Goal: Task Accomplishment & Management: Complete application form

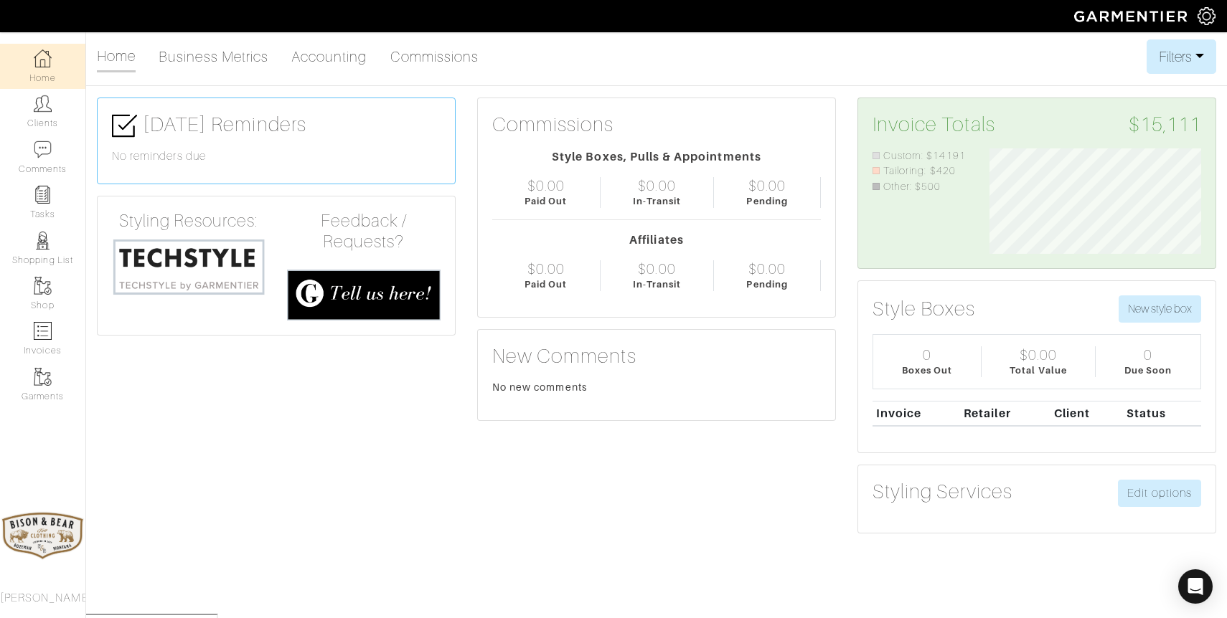
scroll to position [105, 233]
click at [50, 105] on img at bounding box center [43, 104] width 18 height 18
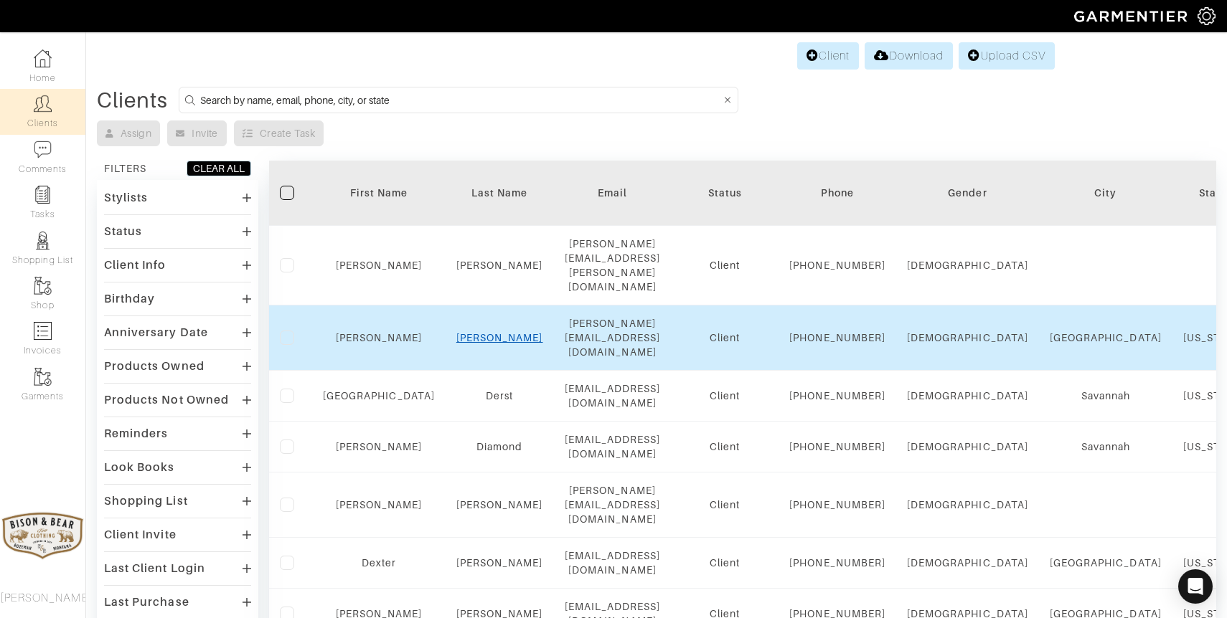
click at [477, 332] on link "Dawkins" at bounding box center [499, 337] width 87 height 11
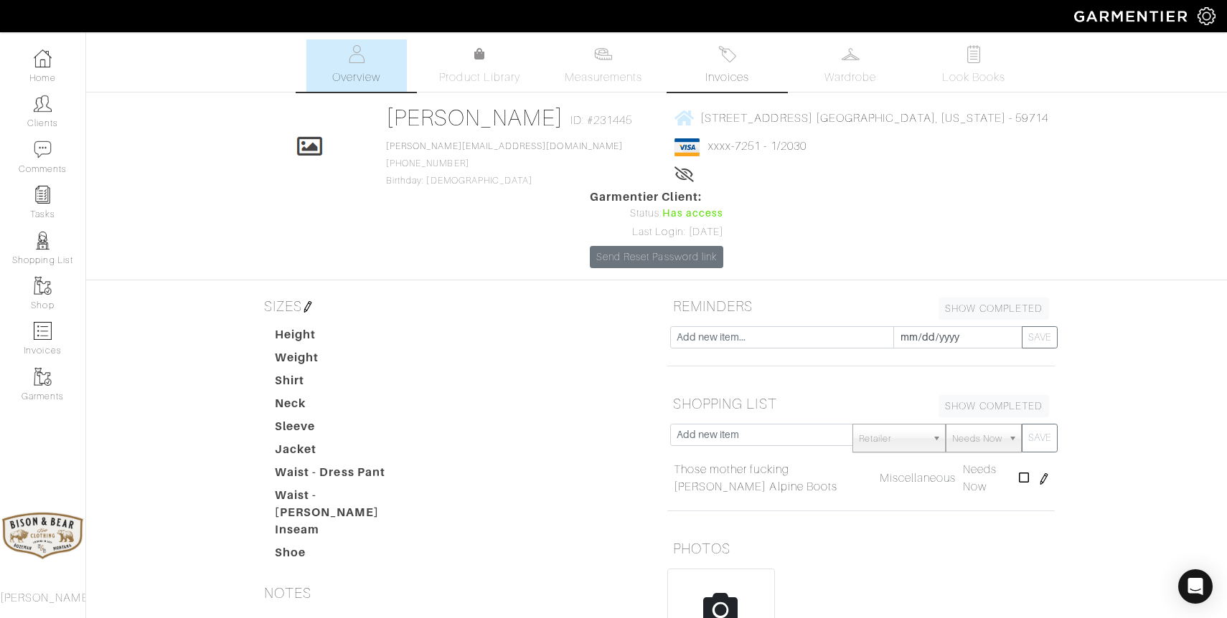
click at [731, 54] on img at bounding box center [727, 54] width 18 height 18
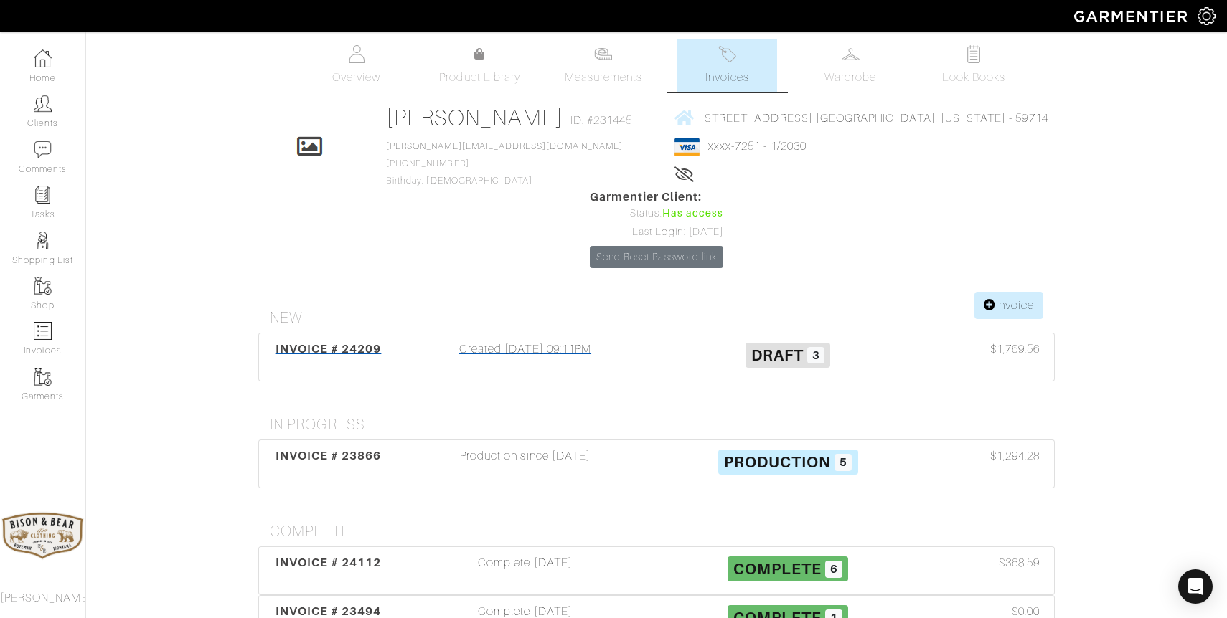
click at [575, 341] on div "Created [DATE] 09:11PM" at bounding box center [525, 357] width 263 height 33
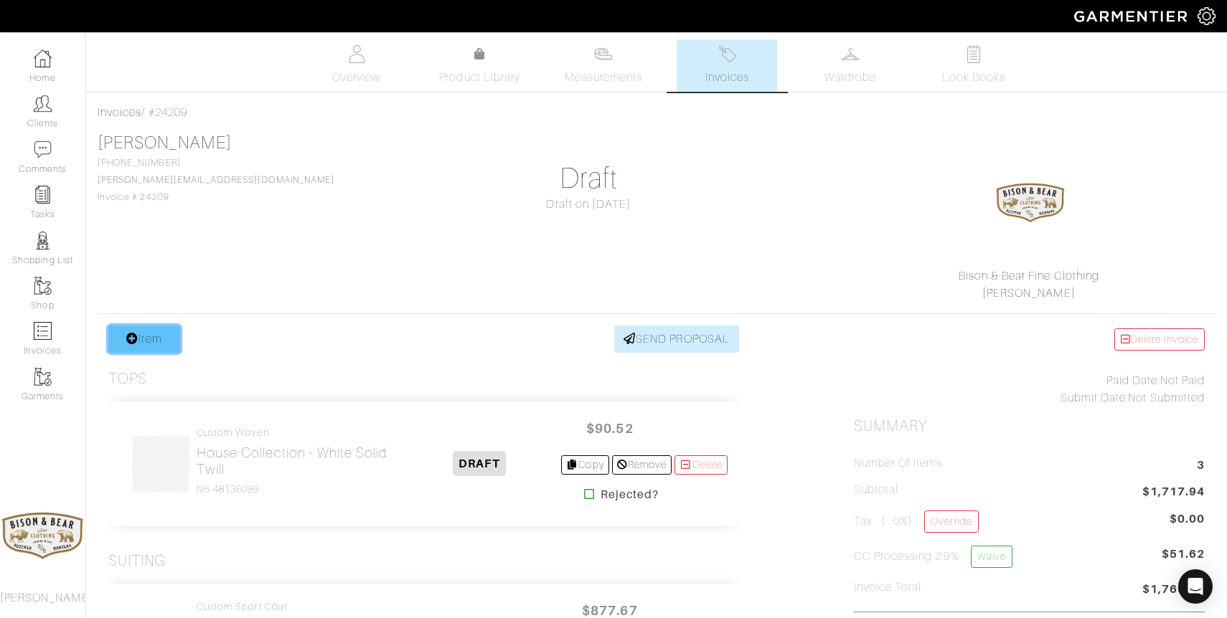
click at [165, 339] on link "Item" at bounding box center [144, 339] width 72 height 27
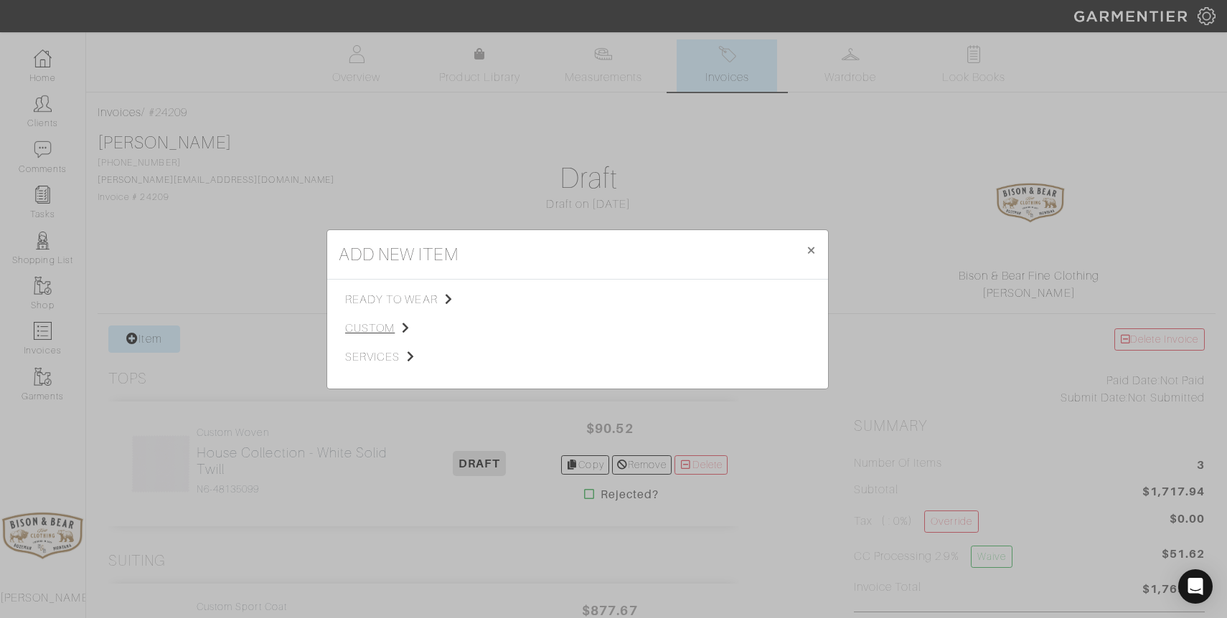
click at [379, 326] on span "custom" at bounding box center [417, 328] width 144 height 17
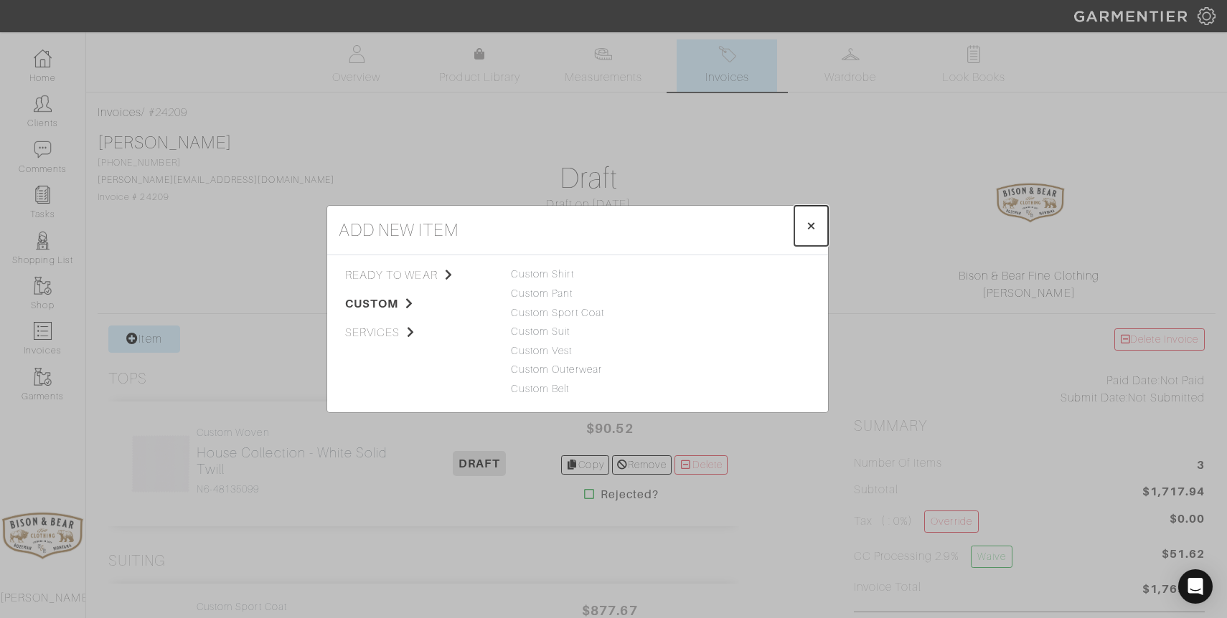
click at [821, 225] on button "× Close" at bounding box center [811, 226] width 34 height 40
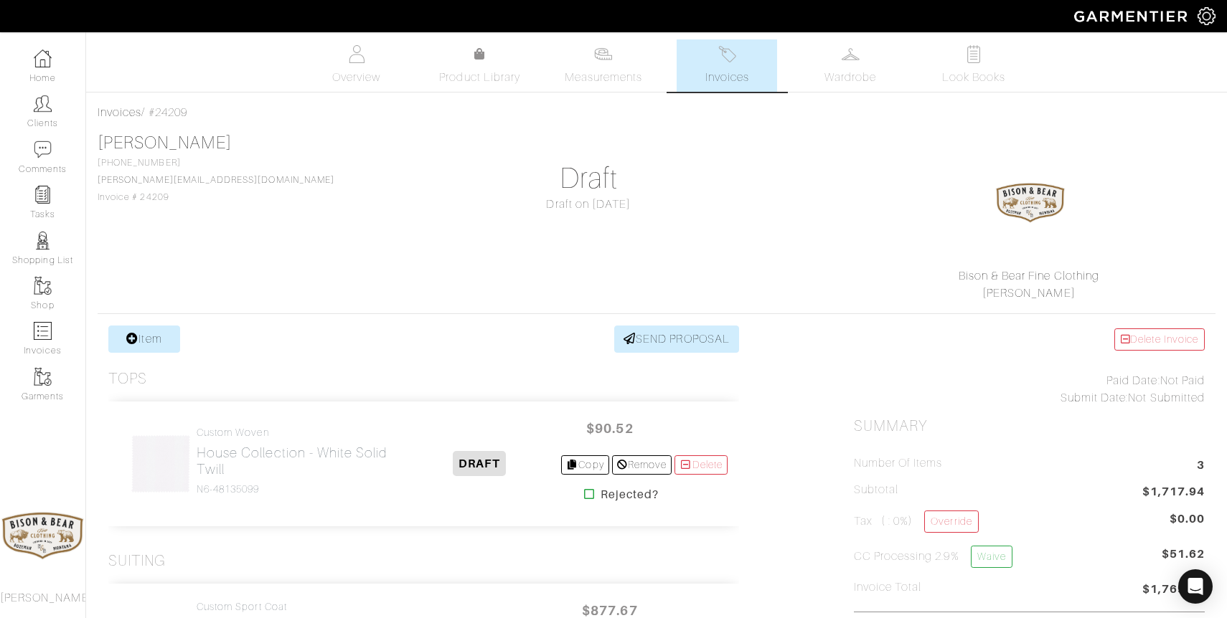
click at [735, 52] on img at bounding box center [727, 54] width 18 height 18
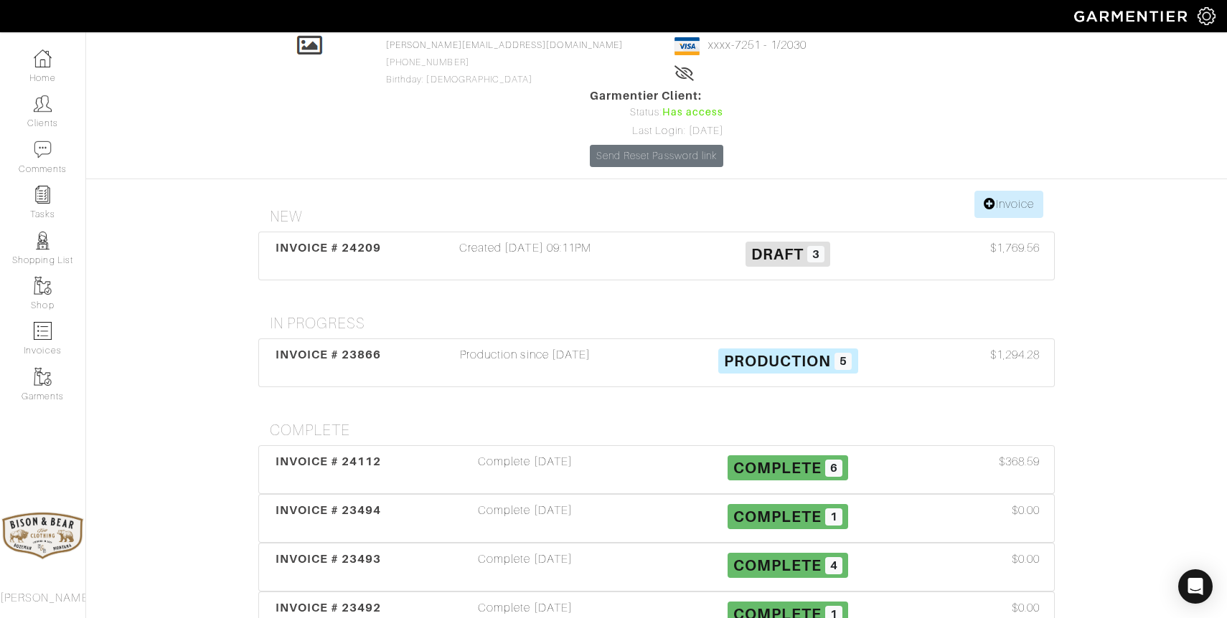
scroll to position [103, 0]
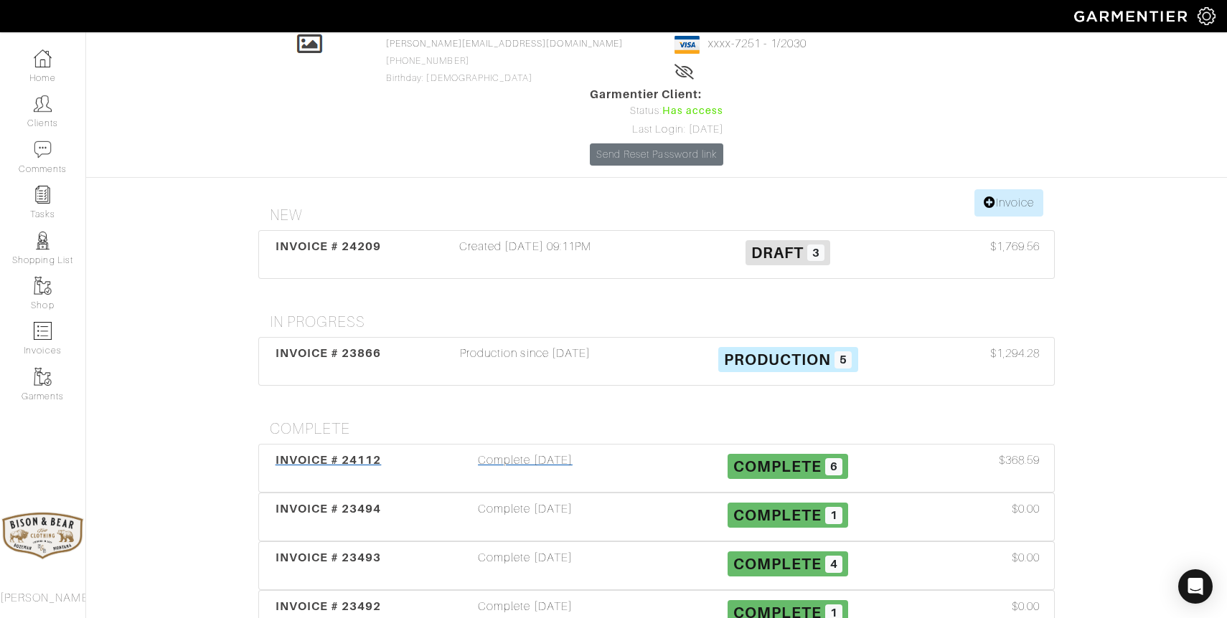
click at [528, 452] on div "Complete 08/13/25" at bounding box center [525, 468] width 263 height 33
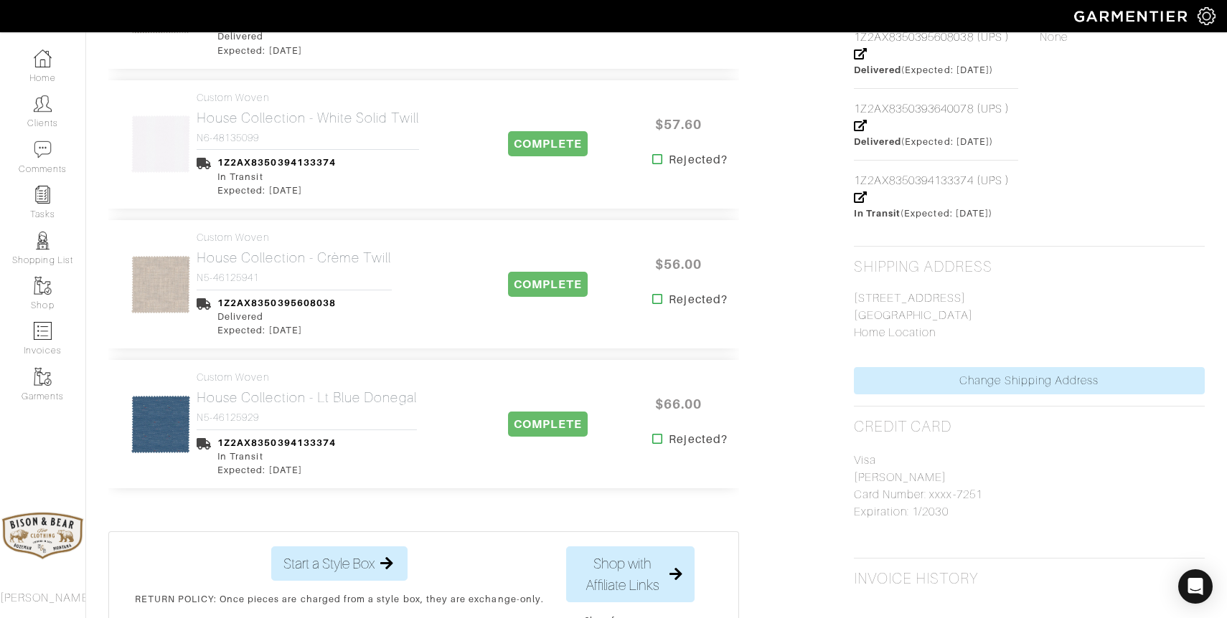
scroll to position [750, 0]
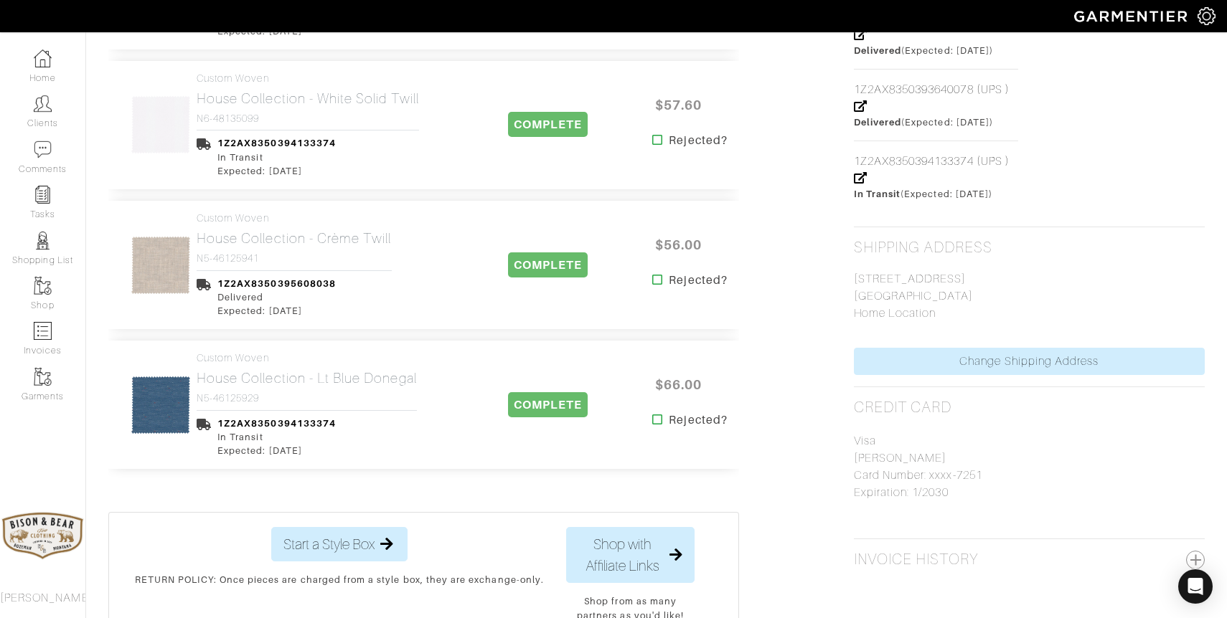
click at [164, 412] on img at bounding box center [161, 405] width 60 height 60
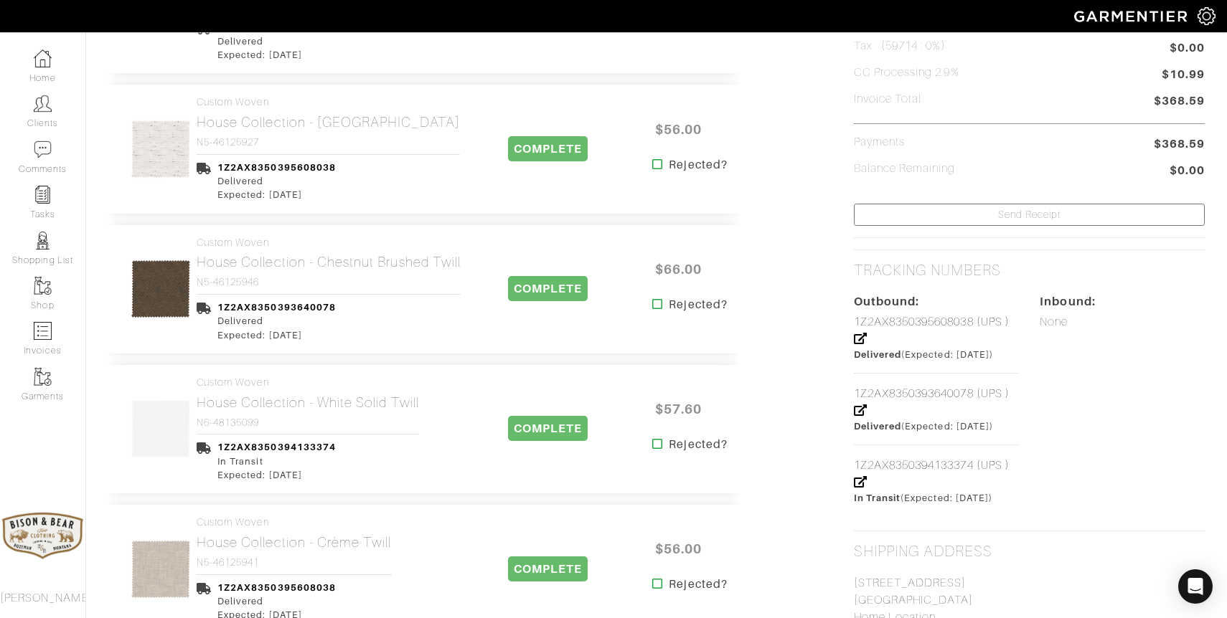
scroll to position [0, 0]
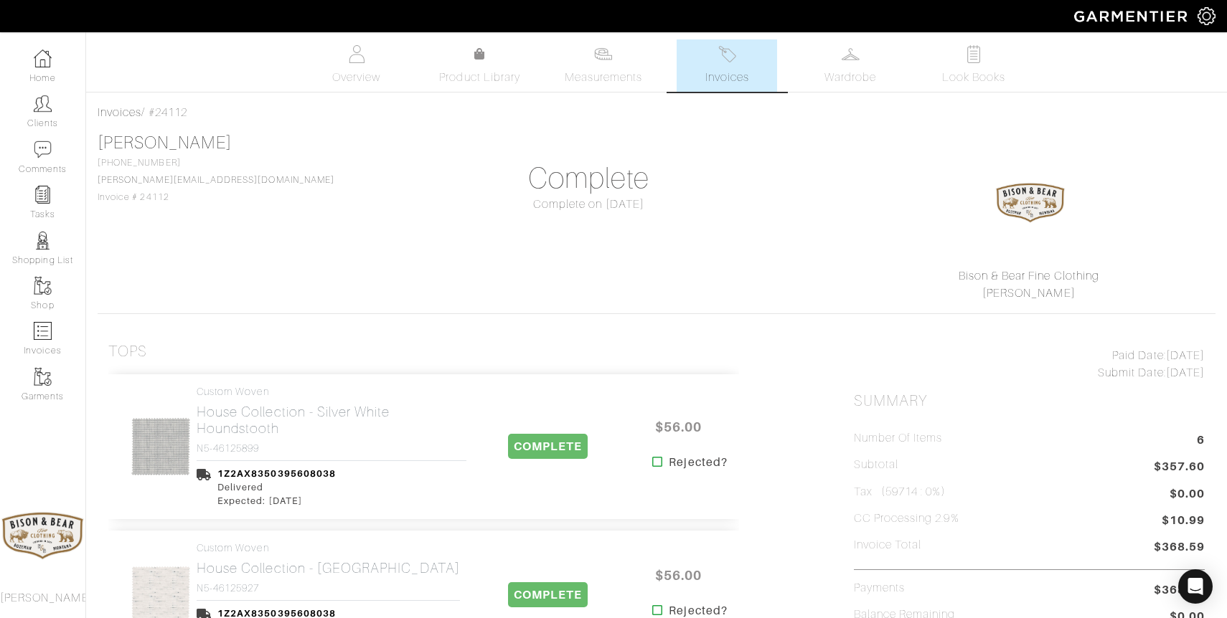
click at [730, 62] on img at bounding box center [727, 54] width 18 height 18
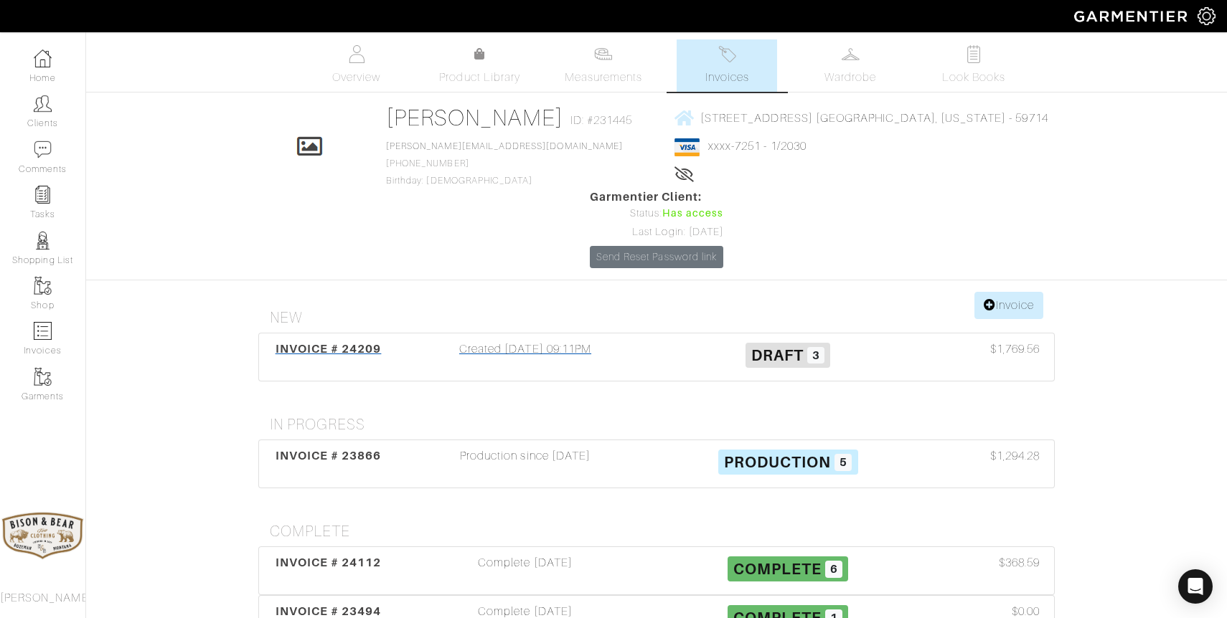
click at [565, 341] on div "Created 07/28/25 09:11PM" at bounding box center [525, 357] width 263 height 33
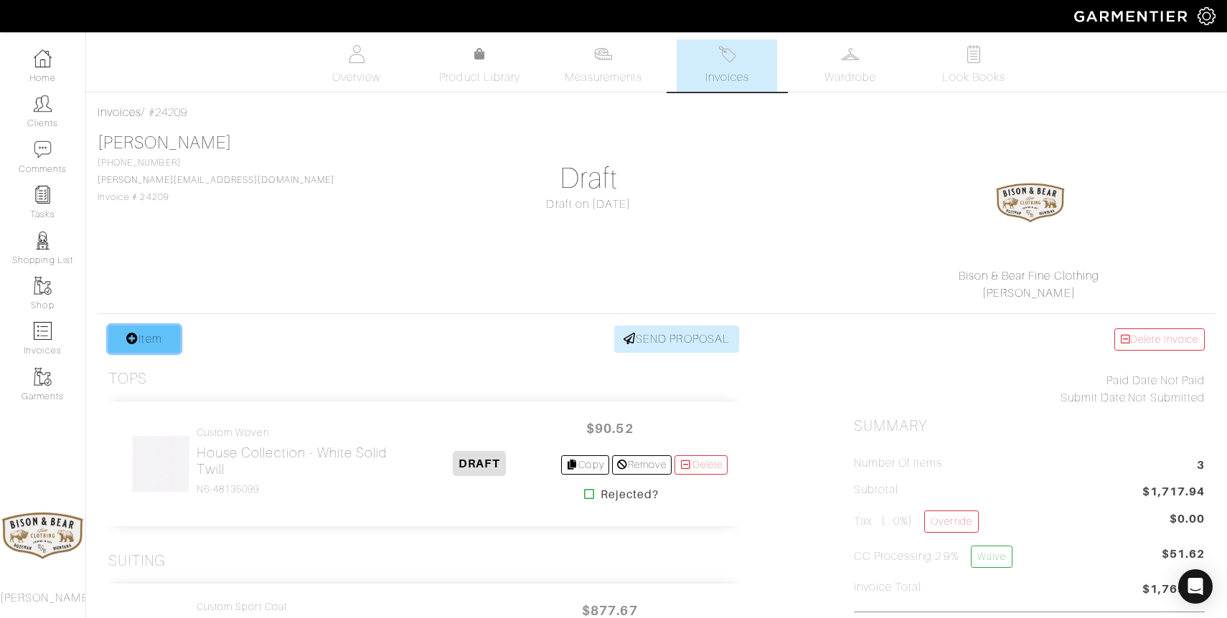
click at [146, 341] on link "Item" at bounding box center [144, 339] width 72 height 27
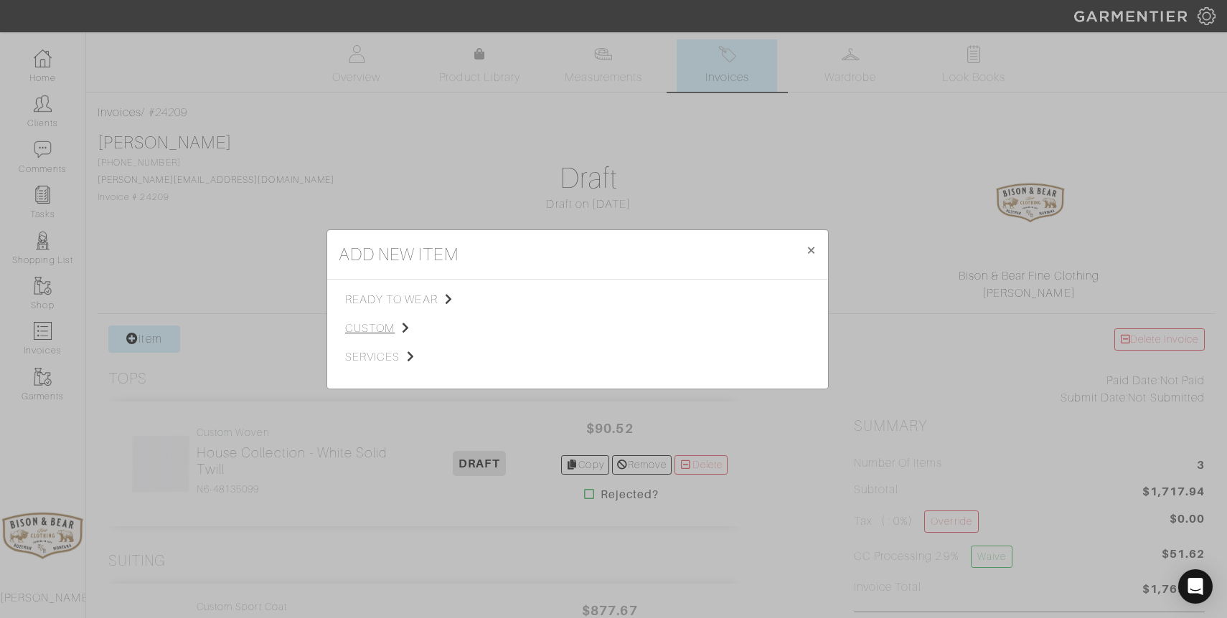
click at [387, 326] on span "custom" at bounding box center [417, 328] width 144 height 17
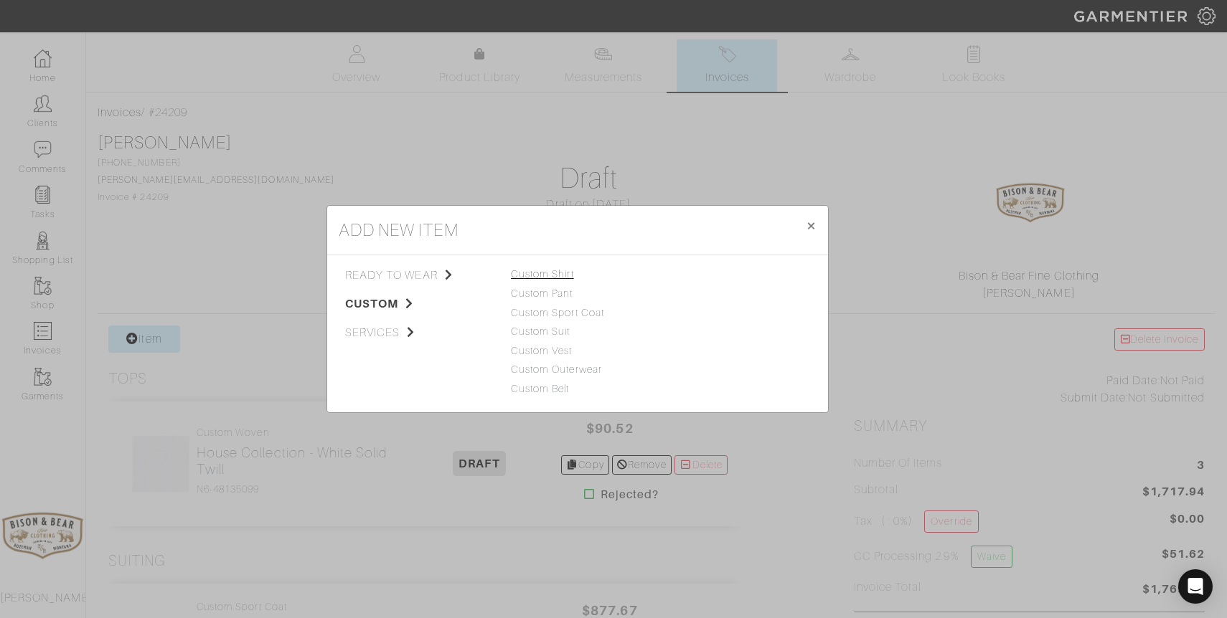
click at [552, 272] on link "Custom Shirt" at bounding box center [542, 273] width 63 height 11
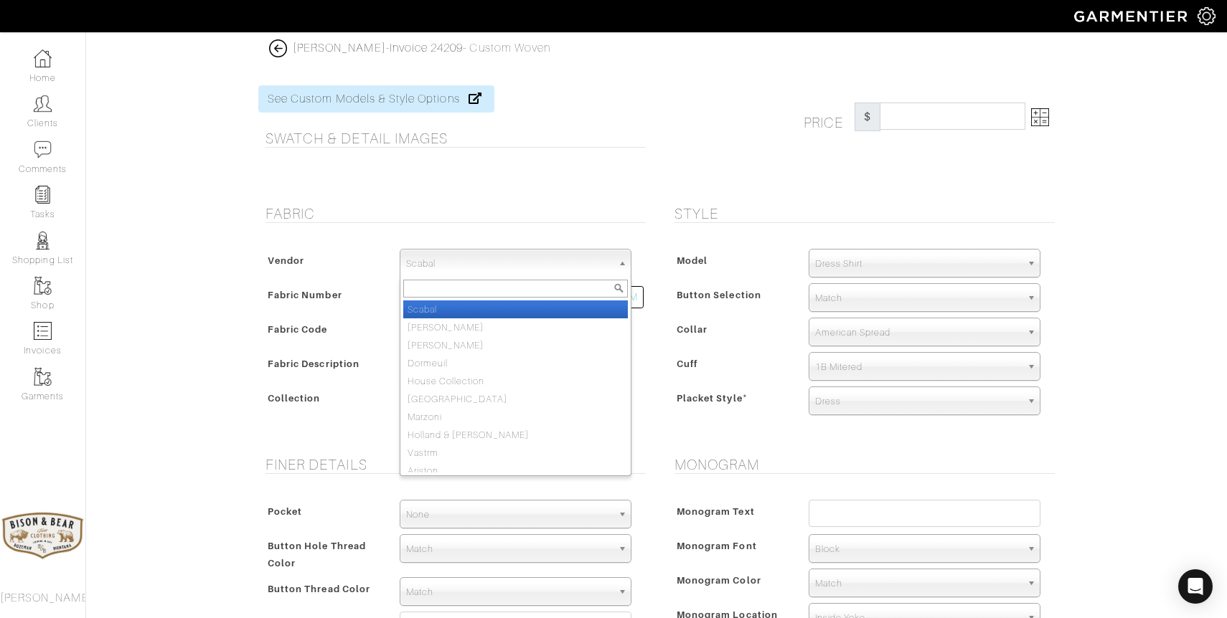
click at [530, 267] on span "Scabal" at bounding box center [509, 264] width 206 height 29
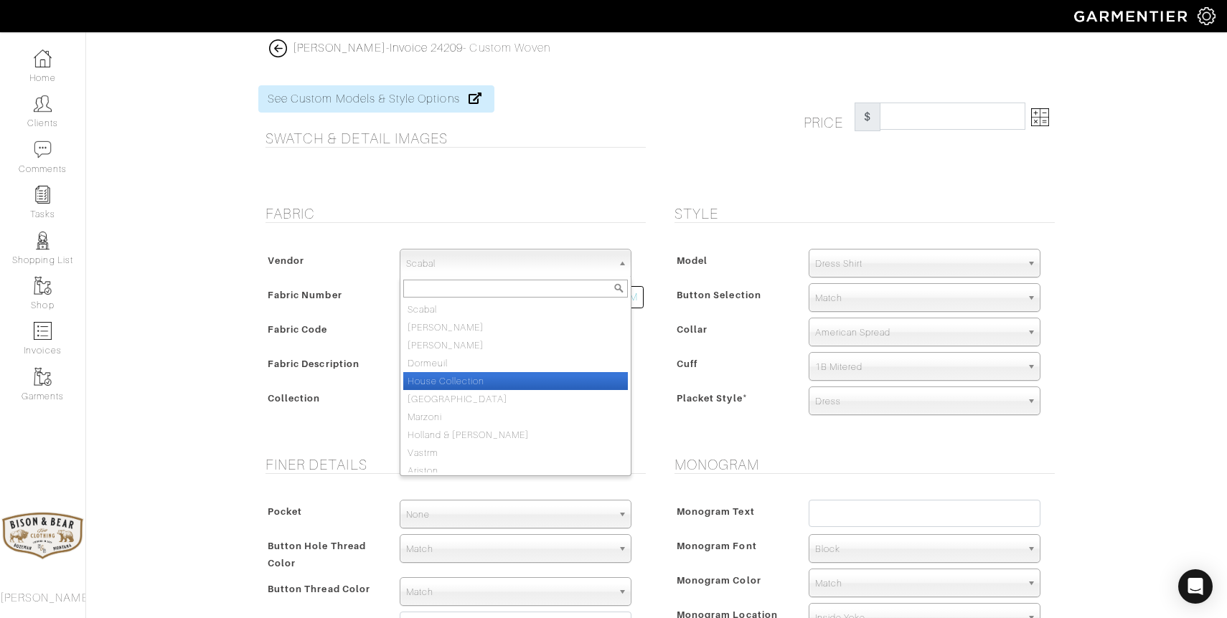
click at [466, 377] on li "House Collection" at bounding box center [515, 381] width 225 height 18
select select "75"
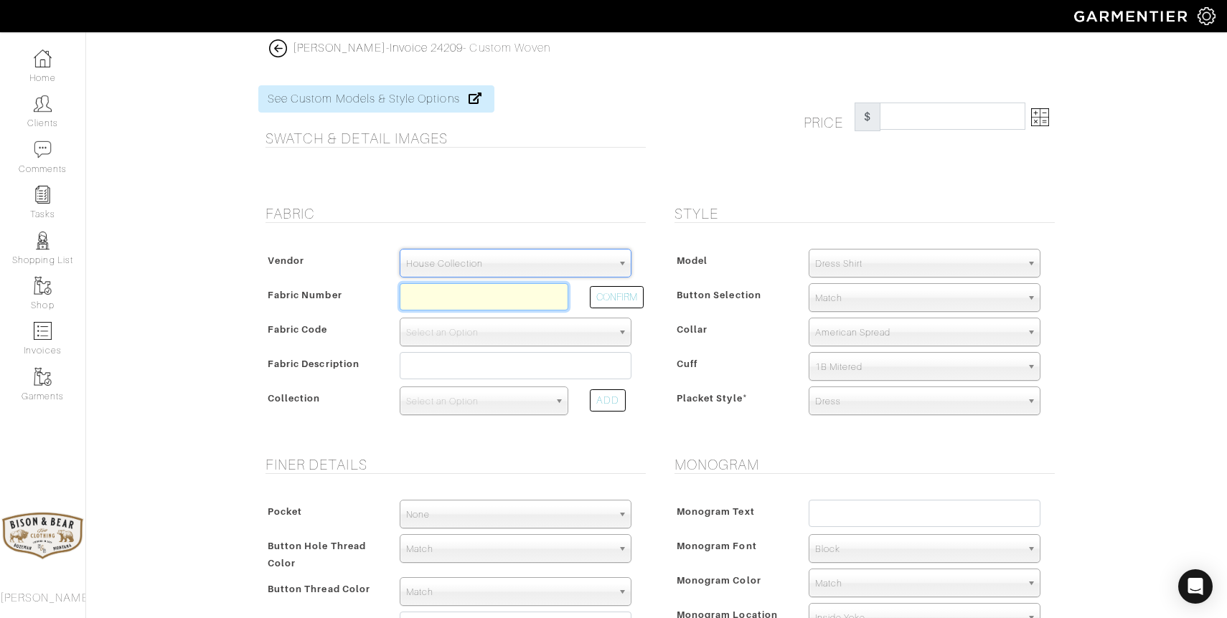
click at [451, 300] on input "text" at bounding box center [484, 296] width 169 height 27
type input "n"
click at [602, 294] on button "CONFIRM" at bounding box center [617, 297] width 54 height 22
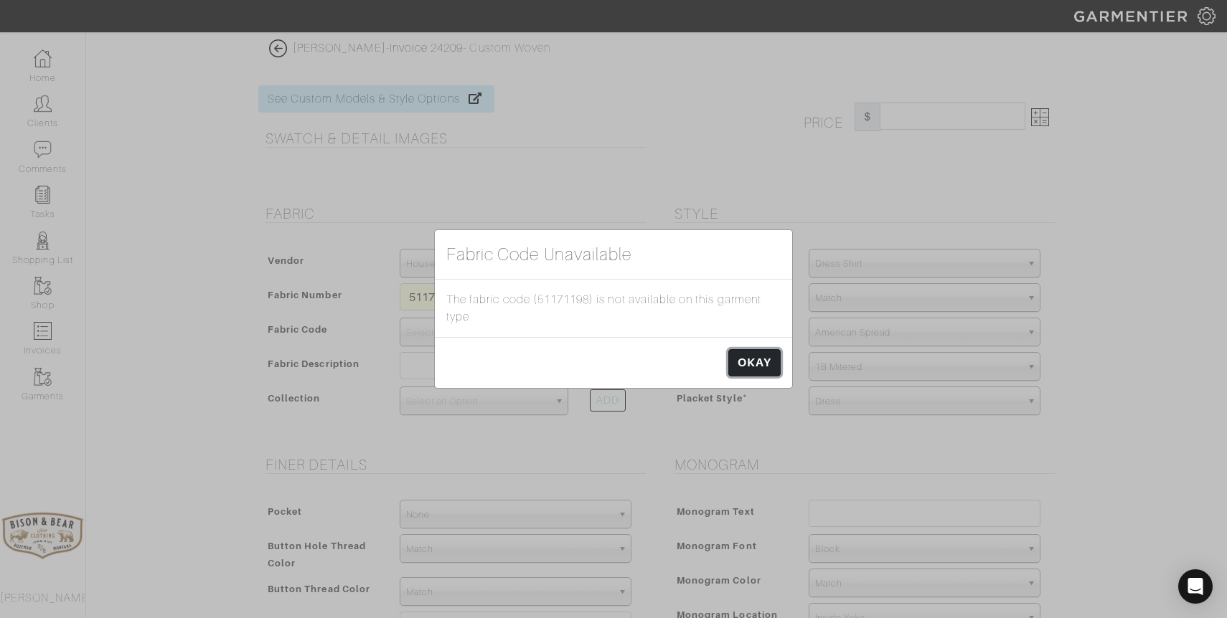
click at [742, 368] on link "OKAY" at bounding box center [754, 362] width 52 height 27
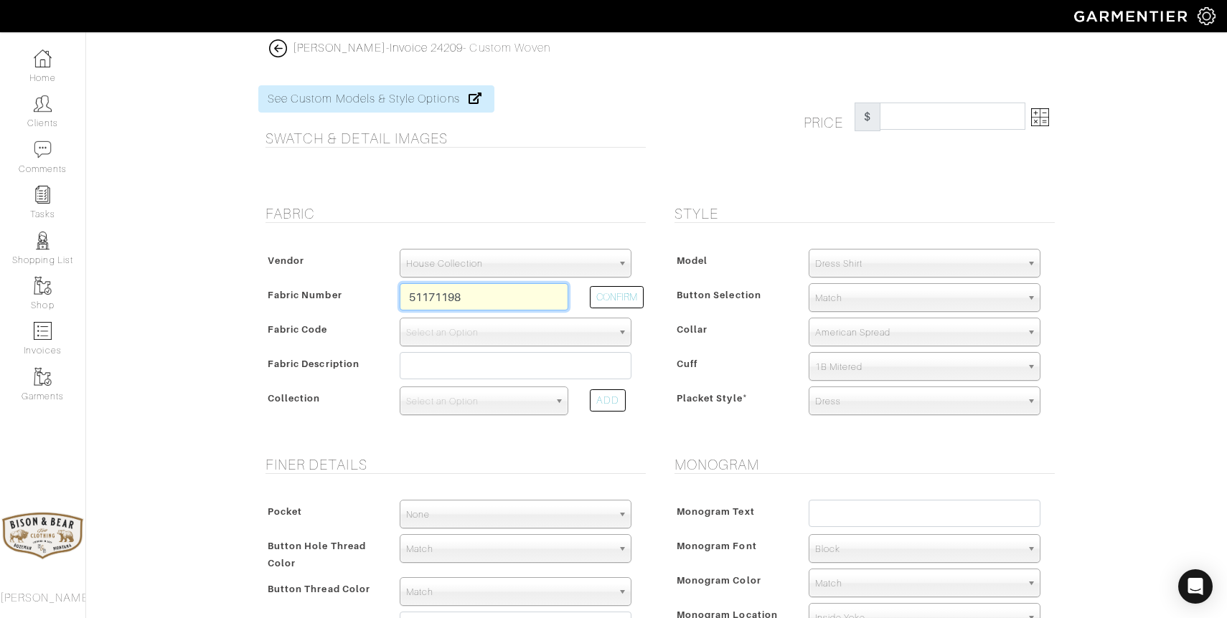
click at [484, 298] on input "51171198" at bounding box center [484, 296] width 169 height 27
click at [631, 305] on button "CONFIRM" at bounding box center [617, 297] width 54 height 22
type input "N5-51171198"
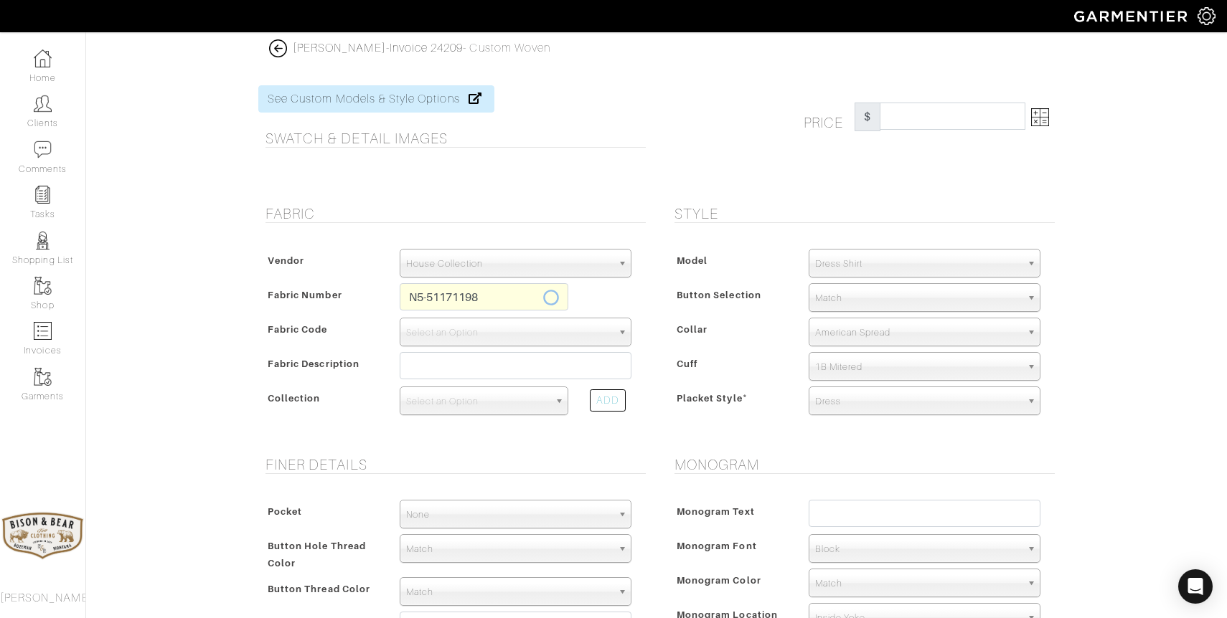
select select "5587"
type input "Tan Melange Twill"
select select
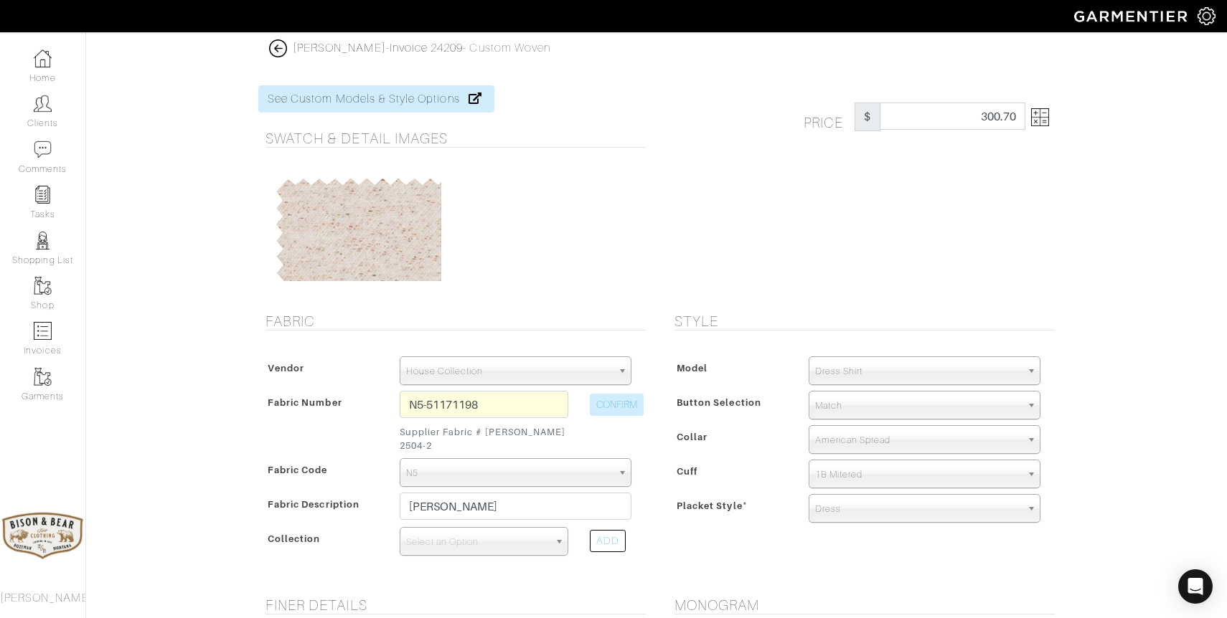
scroll to position [55, 0]
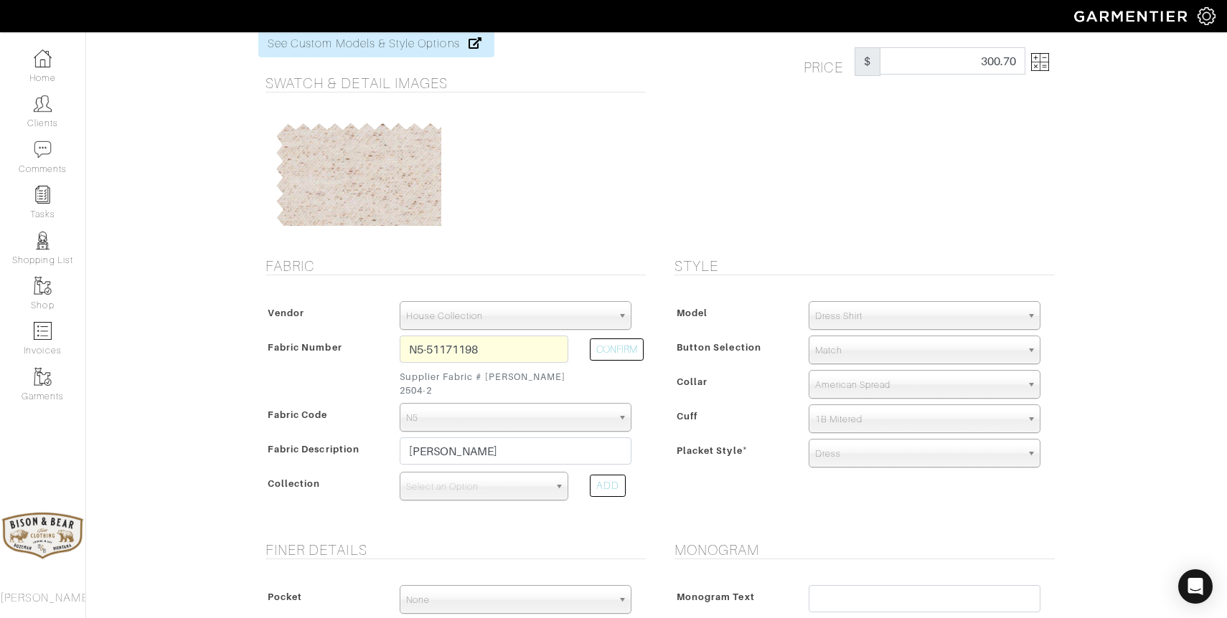
click at [1045, 69] on img at bounding box center [1040, 62] width 18 height 18
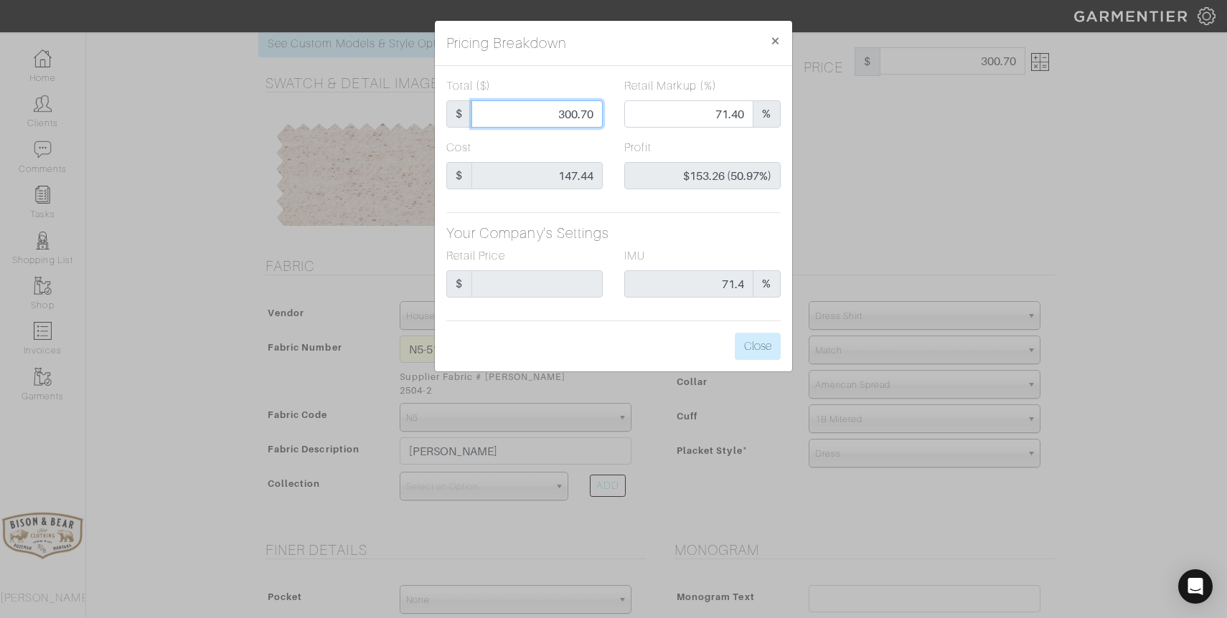
drag, startPoint x: 554, startPoint y: 117, endPoint x: 613, endPoint y: 117, distance: 58.8
click at [613, 117] on div "Total ($) $ 300.70" at bounding box center [524, 108] width 178 height 62
type input "1"
type input "0.00"
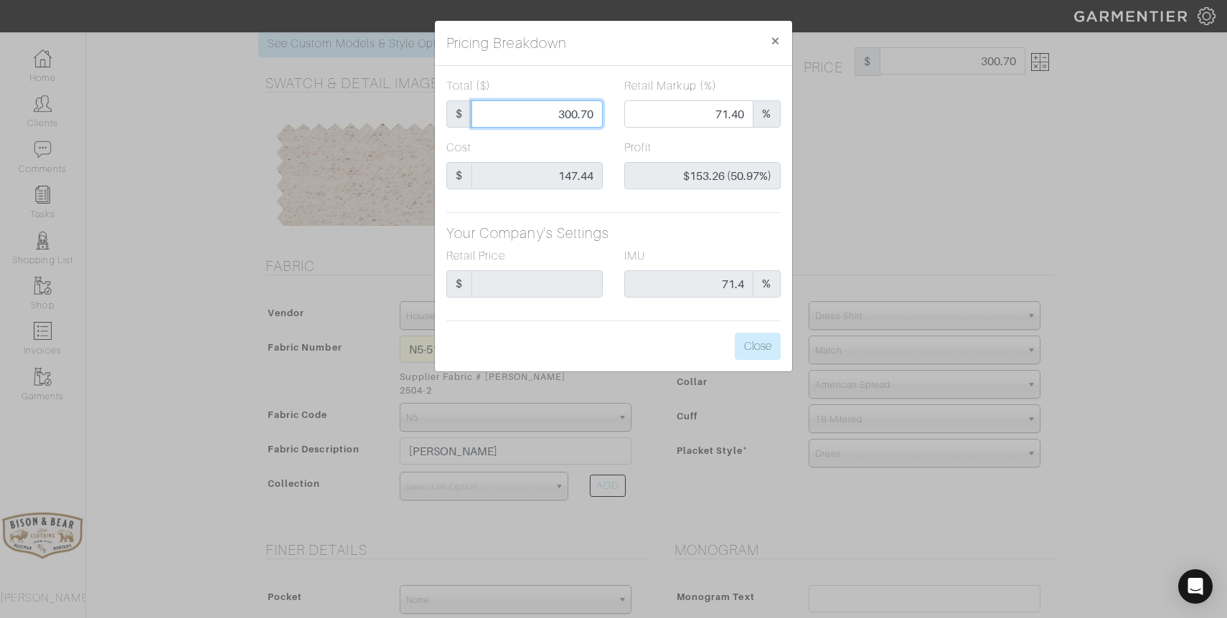
type input "-$146.44 (-14644.00%)"
type input "14"
type input "-$133.44 (-953.14%)"
type input "147"
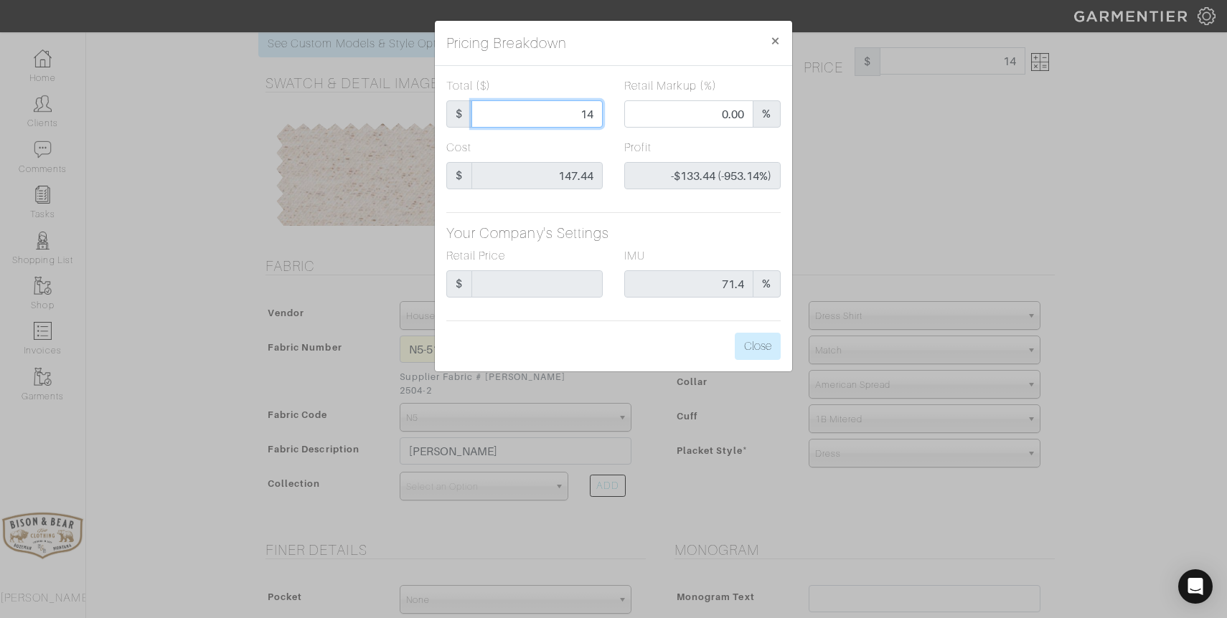
type input "147"
type input "41.50"
type input "-$0.44 (-0.30%)"
type input "147."
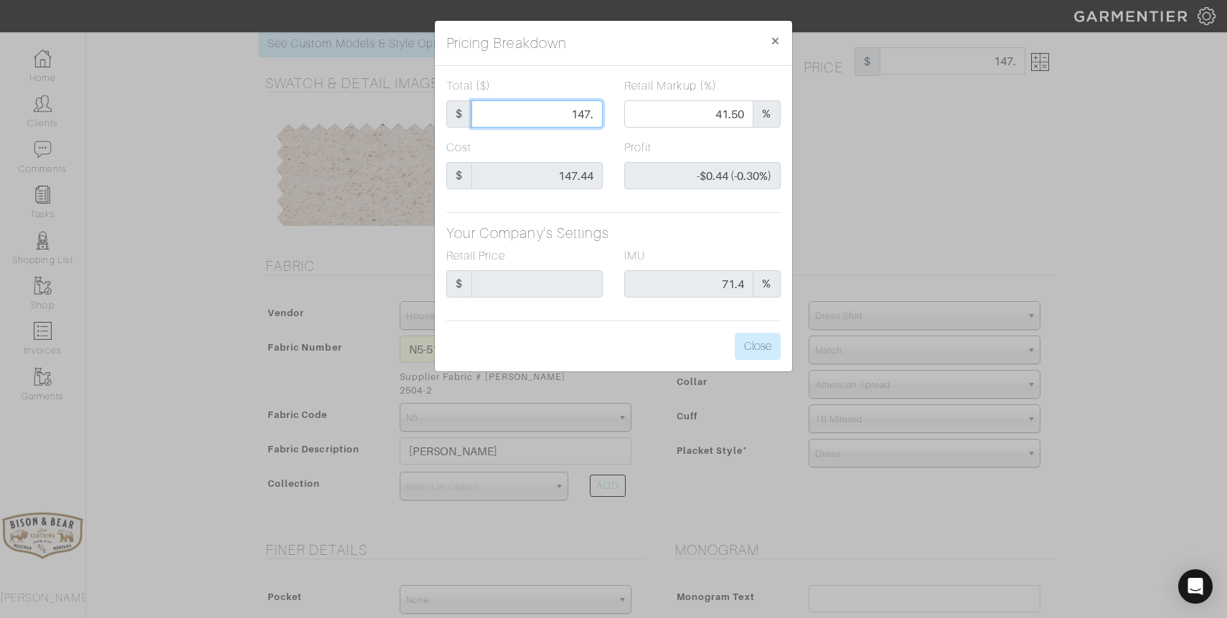
type input "147.4"
type input "41.66"
type input "-$0.04 (-0.03%)"
type input "147.44"
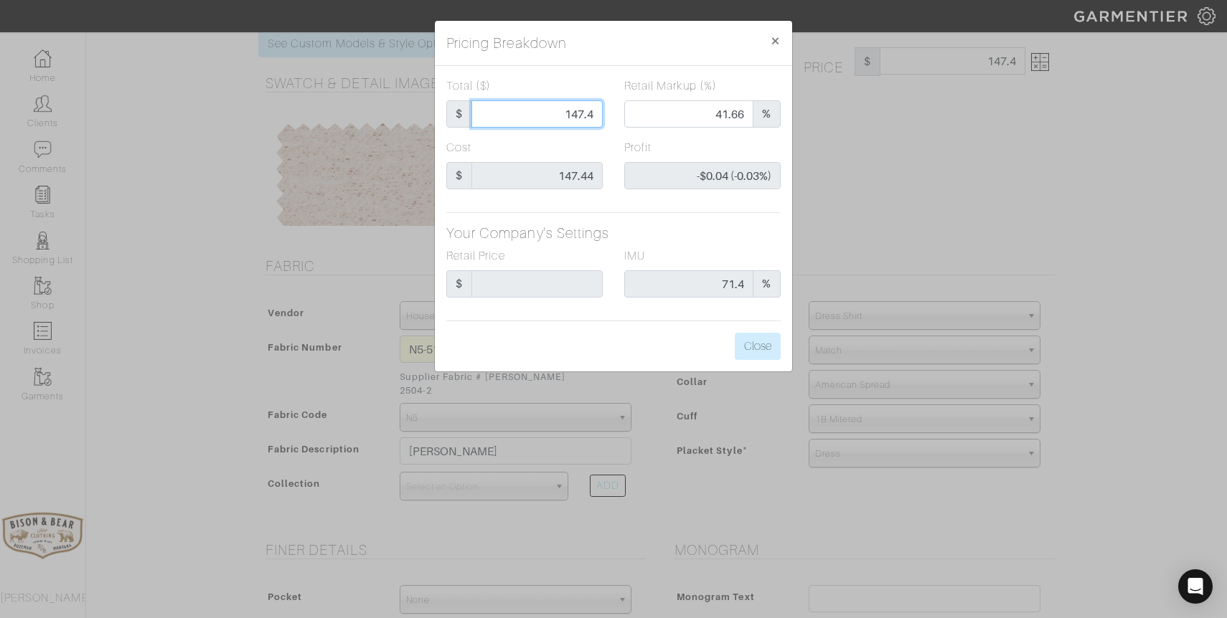
type input "147.44"
type input "41.67"
type input "$0.00 (0.00%)"
type input "147.44"
click at [755, 340] on button "Close" at bounding box center [758, 346] width 46 height 27
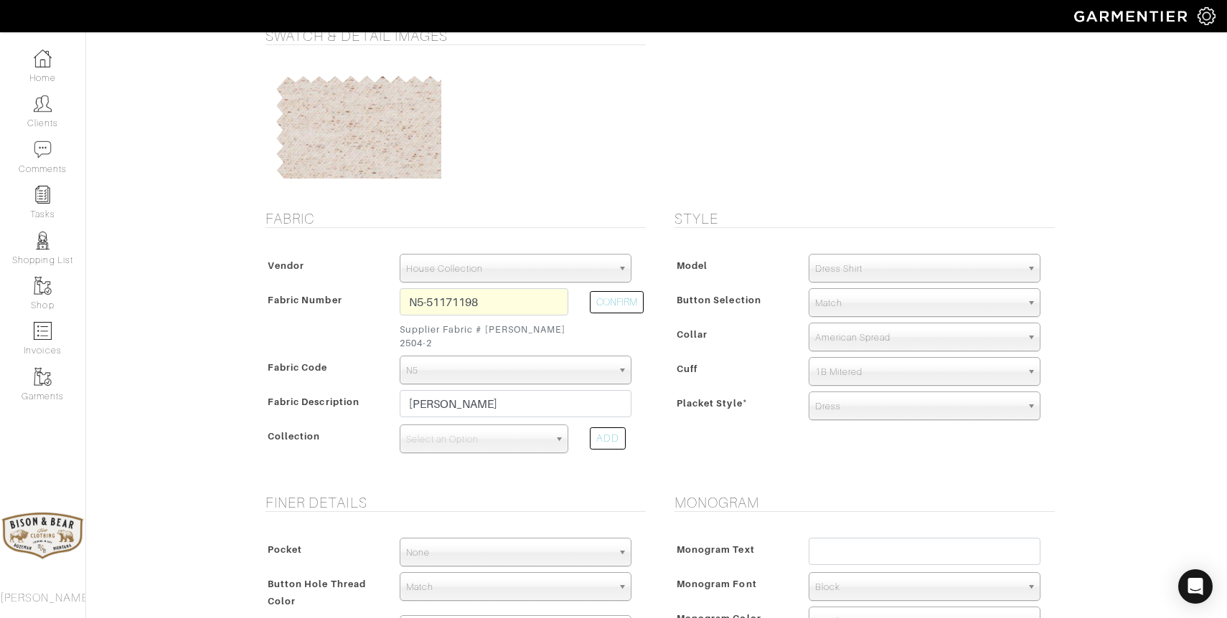
scroll to position [118, 0]
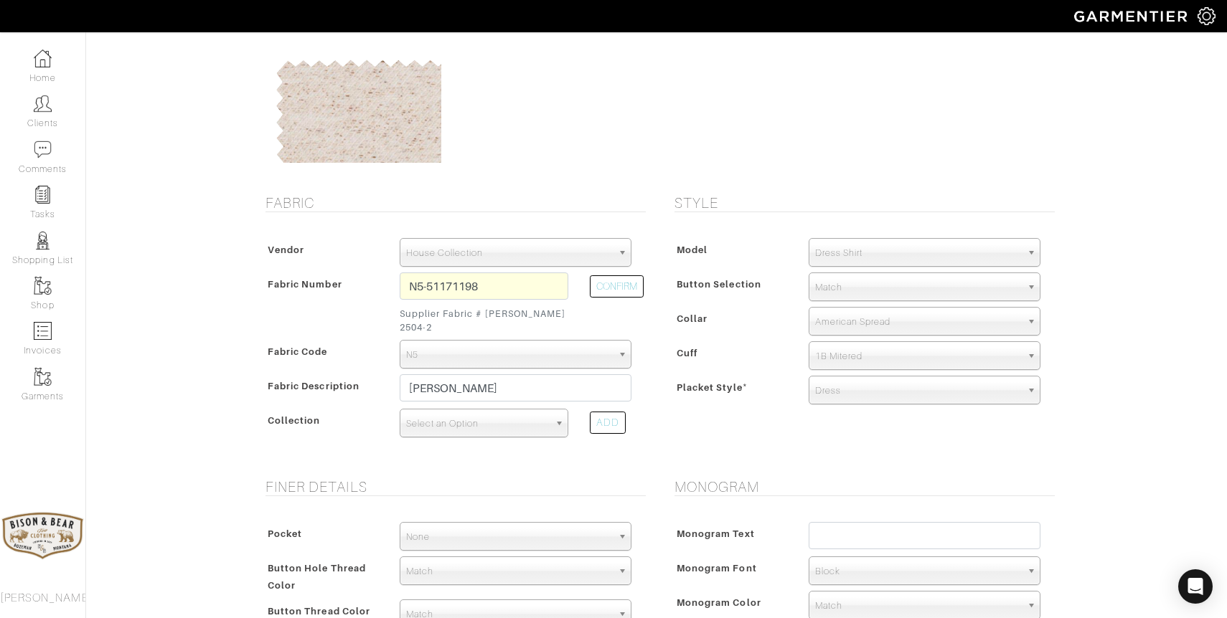
click at [524, 412] on span "Select an Option" at bounding box center [477, 424] width 143 height 29
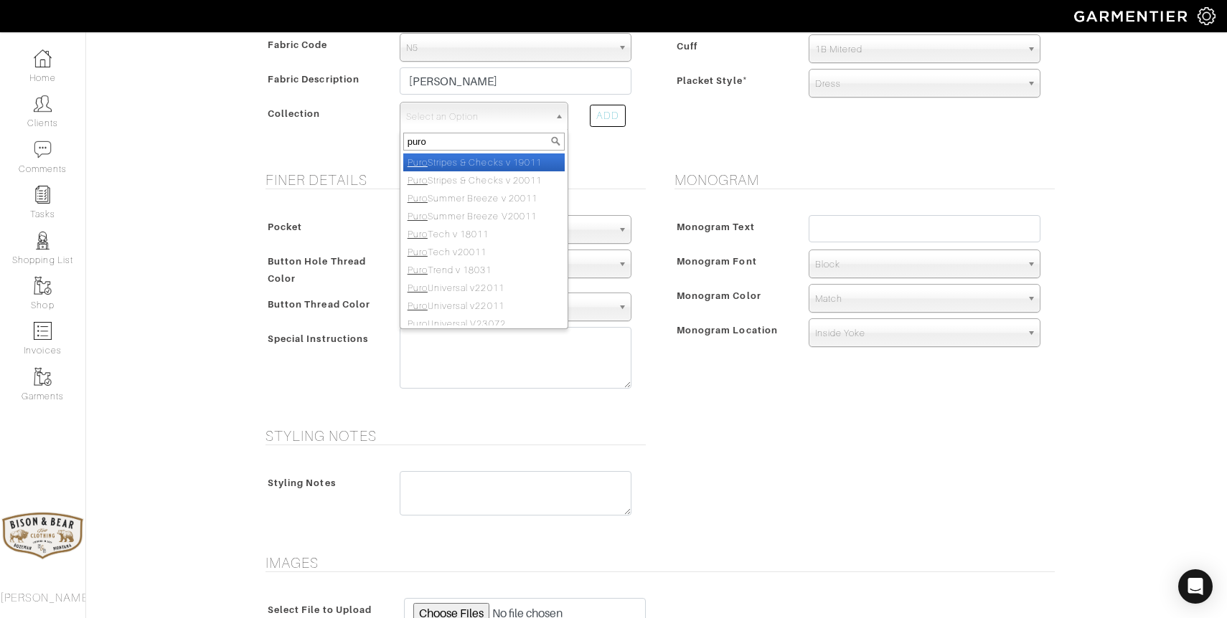
scroll to position [0, 0]
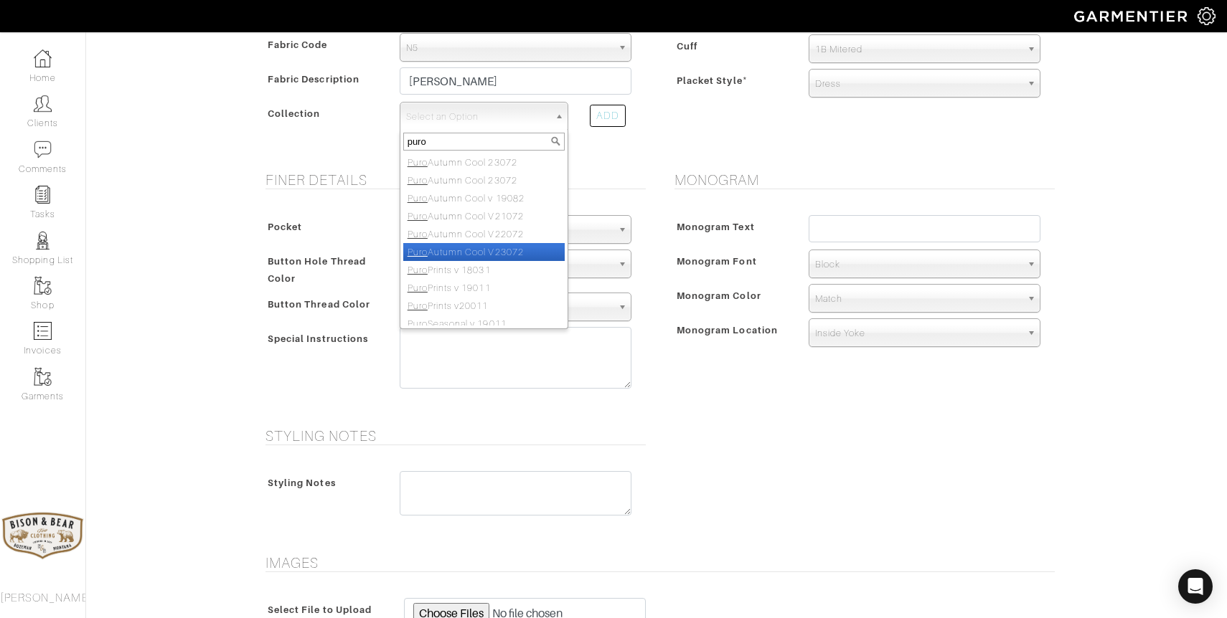
type input "puro"
click at [509, 243] on li "Puro Autumn Cool V23072" at bounding box center [483, 252] width 161 height 18
select select "808"
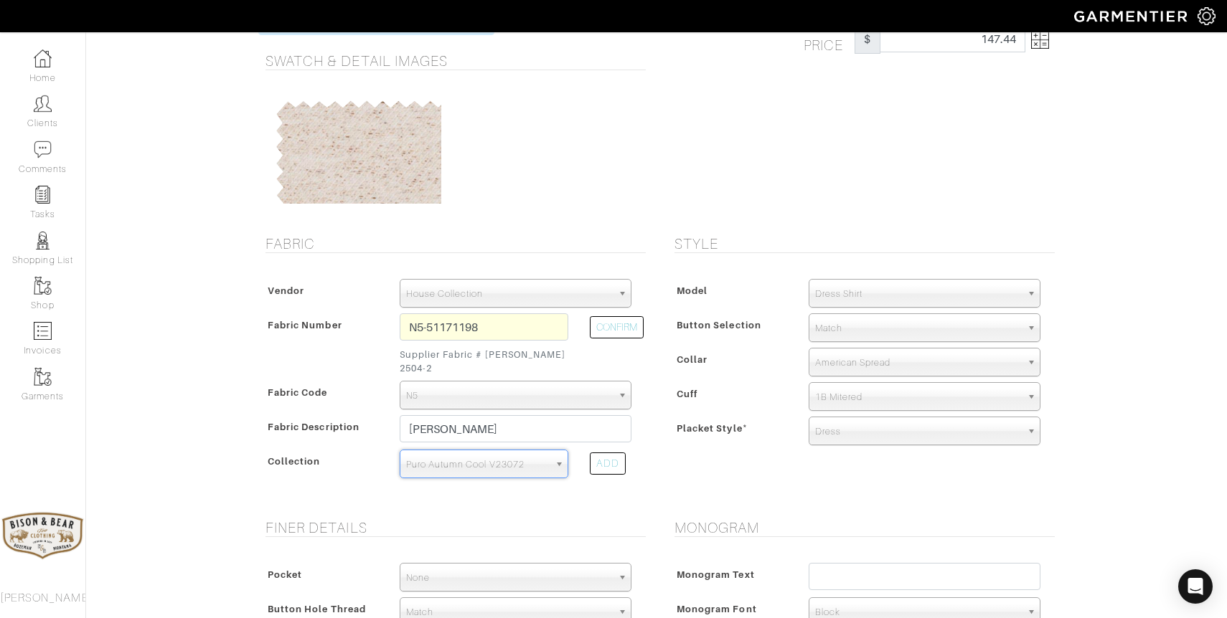
scroll to position [75, 0]
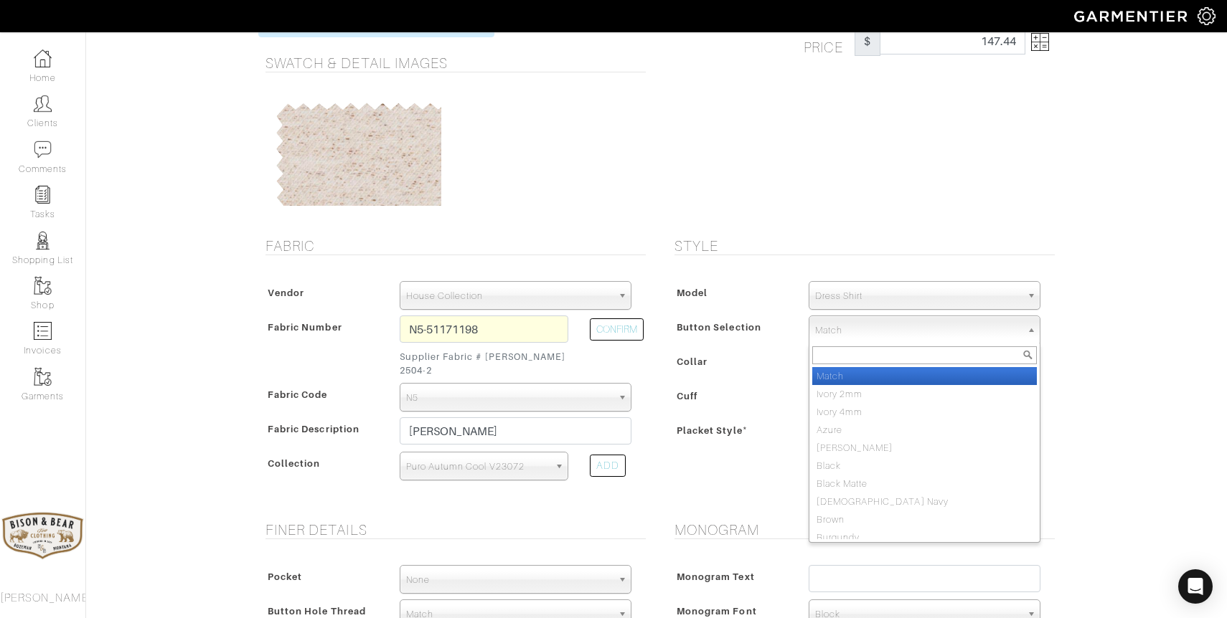
click at [848, 329] on span "Match" at bounding box center [918, 330] width 206 height 29
type input "medi"
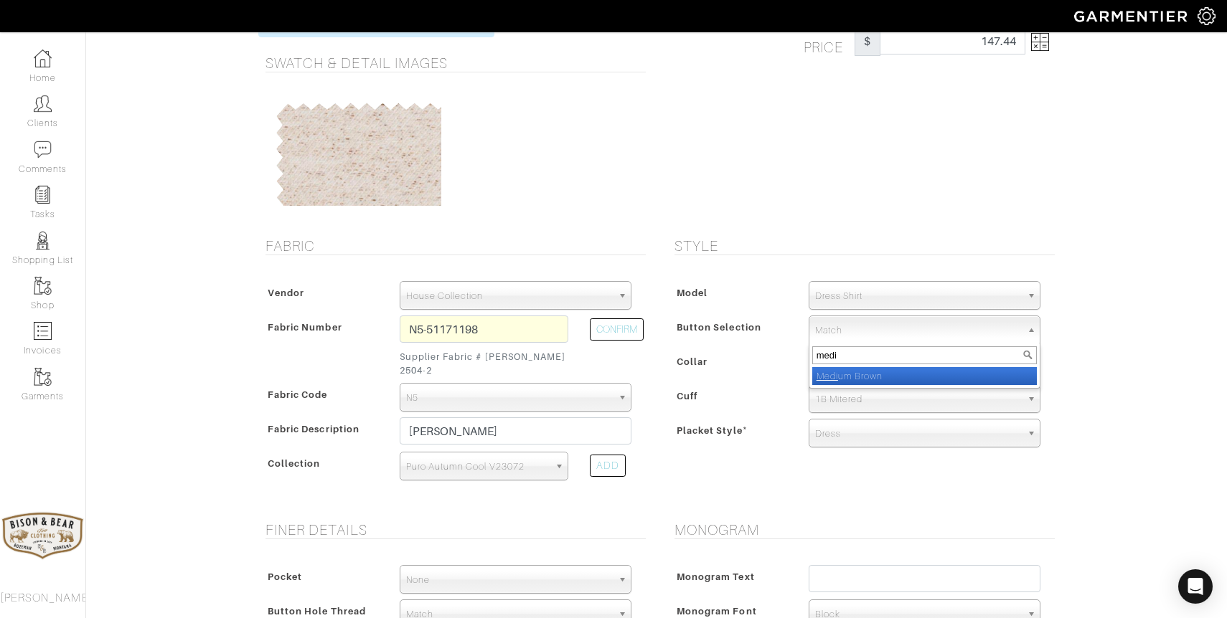
select select "26"
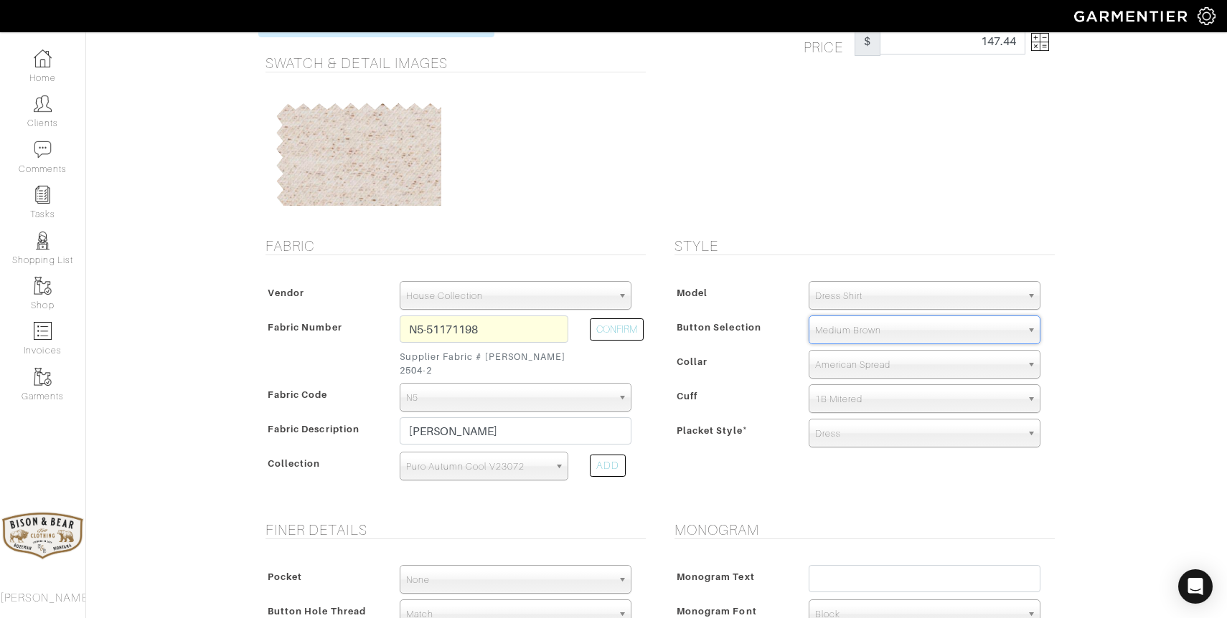
click at [859, 431] on span "Dress" at bounding box center [918, 434] width 206 height 29
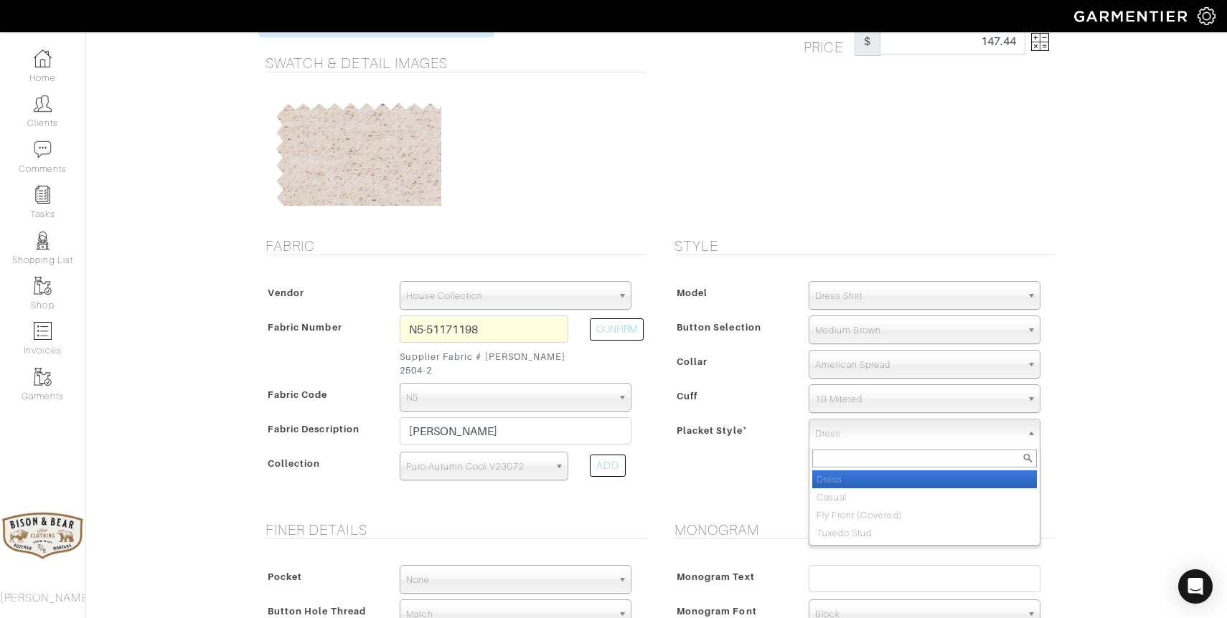
click at [859, 431] on span "Dress" at bounding box center [918, 434] width 206 height 29
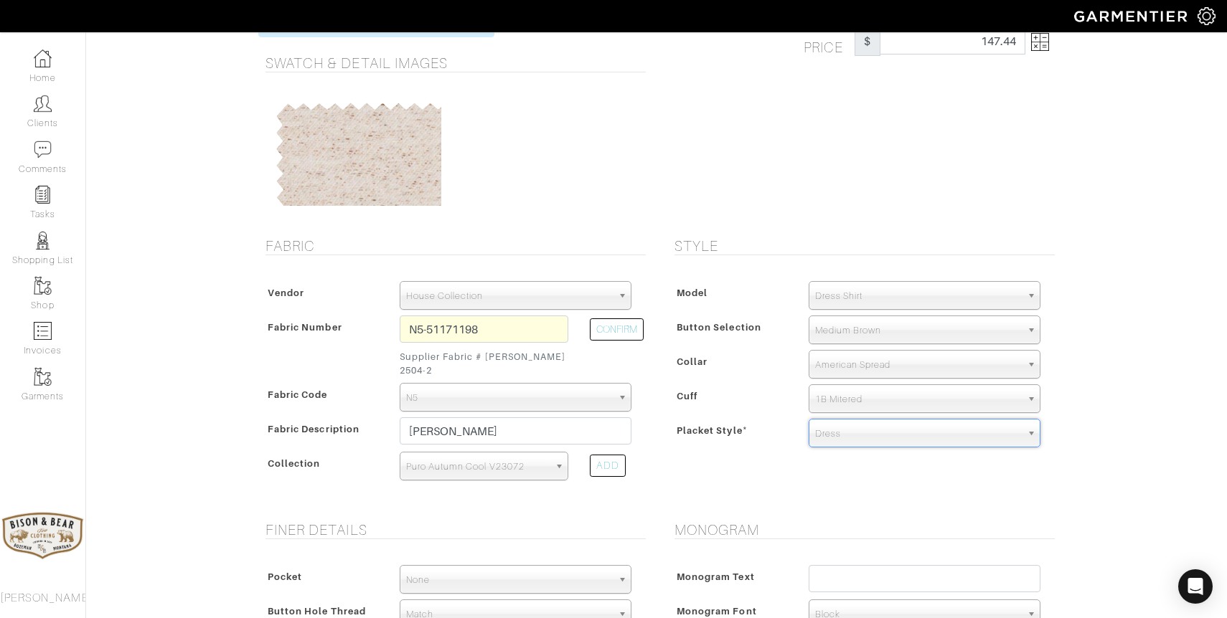
click at [872, 291] on span "Dress Shirt" at bounding box center [918, 296] width 206 height 29
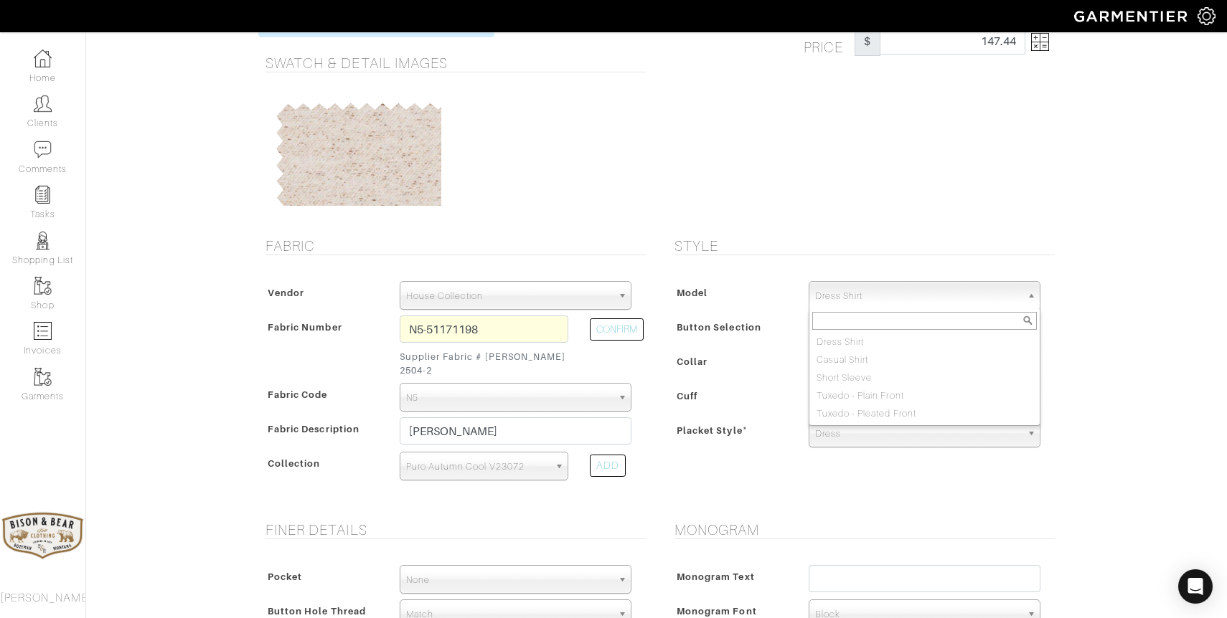
click at [897, 197] on div "Price $ 147.44" at bounding box center [860, 115] width 409 height 210
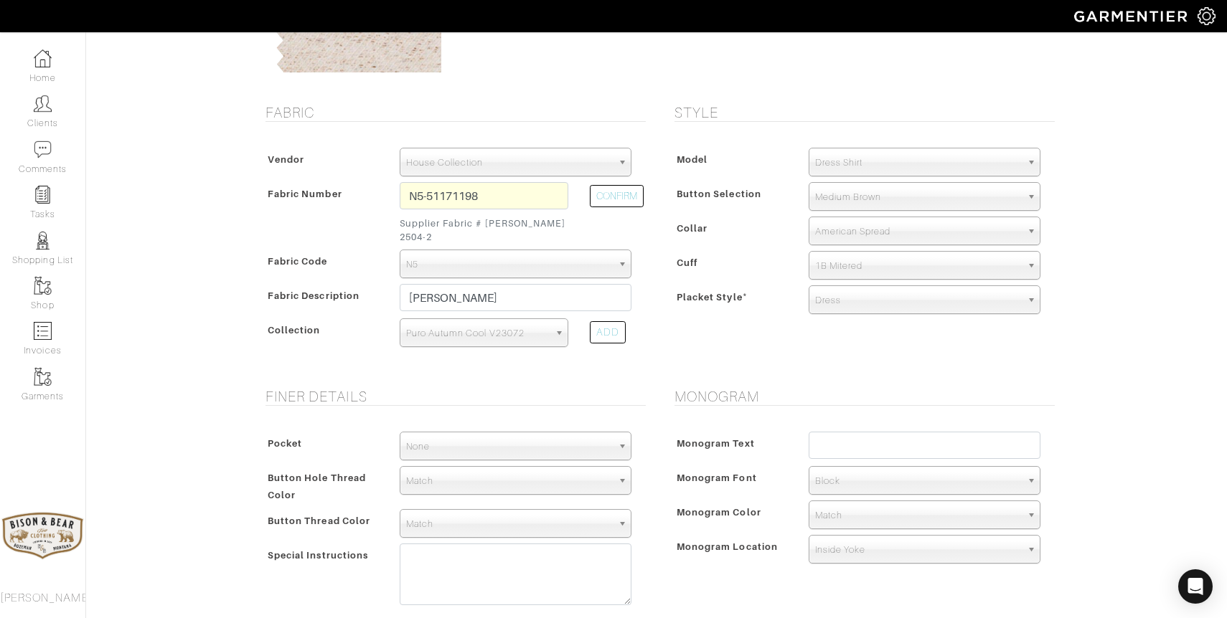
scroll to position [217, 0]
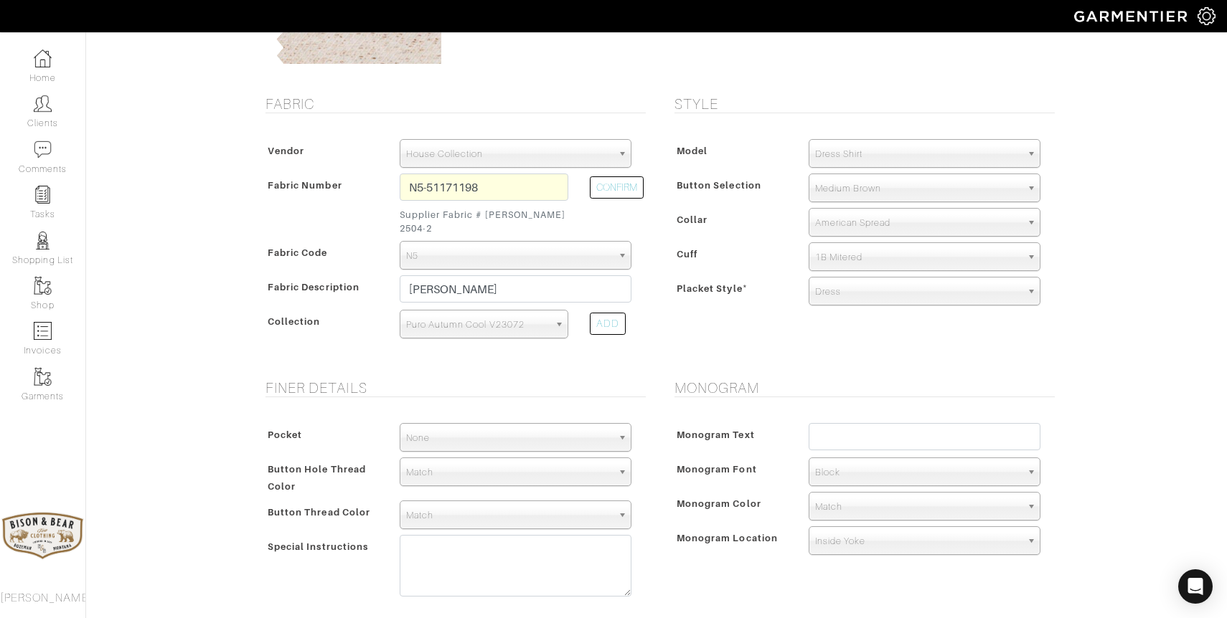
click at [885, 225] on span "American Spread" at bounding box center [918, 223] width 206 height 29
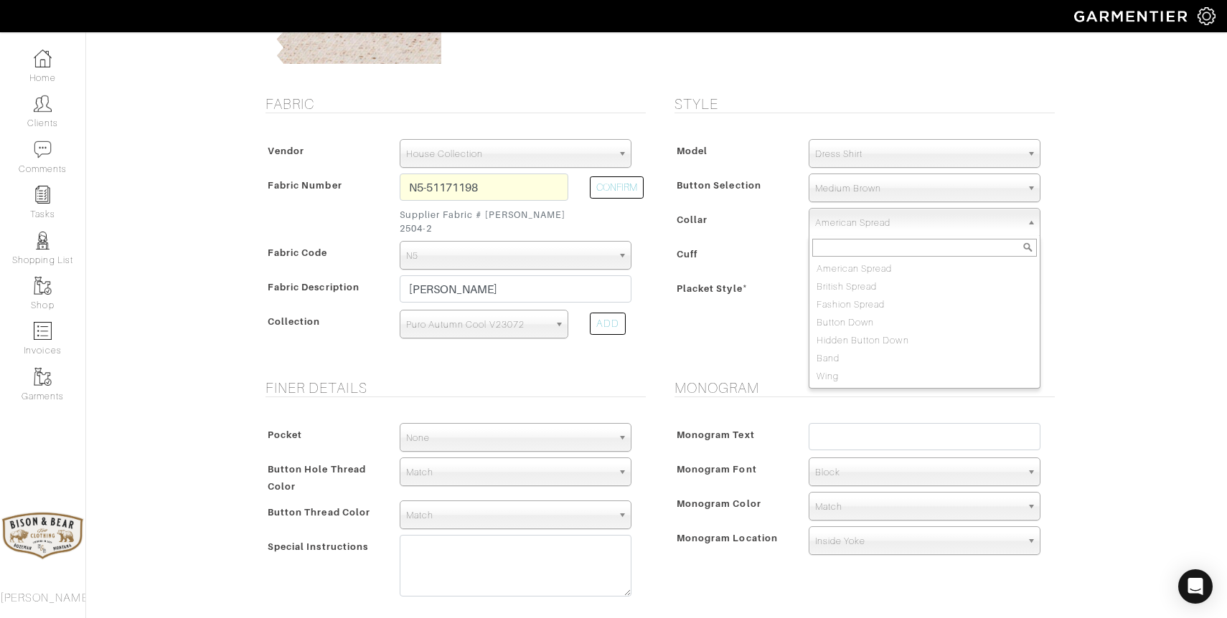
click at [1159, 243] on div "Mike Dawkins - Invoice 24209 - Custom Woven See Custom Models & Style Options S…" at bounding box center [613, 405] width 1227 height 1167
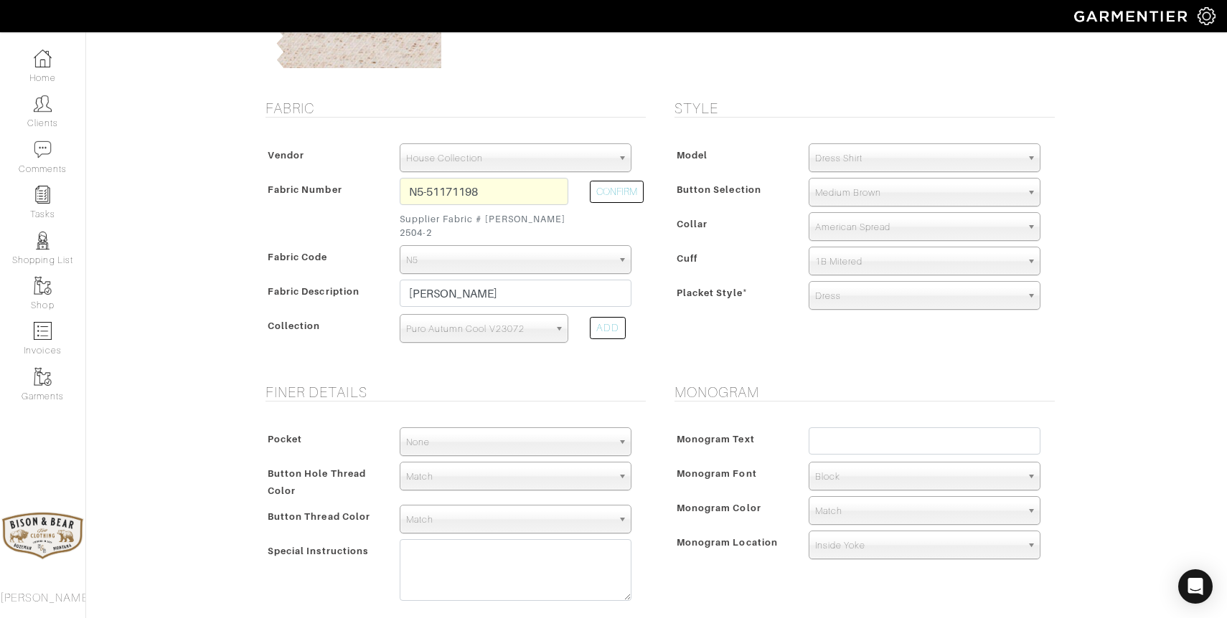
scroll to position [187, 0]
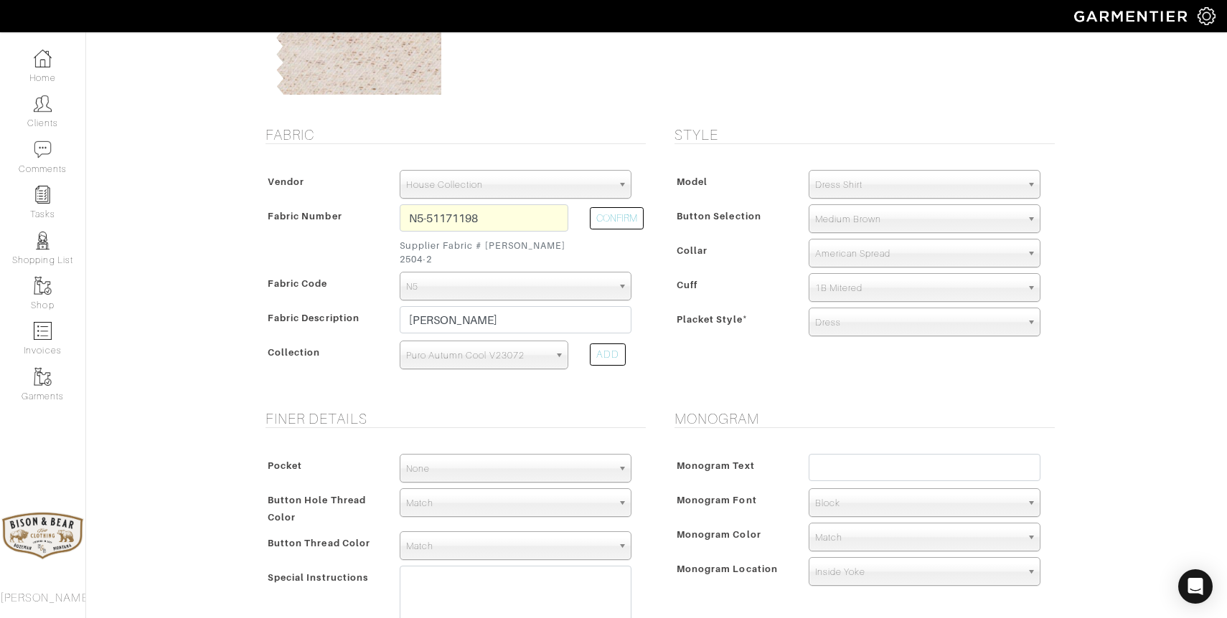
click at [849, 190] on span "Dress Shirt" at bounding box center [918, 185] width 206 height 29
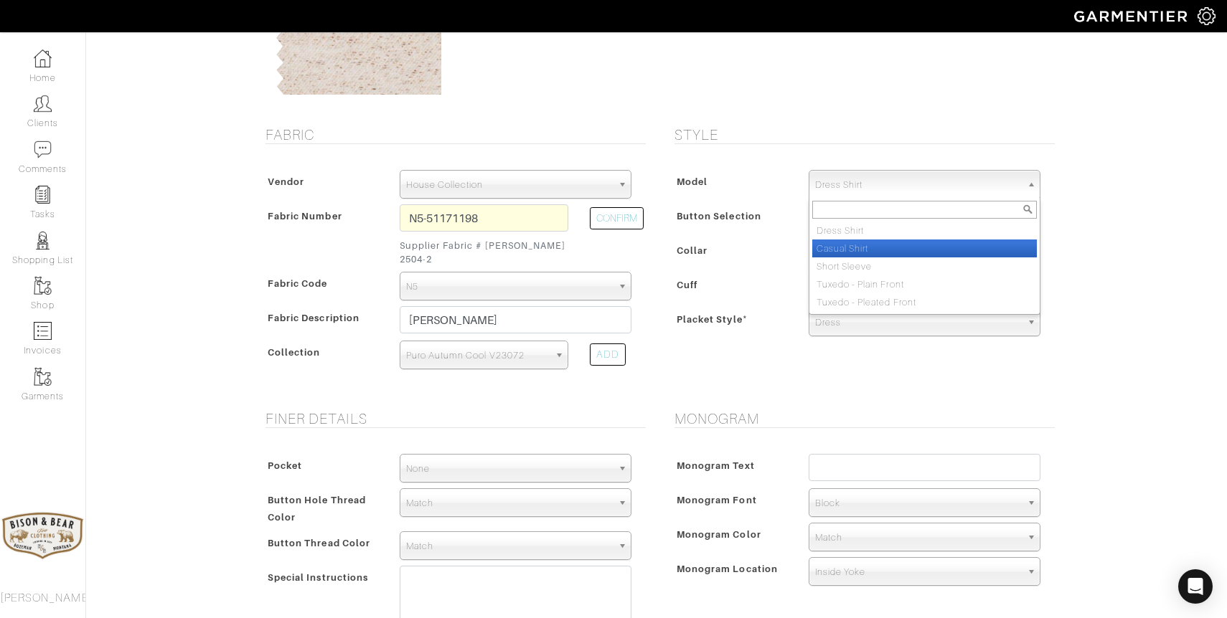
click at [842, 250] on li "Casual Shirt" at bounding box center [924, 249] width 225 height 18
select select "2"
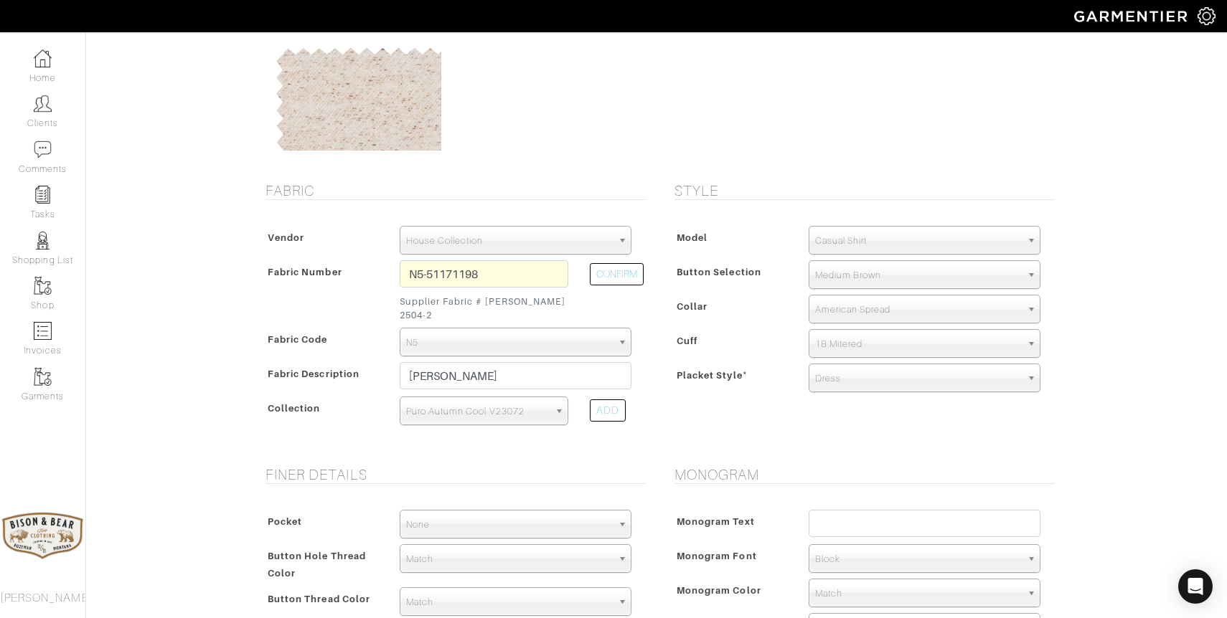
scroll to position [136, 0]
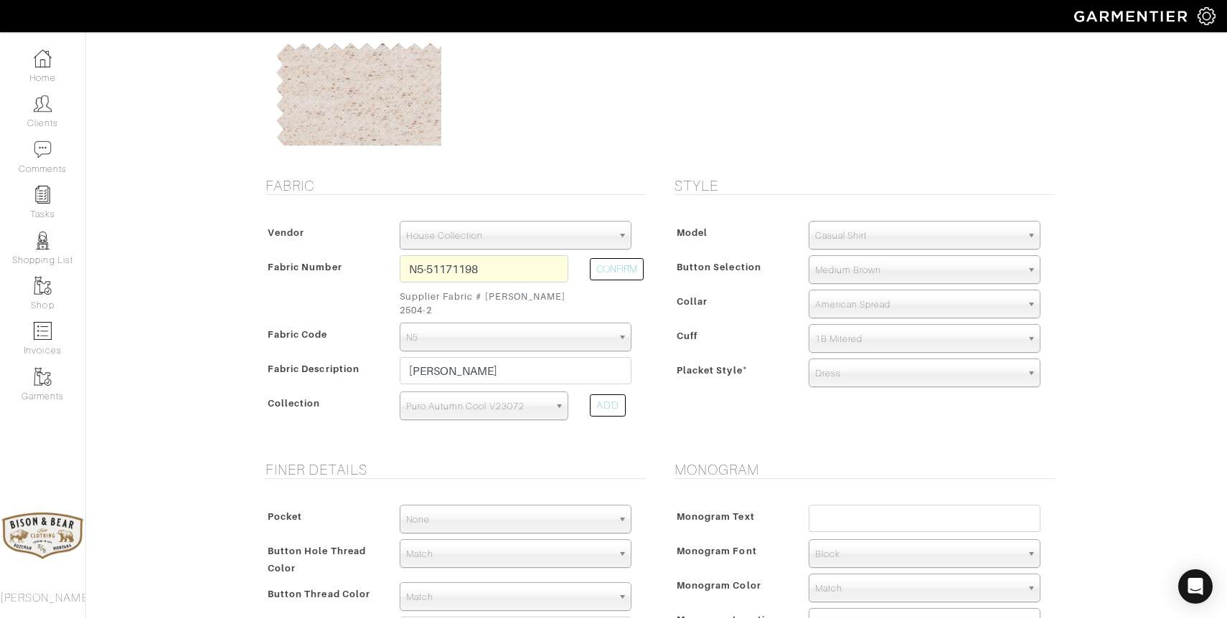
click at [869, 299] on span "American Spread" at bounding box center [918, 305] width 206 height 29
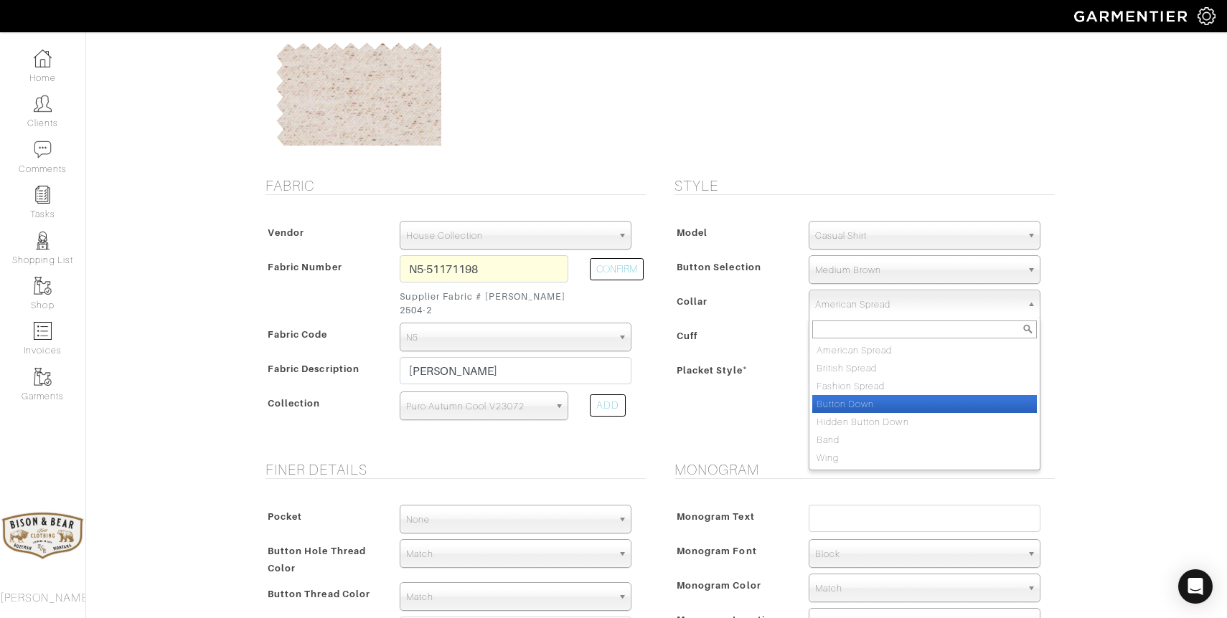
click at [867, 400] on li "Button Down" at bounding box center [924, 404] width 225 height 18
select select "Button Down"
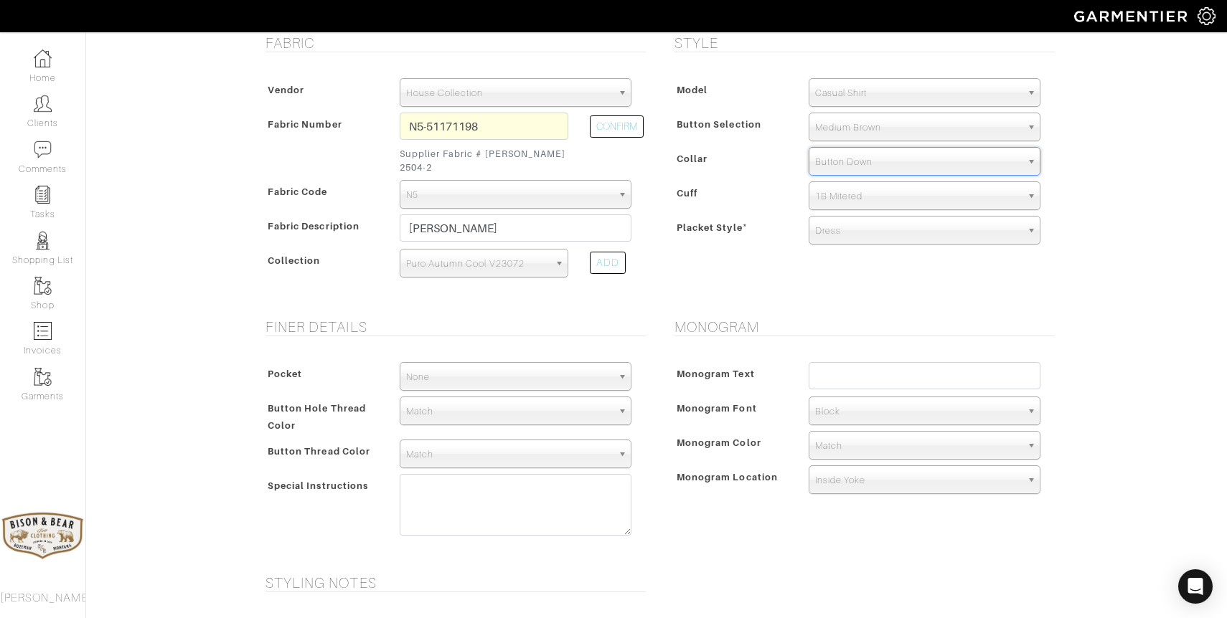
scroll to position [280, 0]
click at [835, 361] on input "text" at bounding box center [924, 374] width 232 height 27
type input "MTD"
click at [849, 396] on span "Block" at bounding box center [918, 410] width 206 height 29
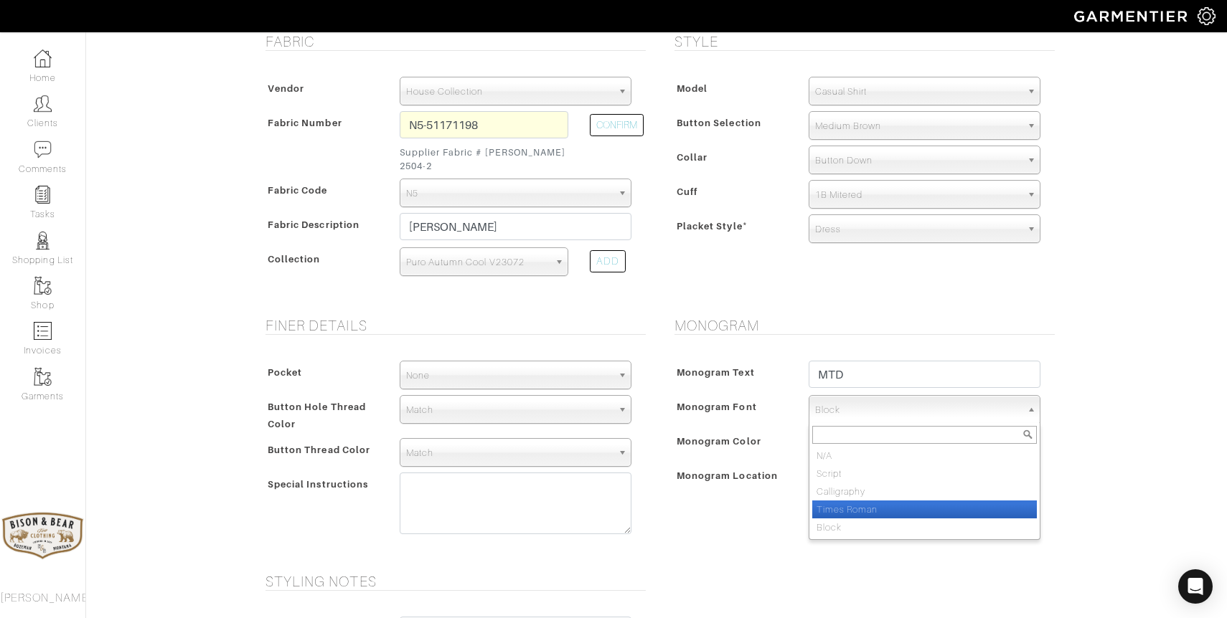
click at [846, 501] on li "Times Roman" at bounding box center [924, 510] width 225 height 18
select select "Times Roman"
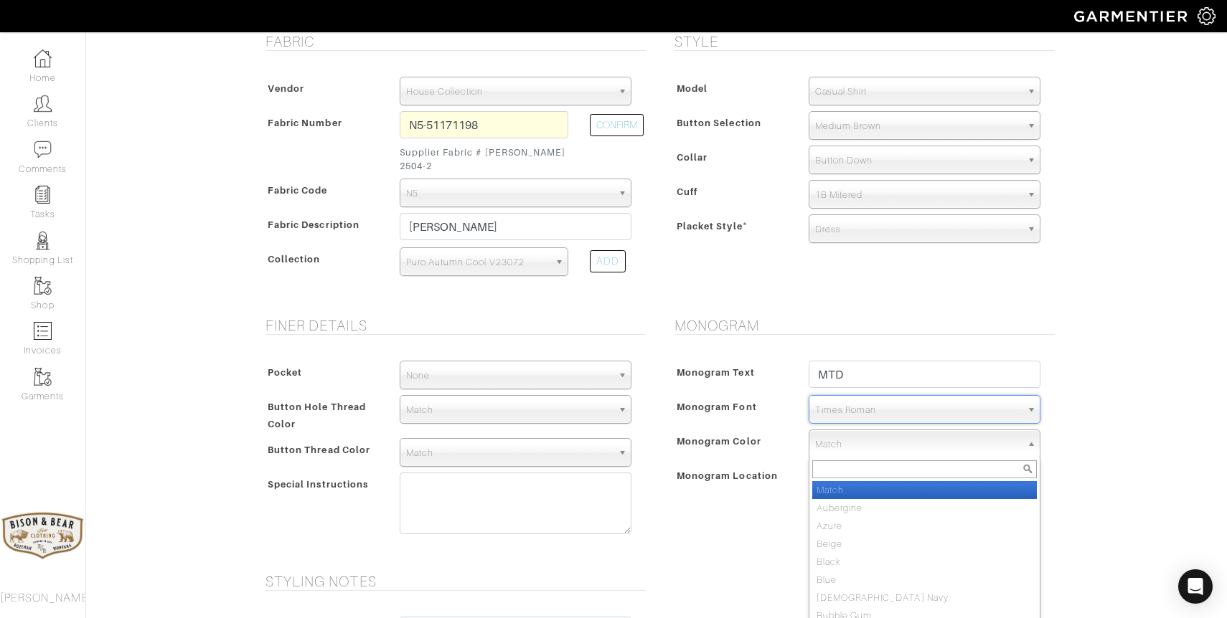
click at [863, 430] on span "Match" at bounding box center [918, 444] width 206 height 29
type input "chest"
select select "47"
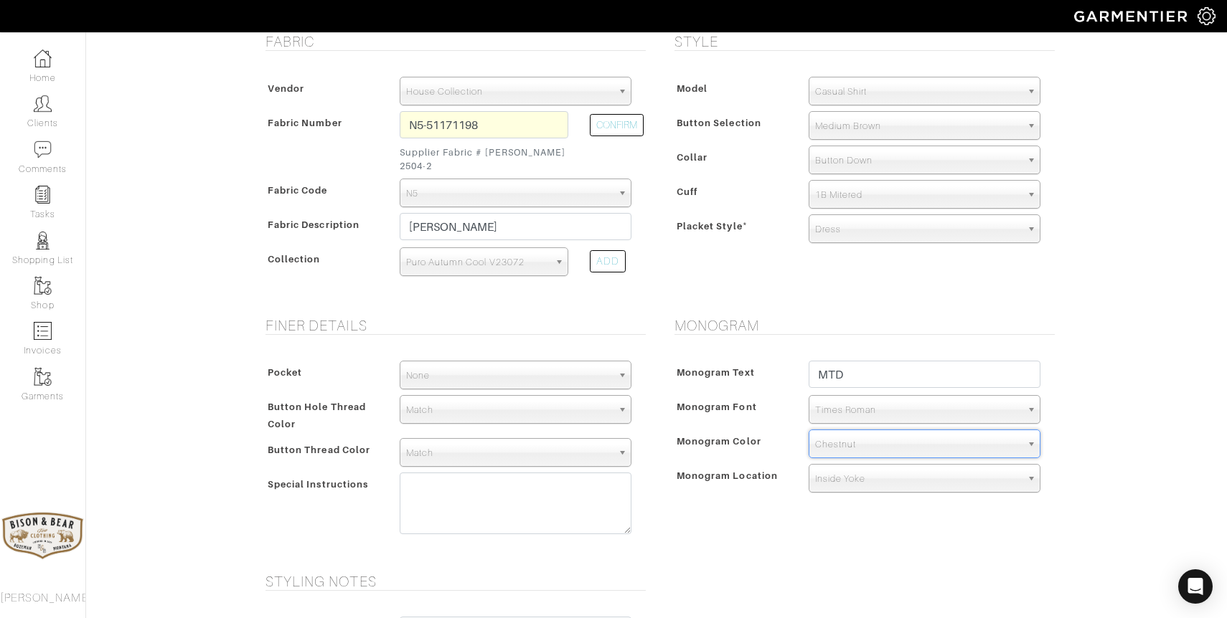
click at [947, 470] on span "Inside Yoke" at bounding box center [918, 479] width 206 height 29
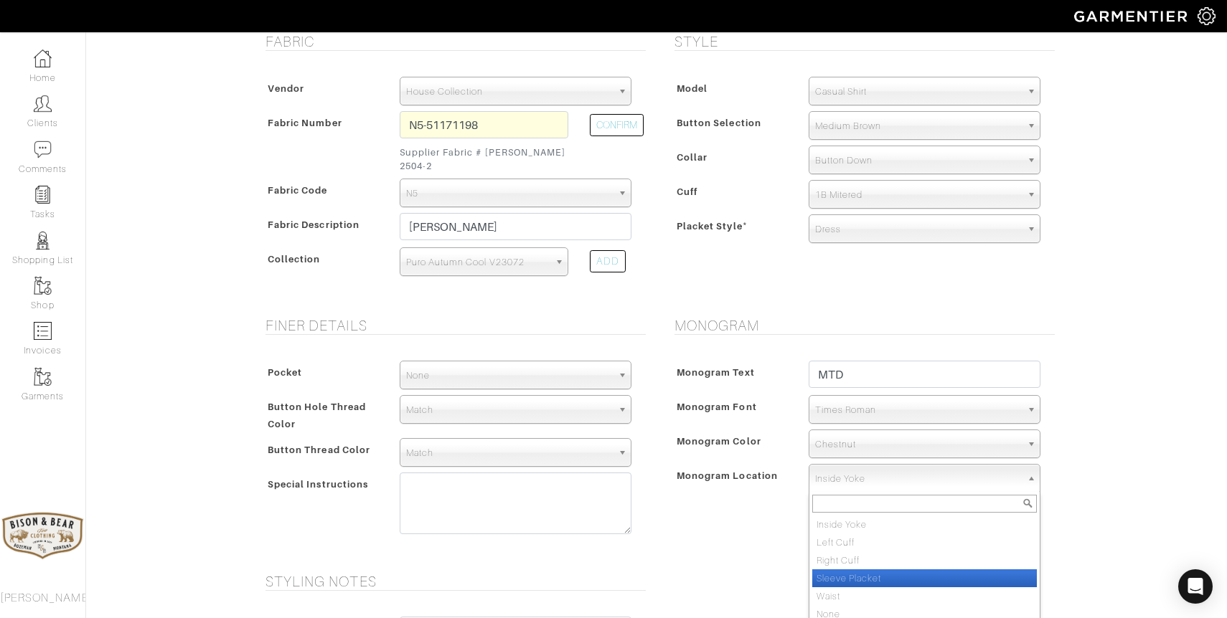
click at [896, 570] on li "Sleeve Placket" at bounding box center [924, 579] width 225 height 18
select select "Sleeve Placket"
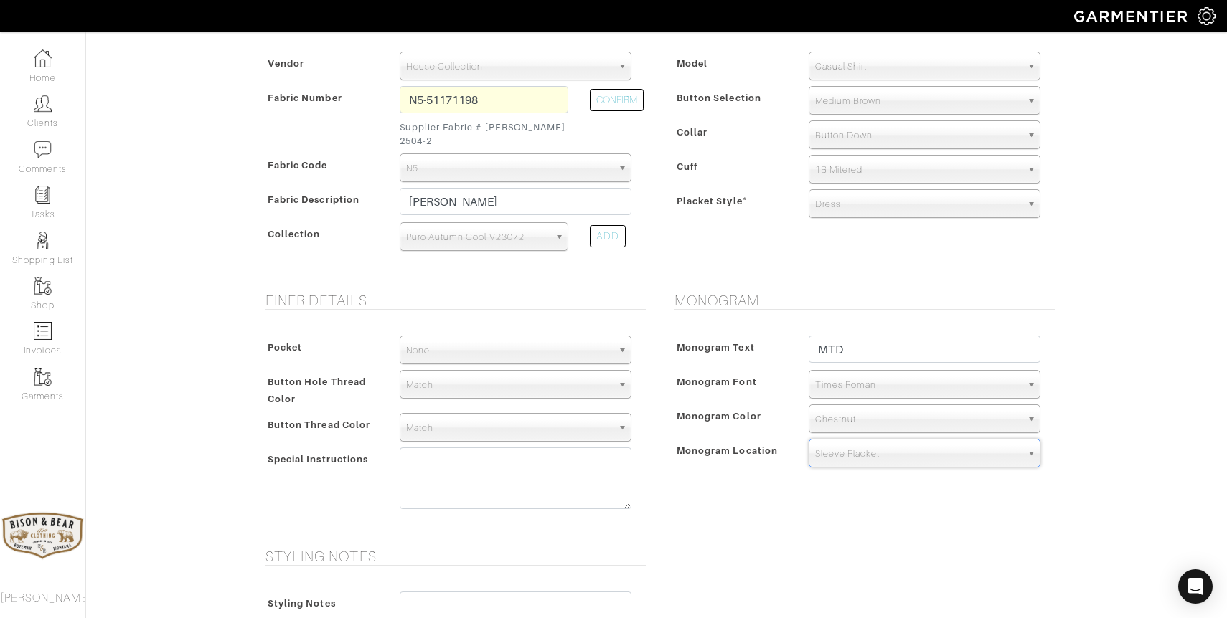
scroll to position [306, 0]
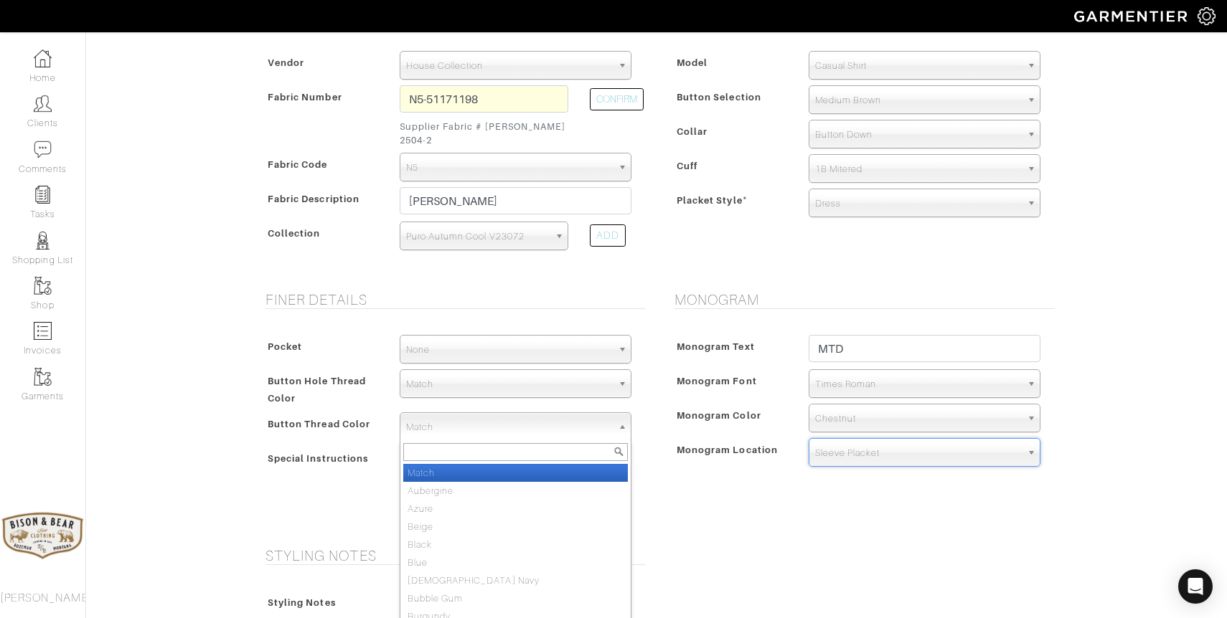
click at [470, 413] on span "Match" at bounding box center [509, 427] width 206 height 29
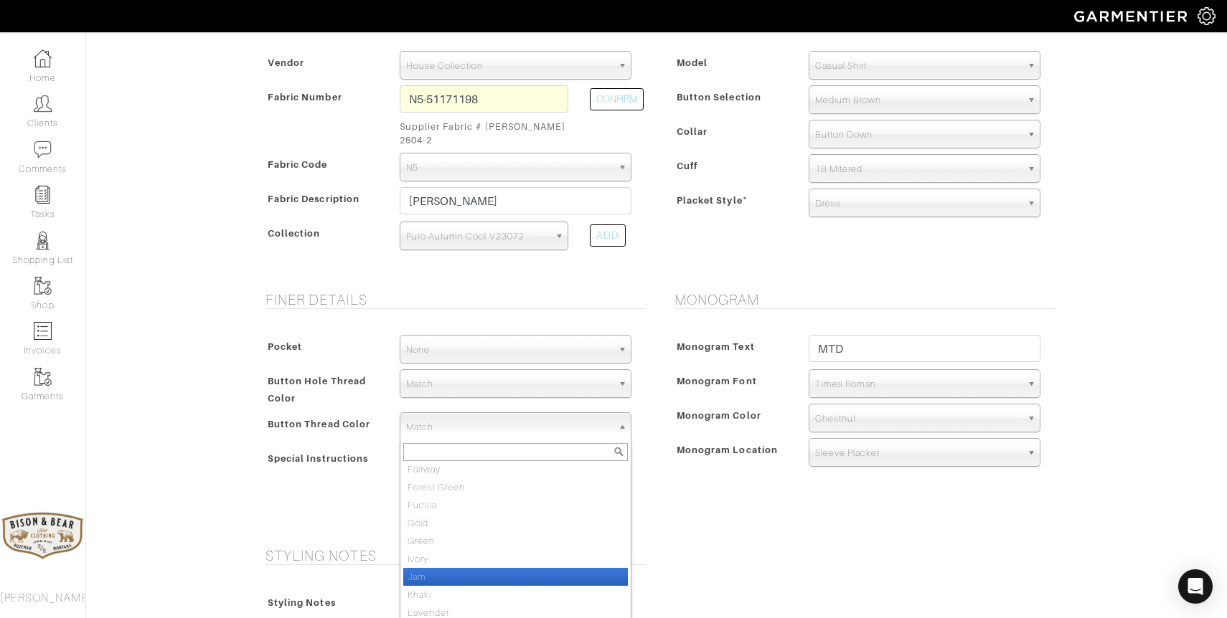
scroll to position [384, 0]
click at [687, 549] on div "Styling Notes Styling Notes" at bounding box center [656, 602] width 818 height 110
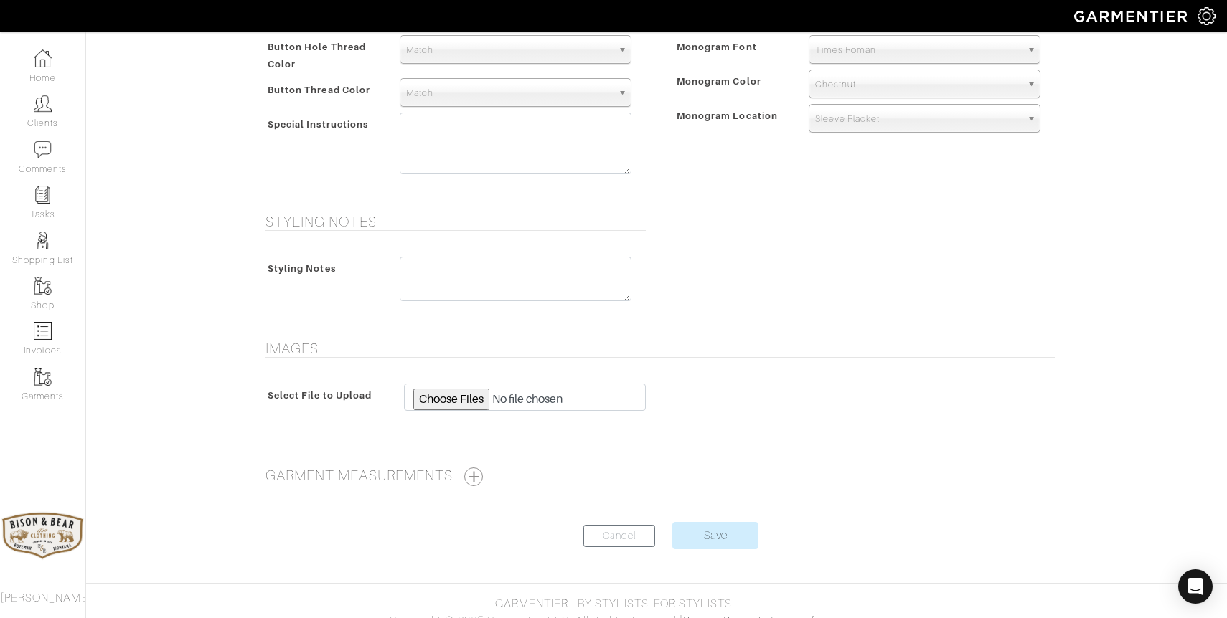
scroll to position [643, 0]
click at [710, 520] on input "Save" at bounding box center [715, 532] width 86 height 27
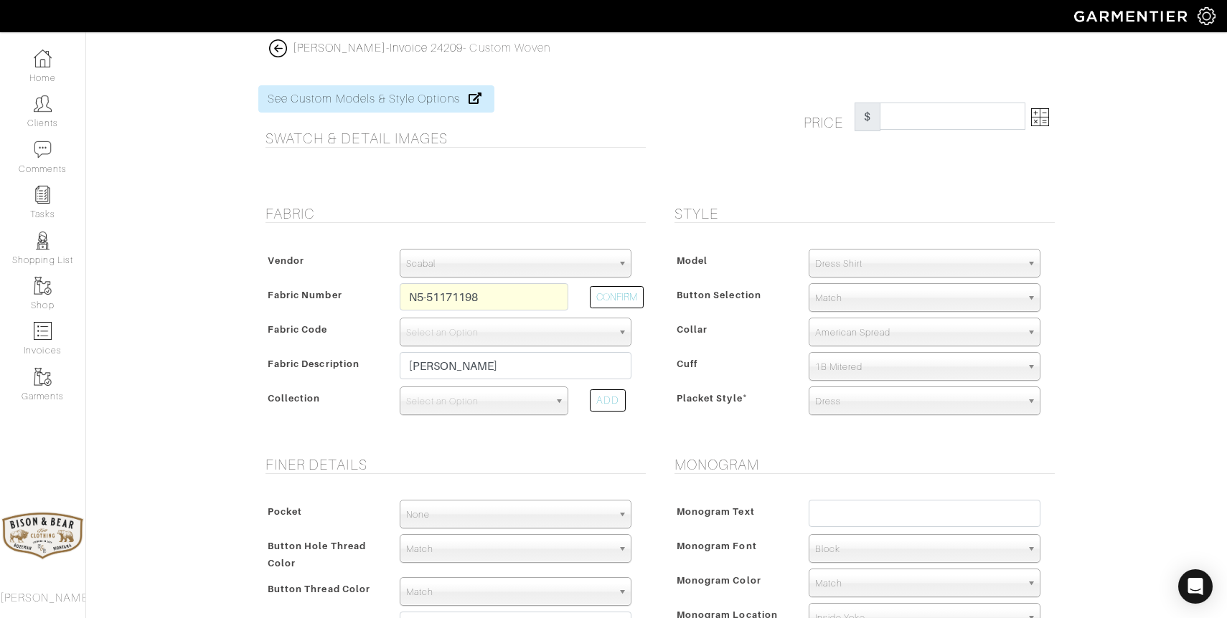
select select "75"
select select "5587"
select select "2"
select select "26"
click at [283, 47] on img at bounding box center [278, 48] width 18 height 18
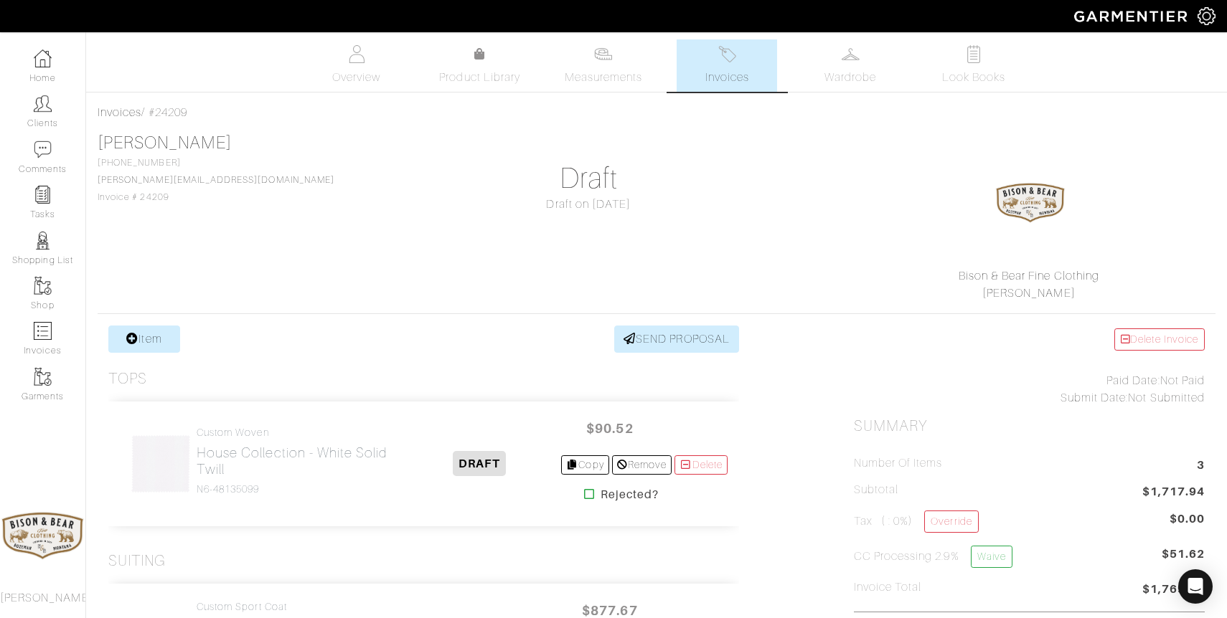
click at [740, 65] on link "Invoices" at bounding box center [726, 65] width 100 height 52
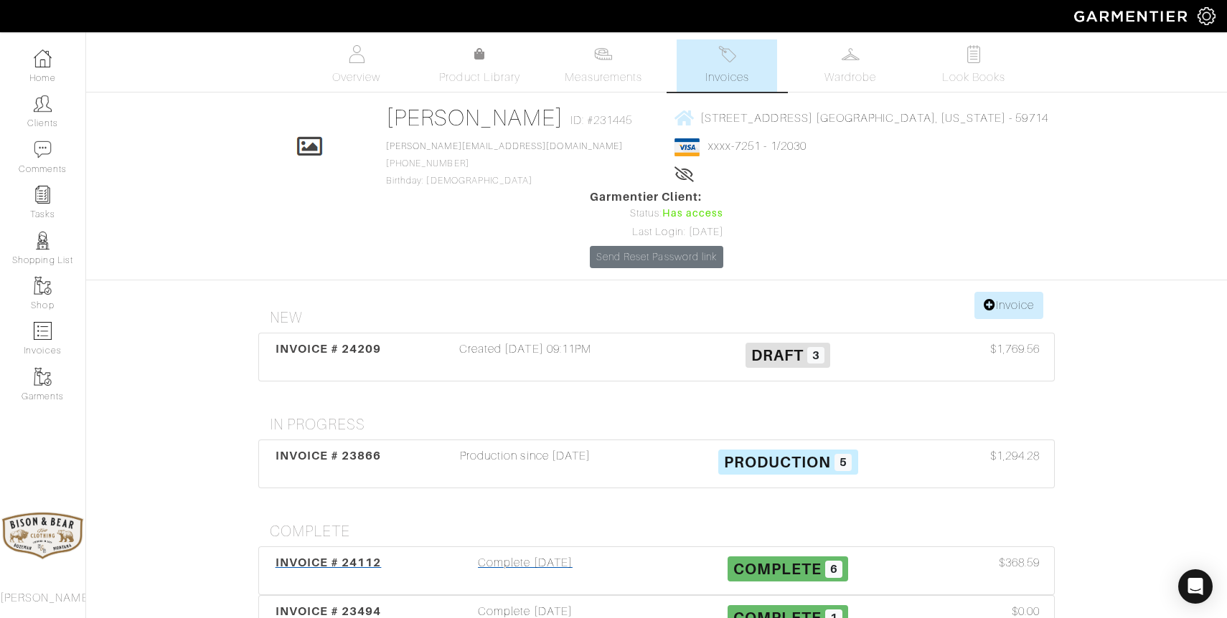
click at [536, 555] on div "Complete 08/13/25" at bounding box center [525, 571] width 263 height 33
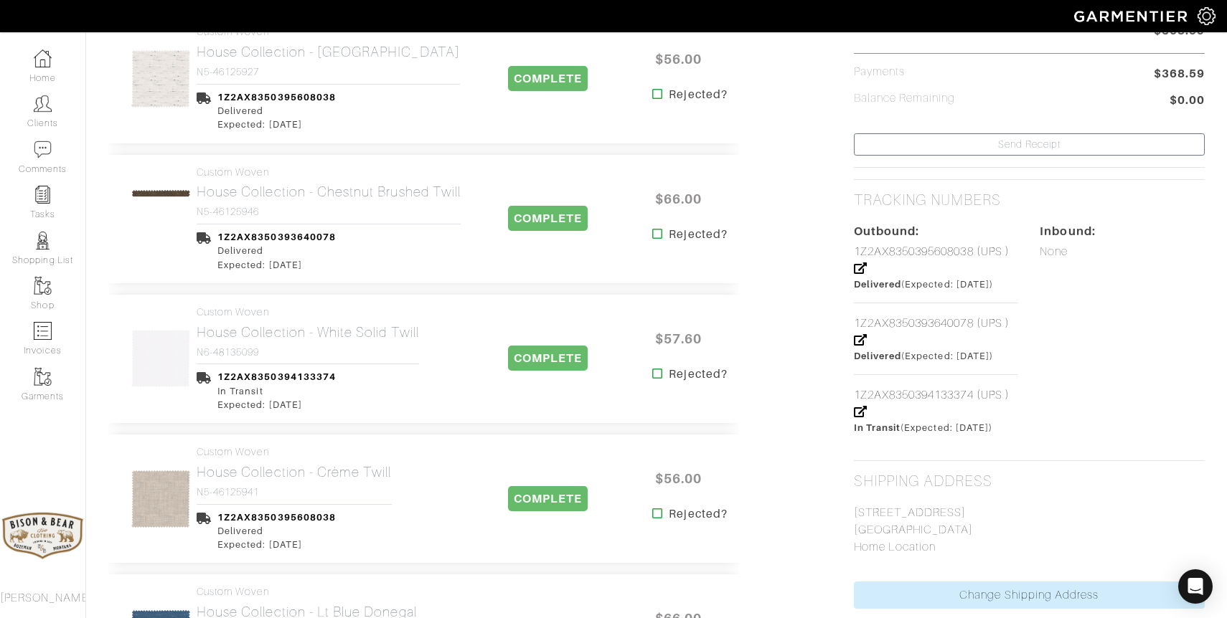
scroll to position [533, 0]
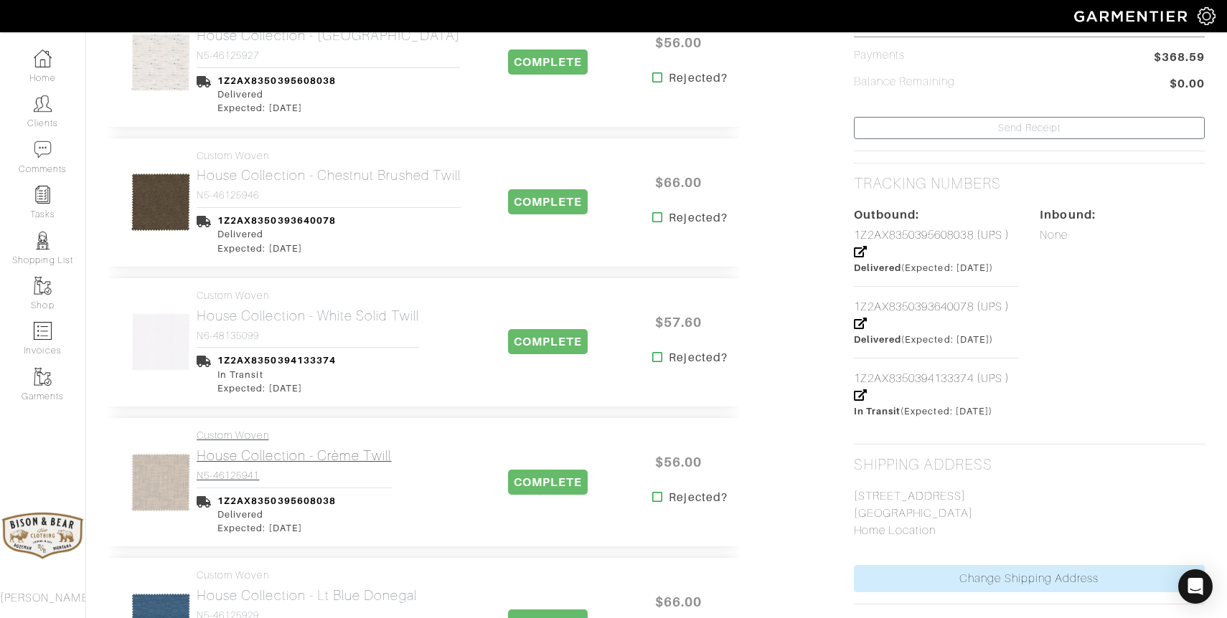
click at [255, 451] on h2 "House Collection - Crème Twill" at bounding box center [294, 456] width 195 height 16
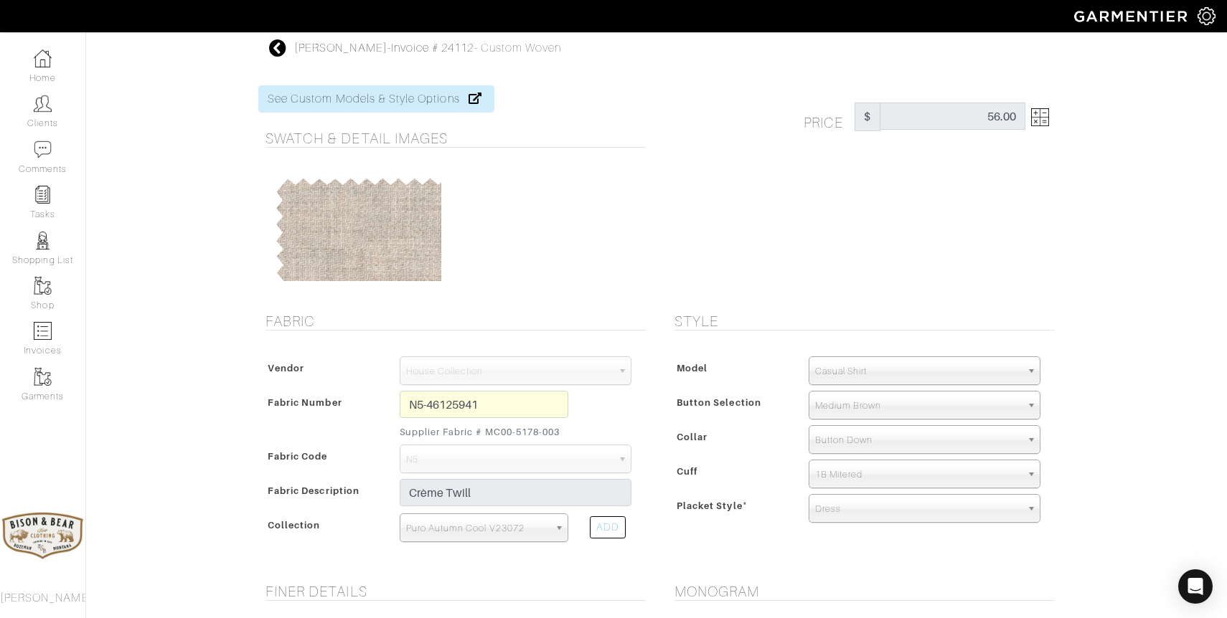
click at [277, 50] on icon at bounding box center [278, 47] width 18 height 17
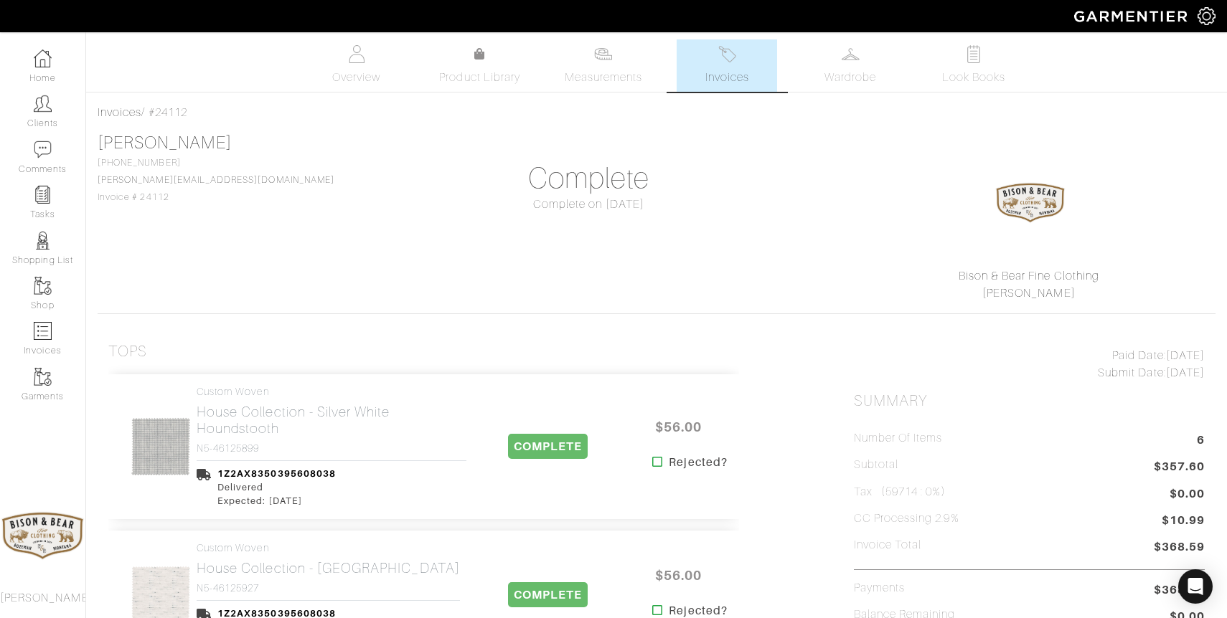
click at [732, 67] on link "Invoices" at bounding box center [726, 65] width 100 height 52
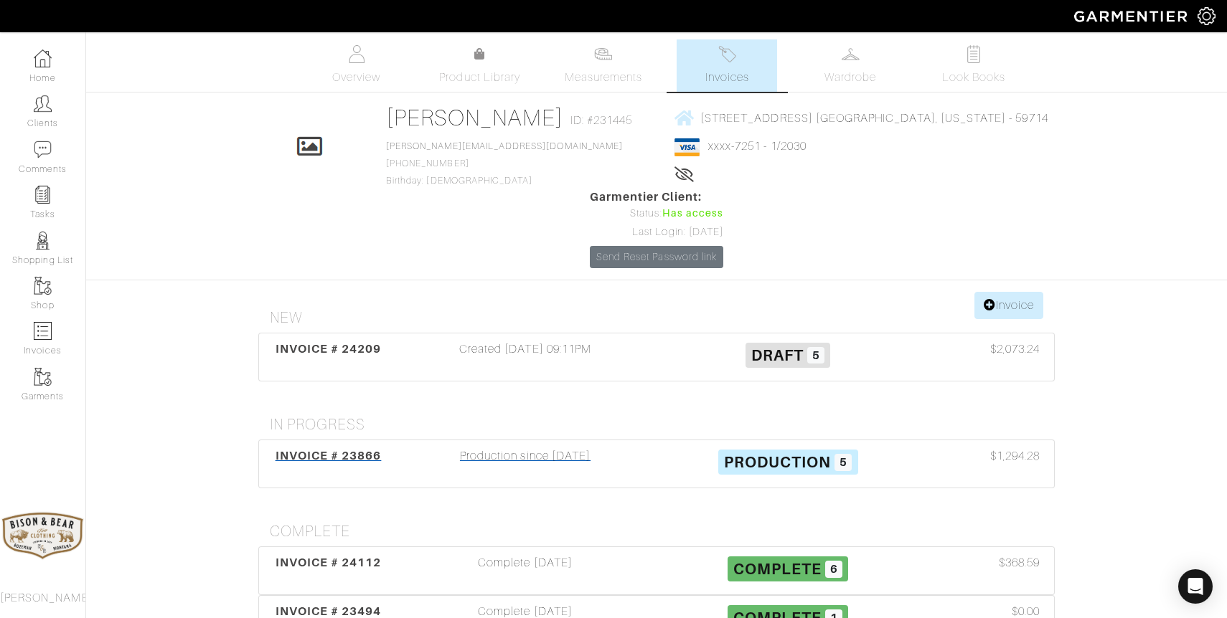
click at [542, 448] on div "Production since 07/31/25" at bounding box center [525, 464] width 263 height 33
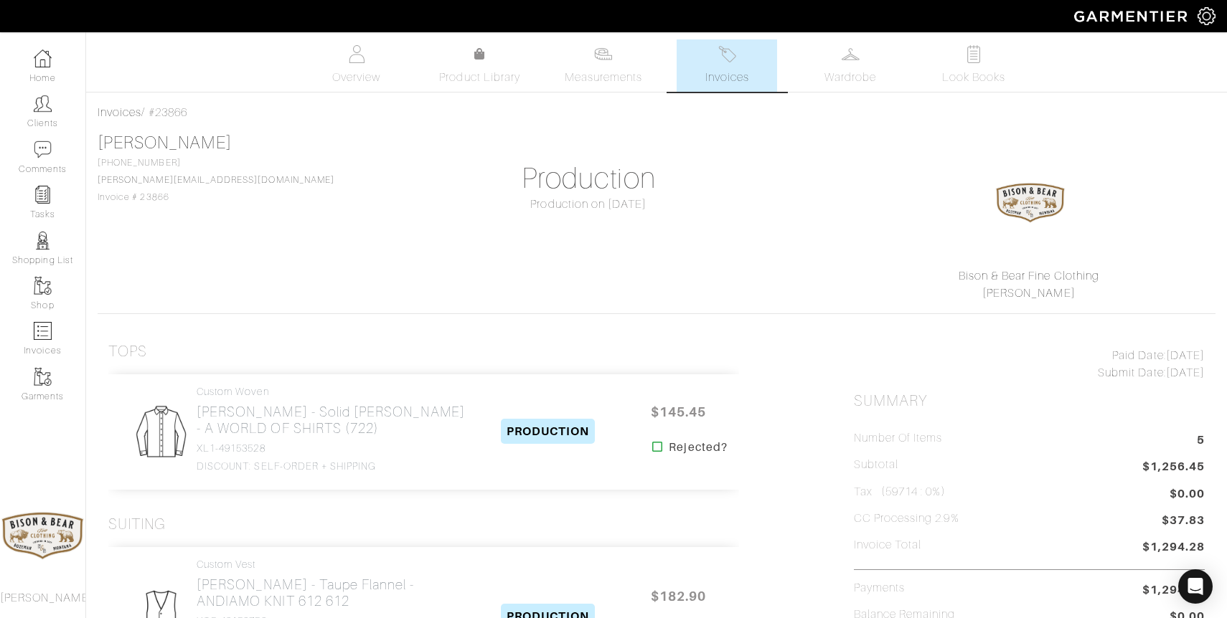
click at [723, 62] on img at bounding box center [727, 54] width 18 height 18
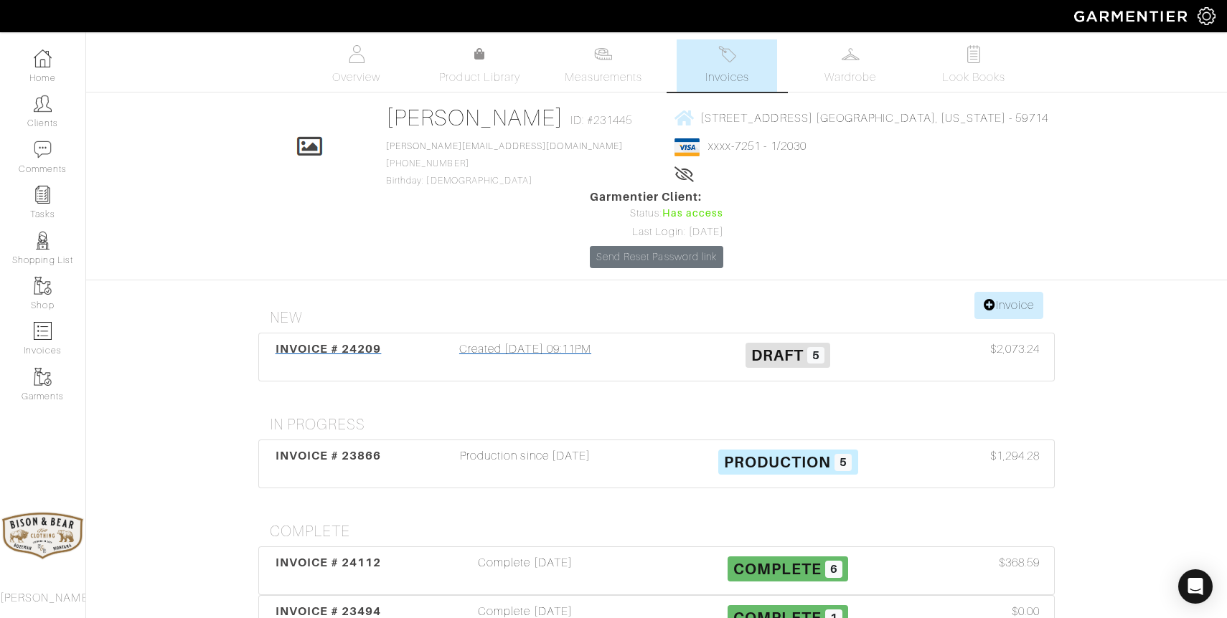
click at [544, 341] on div "Created 07/28/25 09:11PM" at bounding box center [525, 357] width 263 height 33
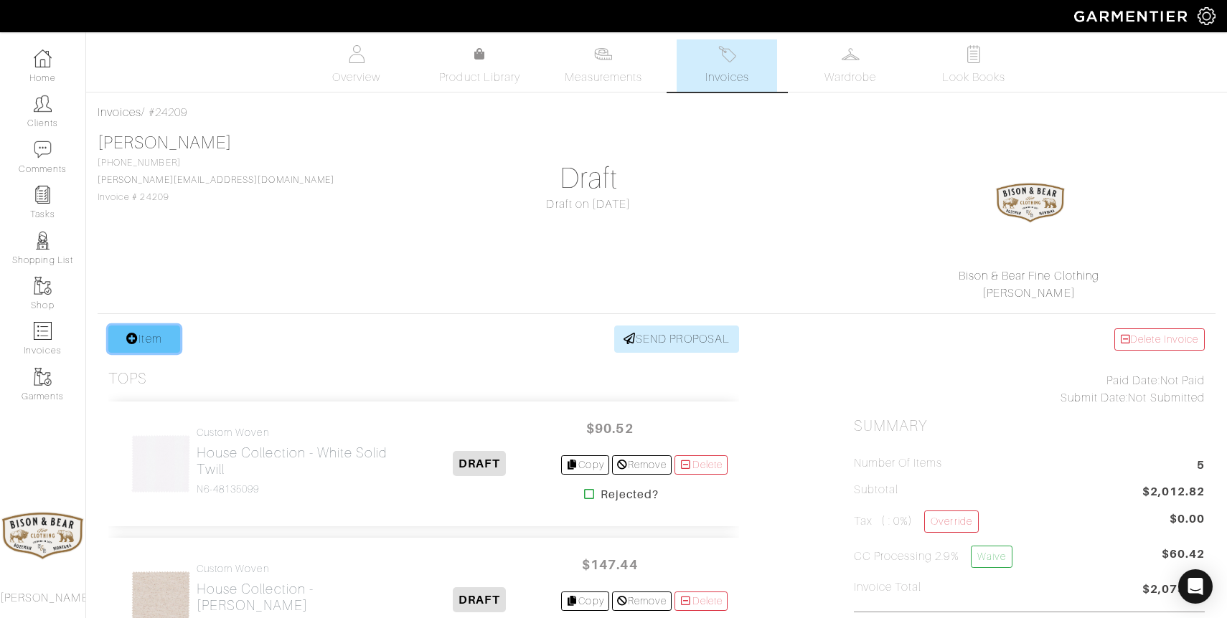
click at [151, 351] on link "Item" at bounding box center [144, 339] width 72 height 27
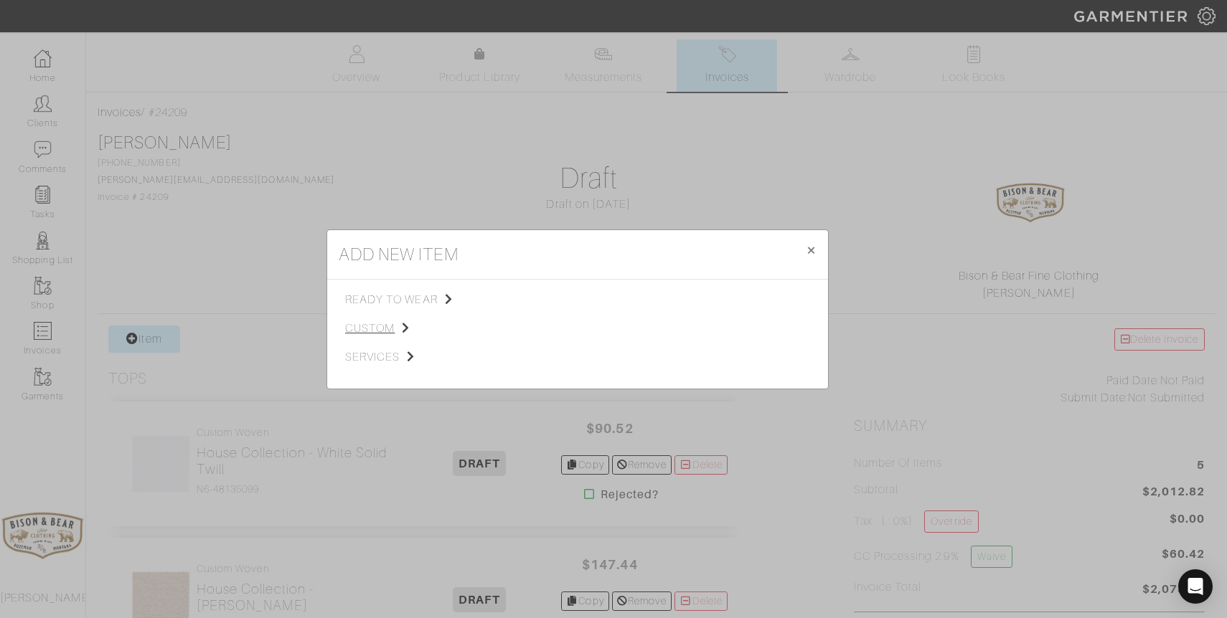
click at [364, 325] on span "custom" at bounding box center [417, 328] width 144 height 17
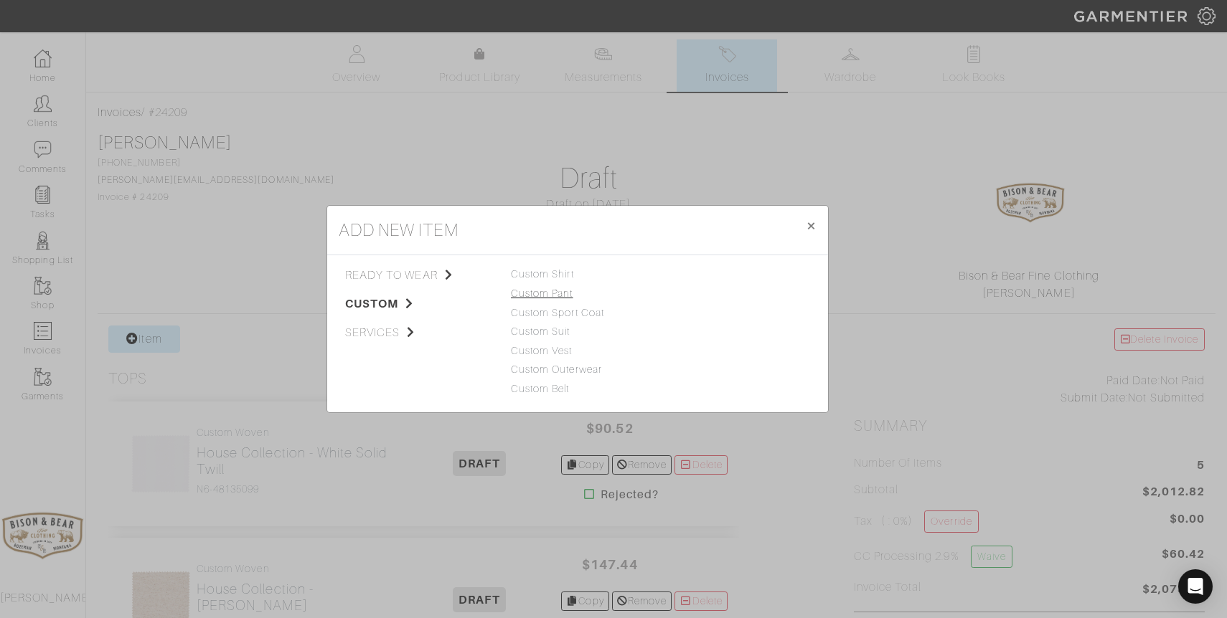
click at [527, 289] on link "Custom Pant" at bounding box center [542, 293] width 62 height 11
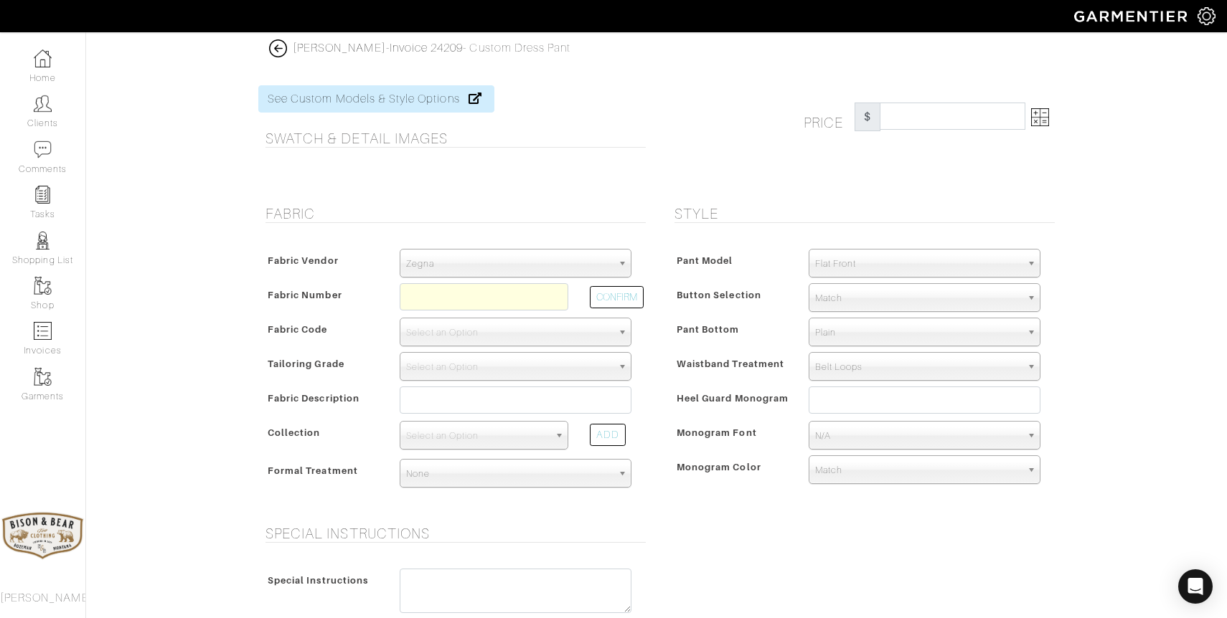
click at [510, 260] on span "Zegna" at bounding box center [509, 264] width 206 height 29
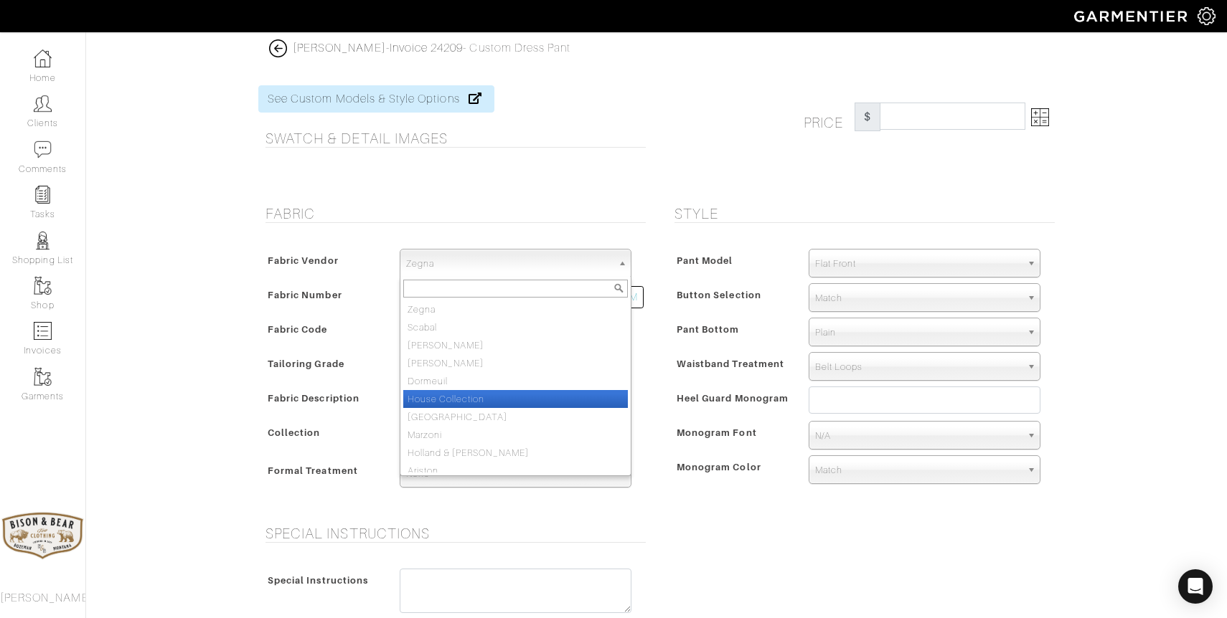
click at [453, 405] on li "House Collection" at bounding box center [515, 399] width 225 height 18
select select "75"
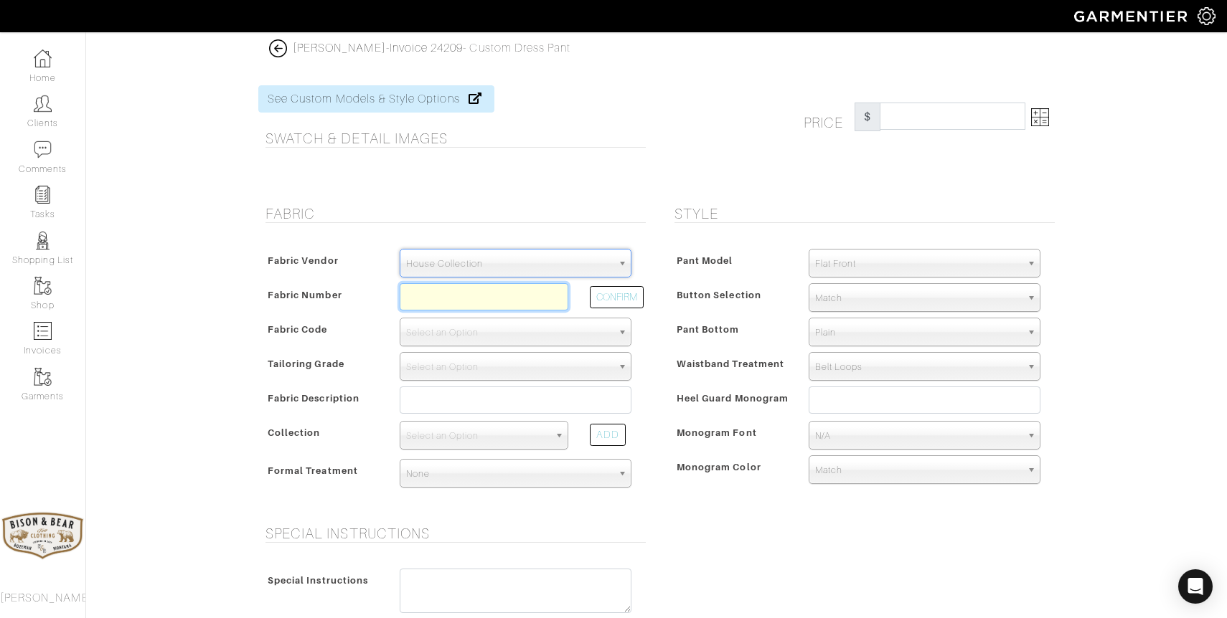
click at [449, 296] on input "text" at bounding box center [484, 296] width 169 height 27
click at [619, 294] on button "CONFIRM" at bounding box center [617, 297] width 54 height 22
type input "V2-49147845"
select select "882"
type input "Tan Stretch Corduroy"
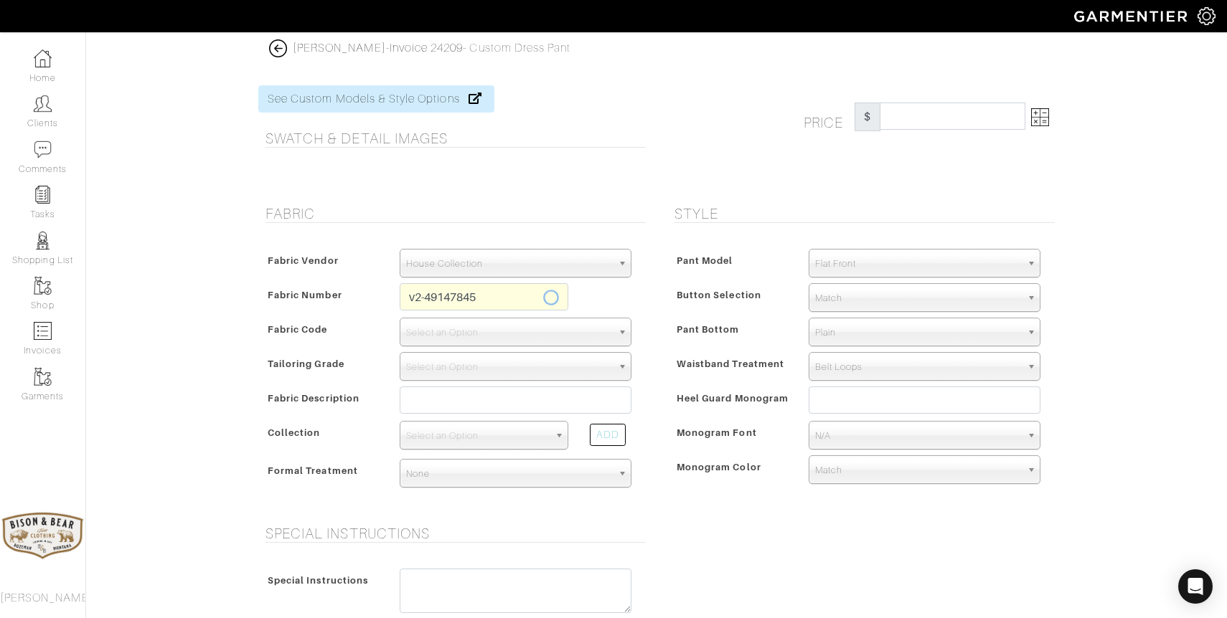
select select
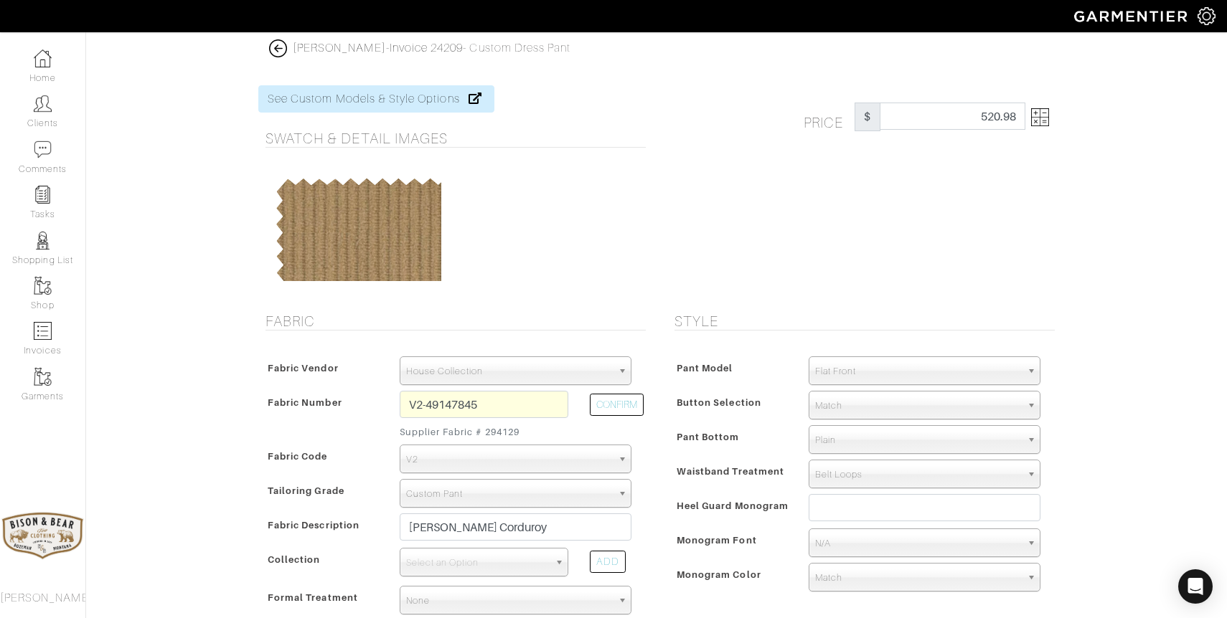
click at [1035, 112] on img at bounding box center [1040, 117] width 18 height 18
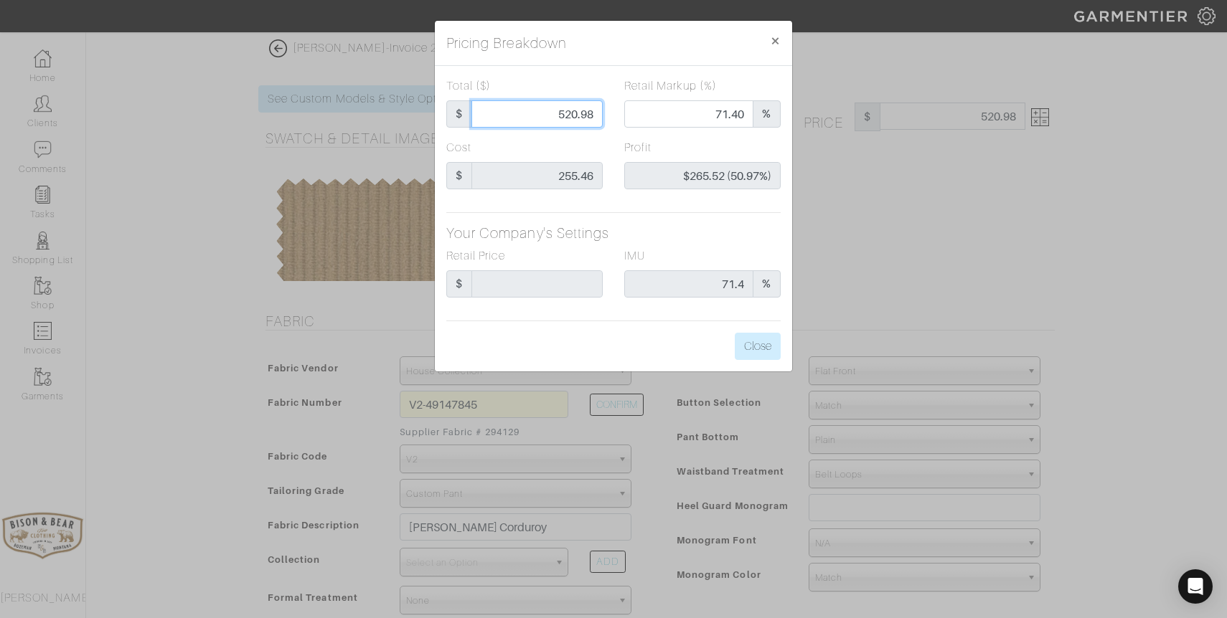
drag, startPoint x: 539, startPoint y: 110, endPoint x: 626, endPoint y: 105, distance: 86.3
click at [622, 108] on div "Total ($) $ 520.98 Retail Markup (%) 71.40 %" at bounding box center [613, 108] width 356 height 62
type input "2"
type input "0.00"
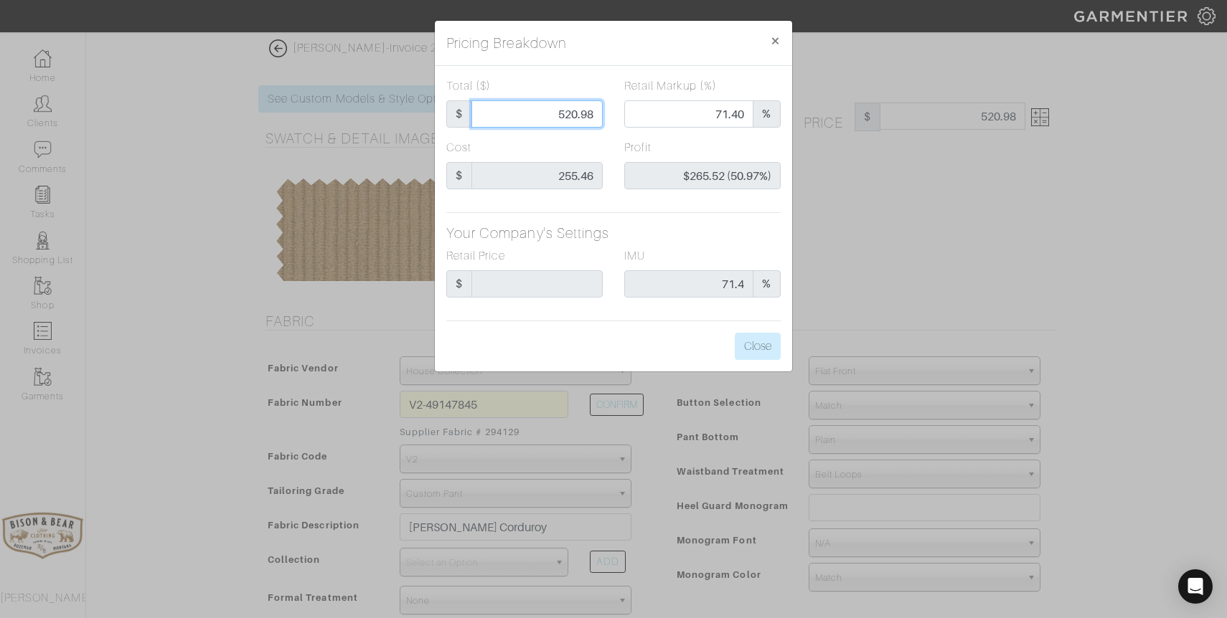
type input "-$253.46 (-12673.00%)"
type input "25"
type input "-$230.46 (-921.84%)"
type input "255"
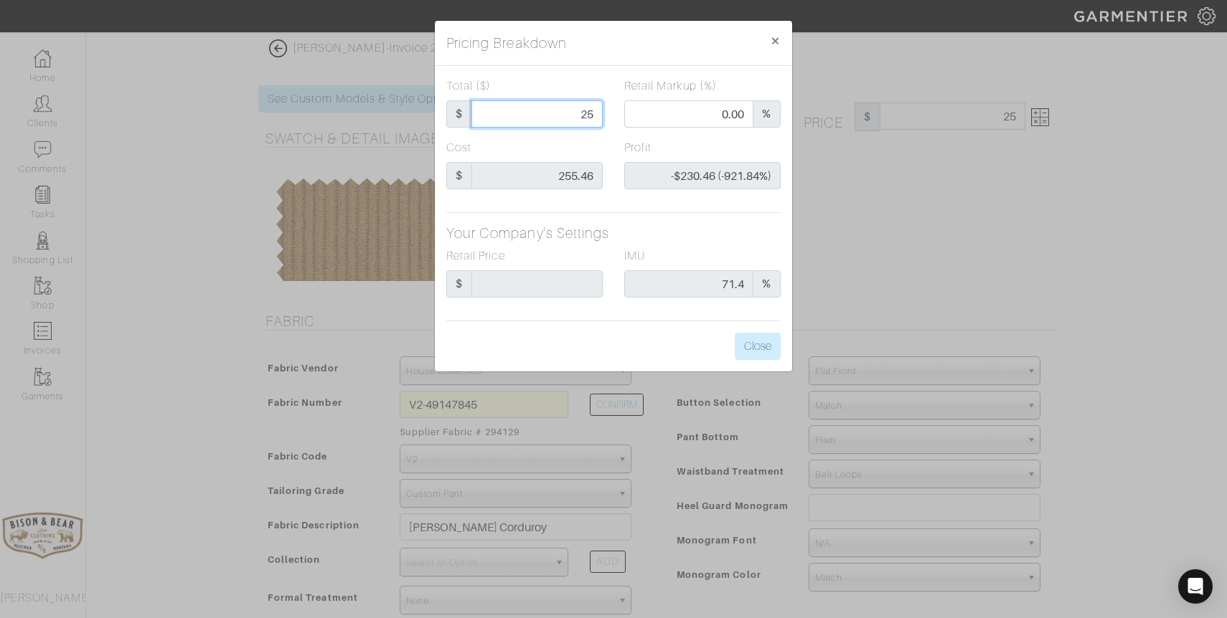
type input "255"
type input "41.57"
type input "-$0.46 (-0.18%)"
type input "255."
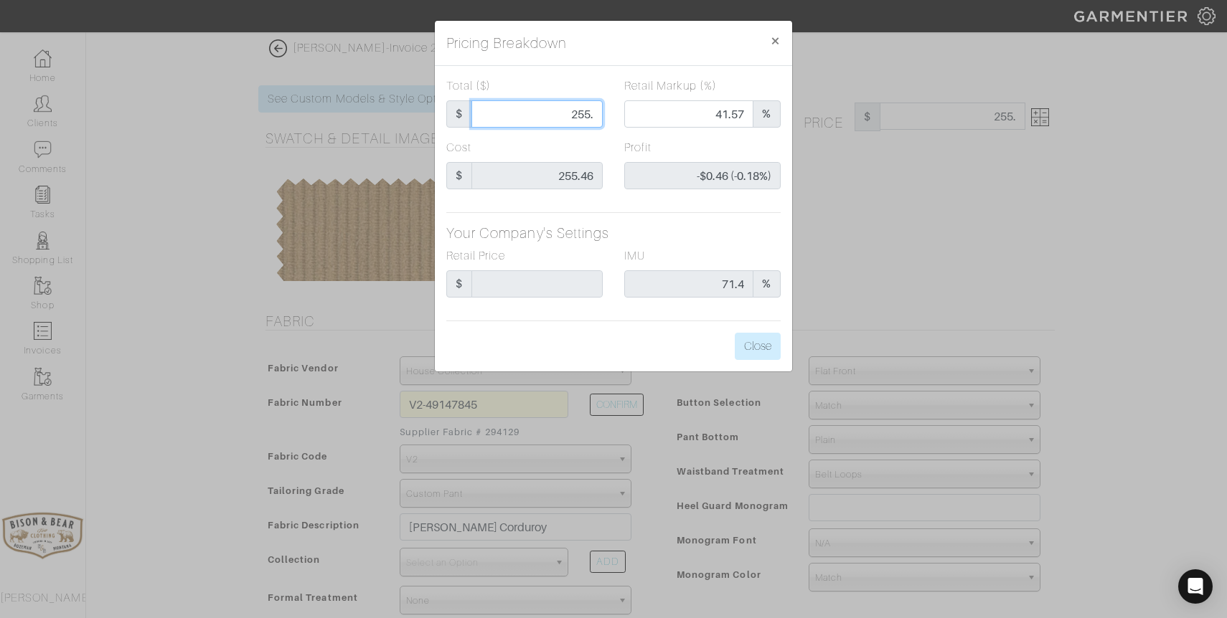
type input "255.4"
type input "41.66"
type input "-$0.06 (-0.02%)"
type input "255.46"
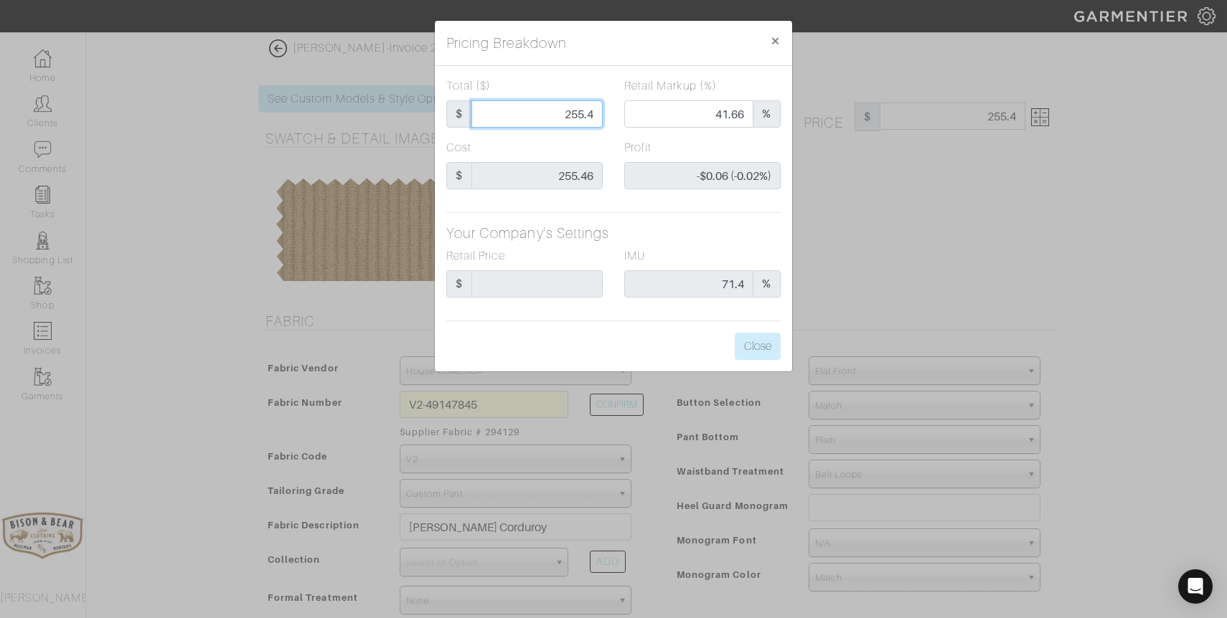
type input "255.46"
type input "41.67"
type input "$0.00 (0.00%)"
type input "255.46"
click at [765, 352] on button "Close" at bounding box center [758, 346] width 46 height 27
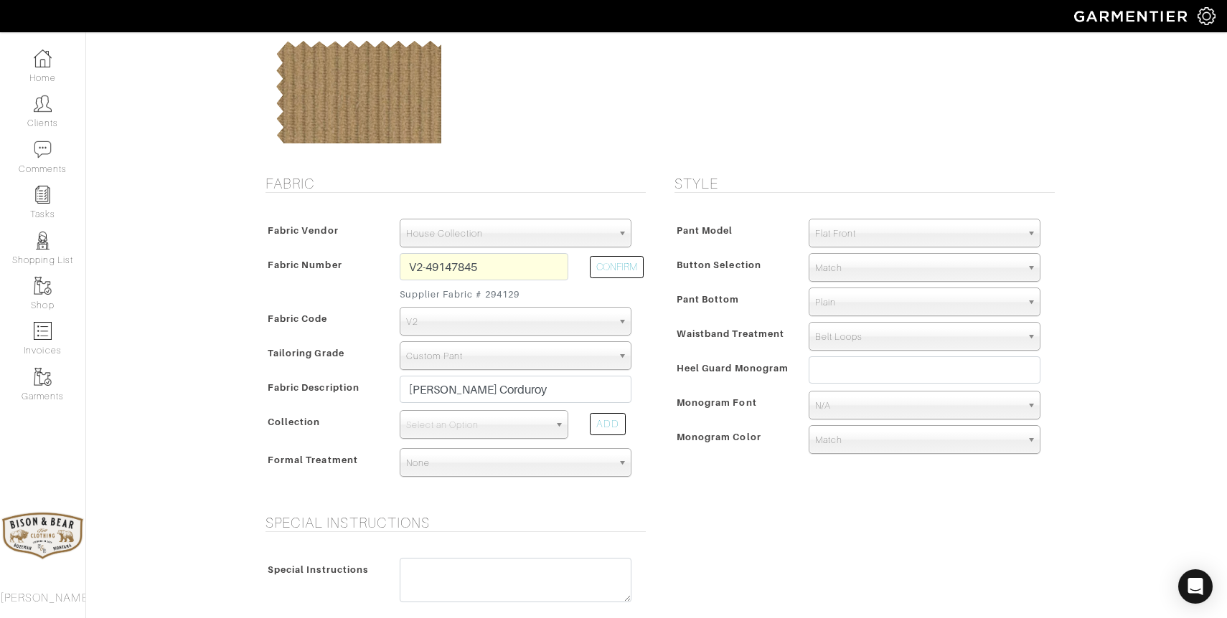
scroll to position [143, 0]
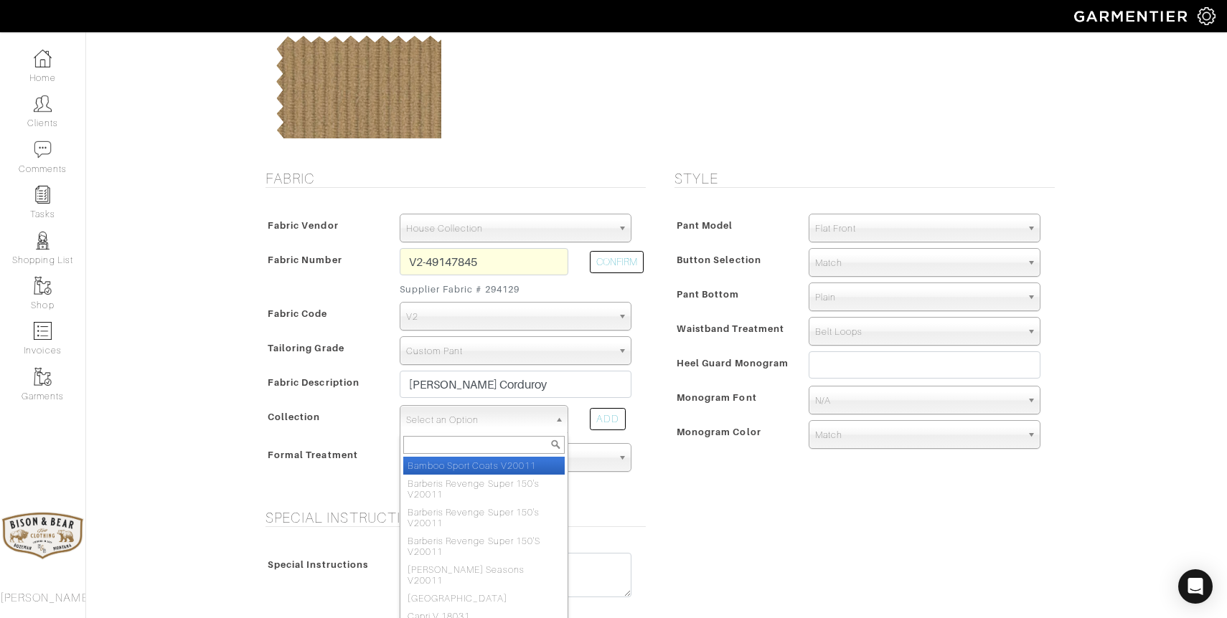
click at [458, 424] on span "Select an Option" at bounding box center [477, 420] width 143 height 29
type input "winter"
click at [499, 469] on li "Sartorial Winter Solids Insert V24092" at bounding box center [483, 471] width 161 height 29
select select "1025"
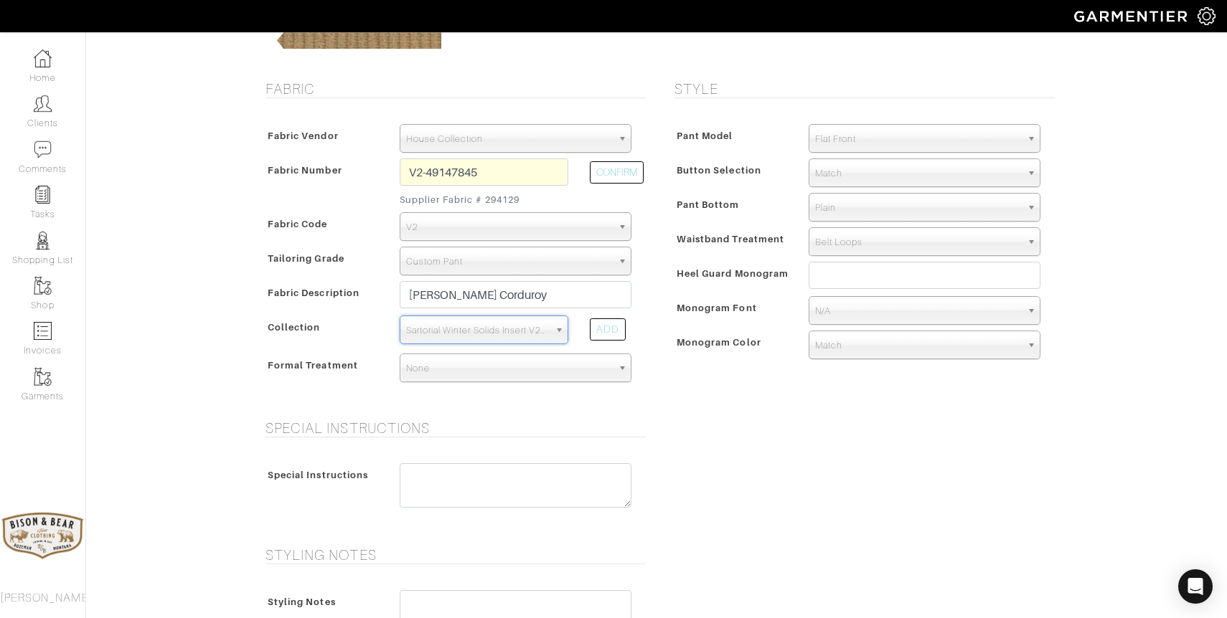
scroll to position [233, 0]
click at [831, 278] on input "text" at bounding box center [924, 274] width 232 height 27
type input "MTD"
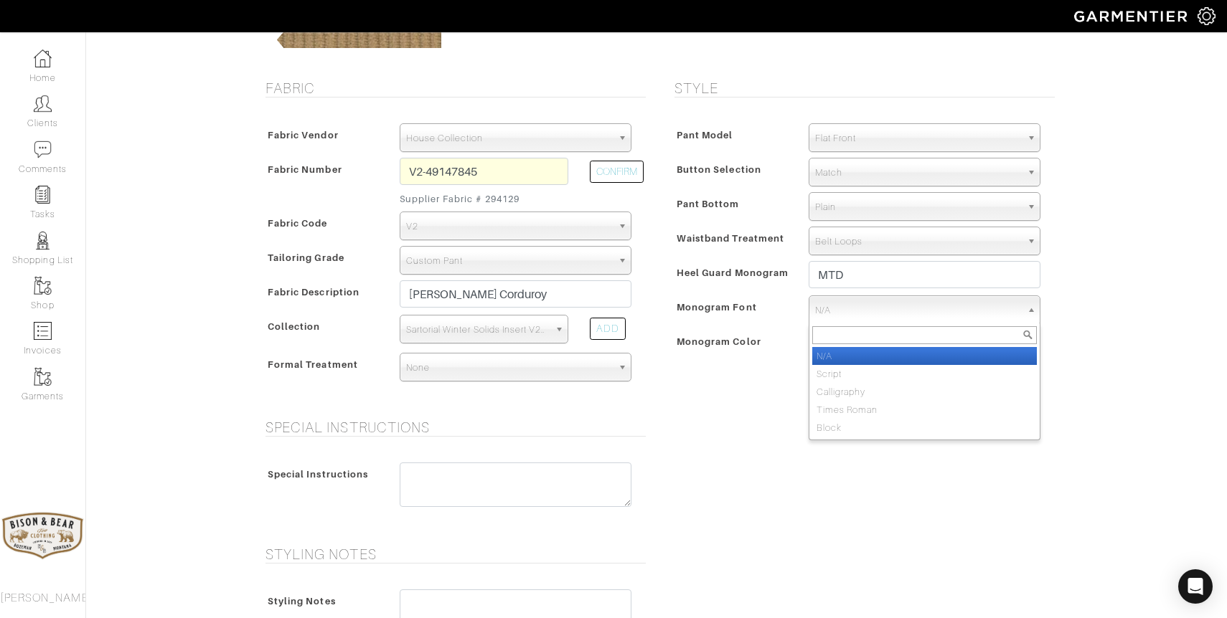
click at [855, 308] on span "N/A" at bounding box center [918, 310] width 206 height 29
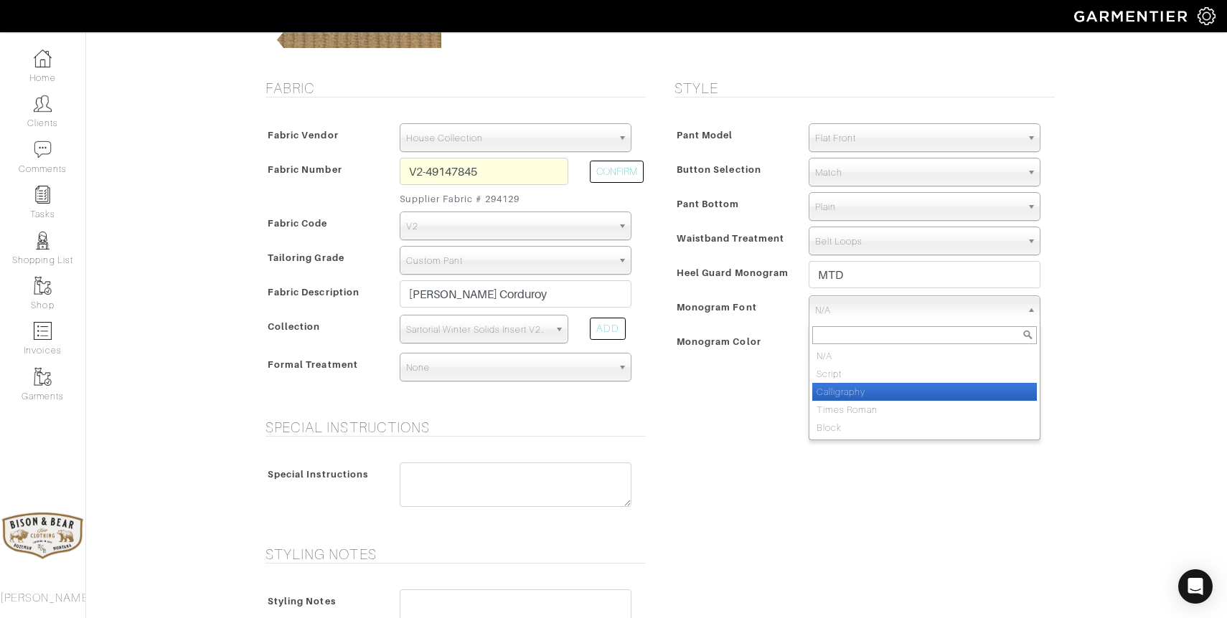
click at [867, 393] on li "Calligraphy" at bounding box center [924, 392] width 225 height 18
select select "Calligraphy"
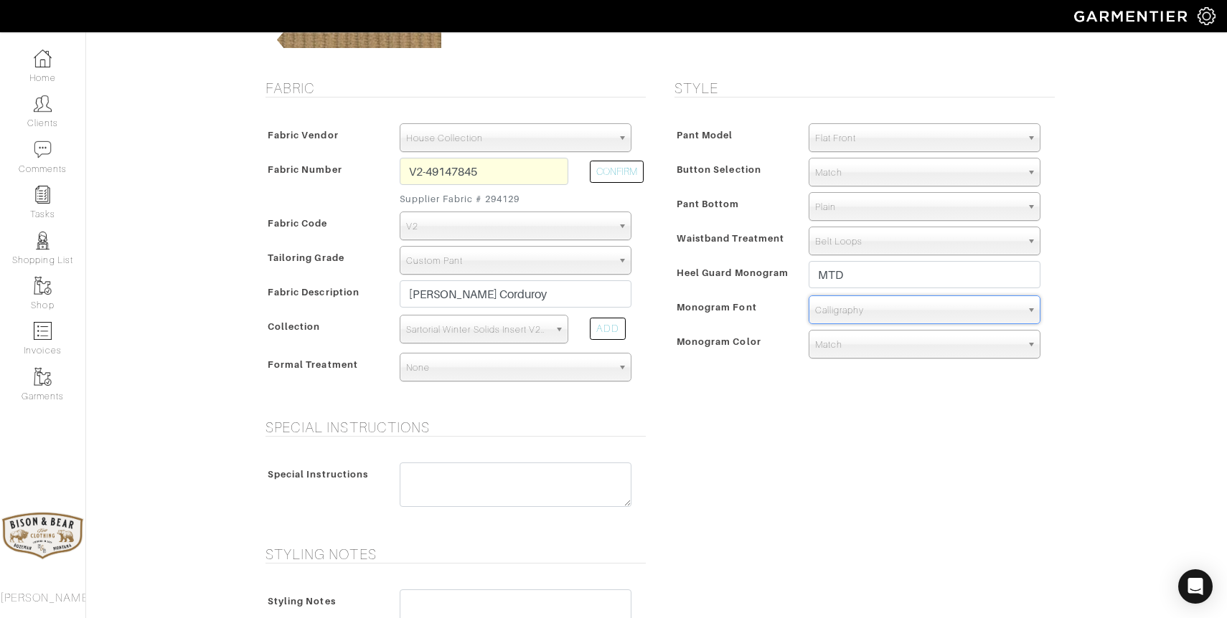
click at [849, 345] on span "Match" at bounding box center [918, 345] width 206 height 29
type input "c"
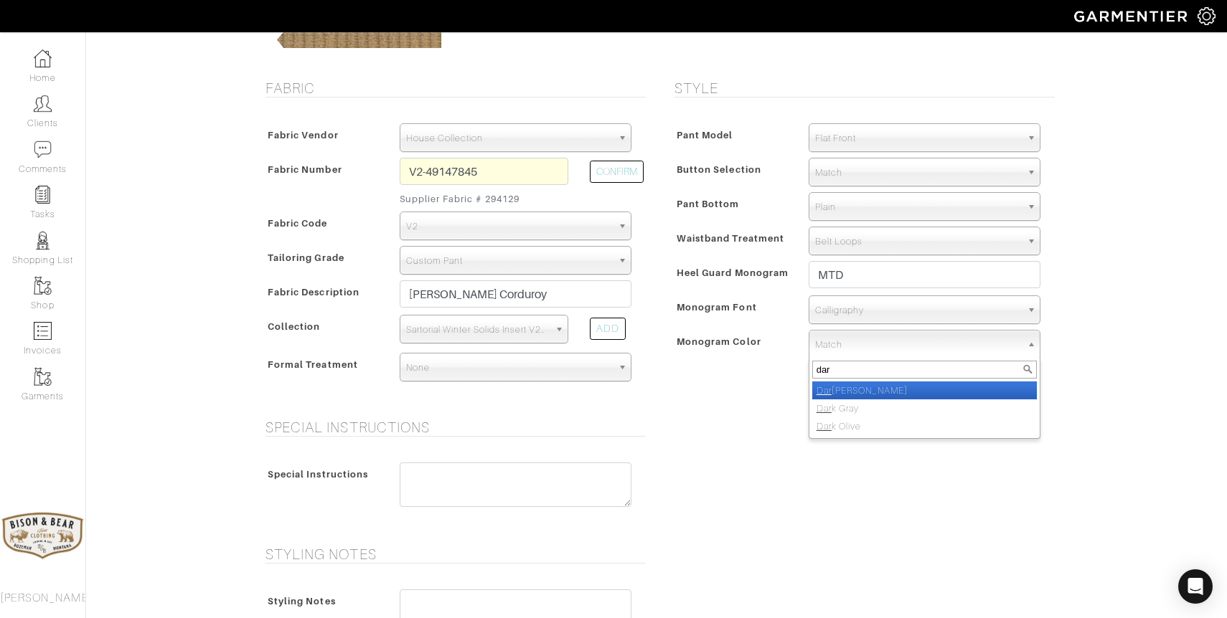
type input "dar"
click at [849, 386] on li "Dar k Brown" at bounding box center [924, 391] width 225 height 18
select select "48"
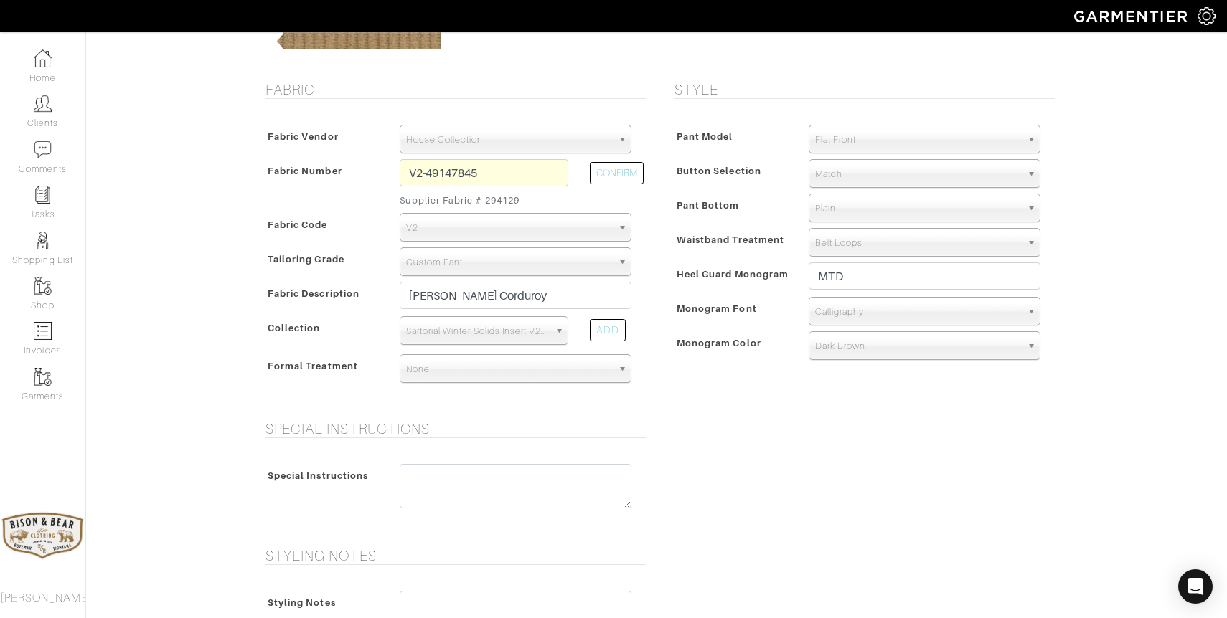
scroll to position [588, 0]
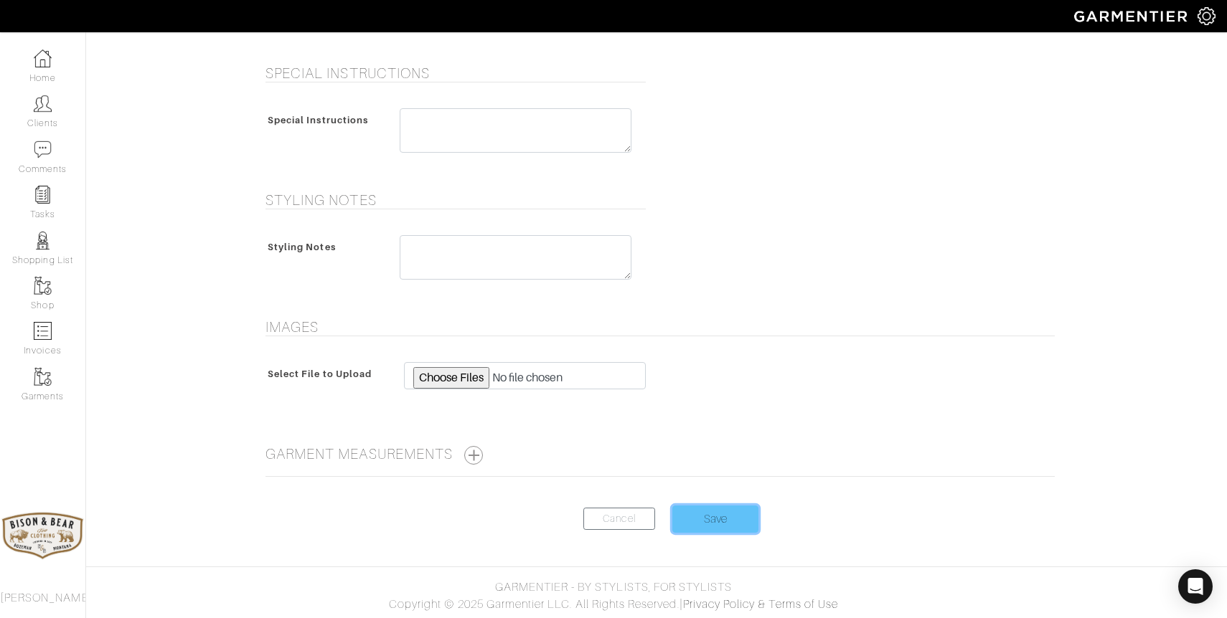
click at [706, 509] on input "Save" at bounding box center [715, 519] width 86 height 27
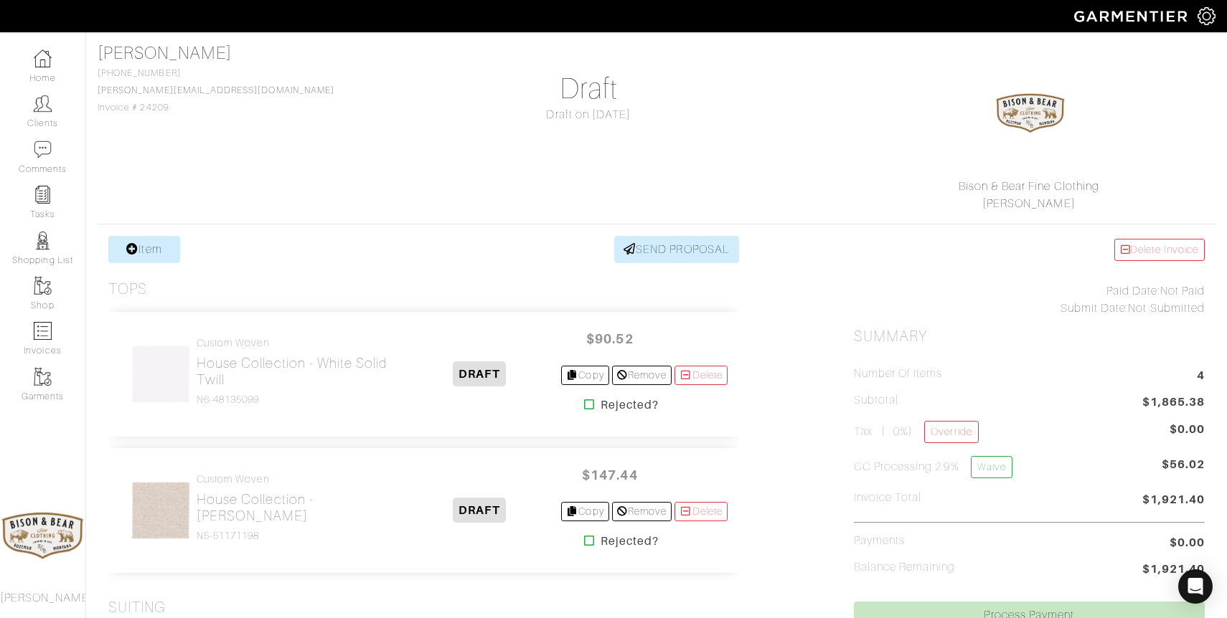
scroll to position [145, 0]
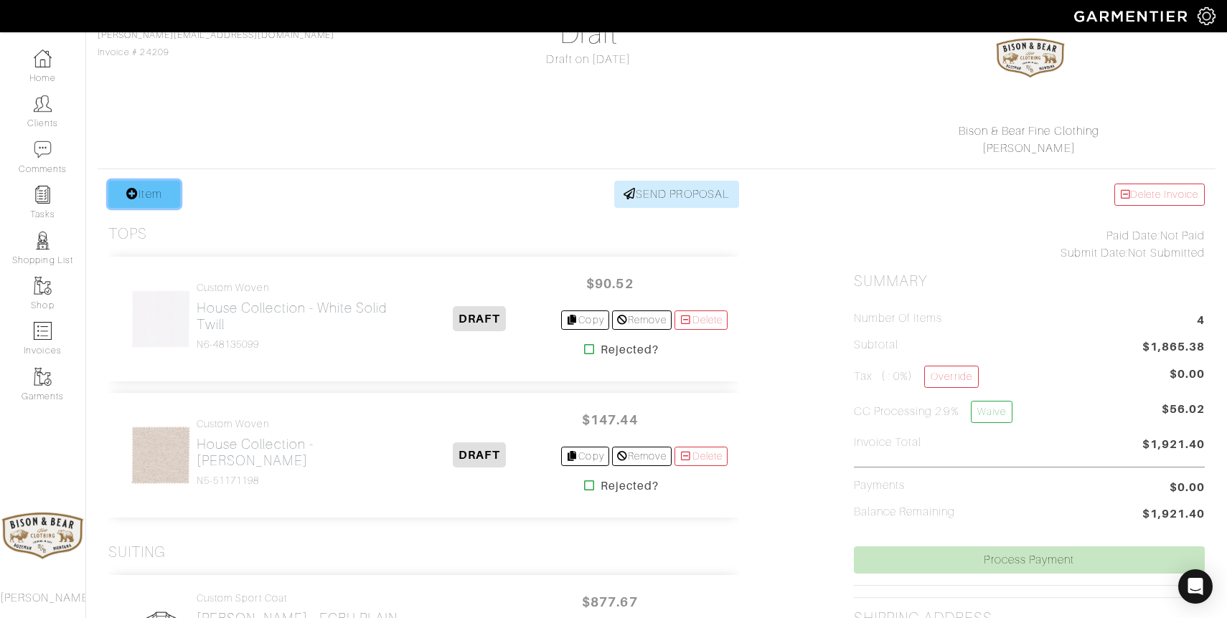
click at [156, 188] on link "Item" at bounding box center [144, 194] width 72 height 27
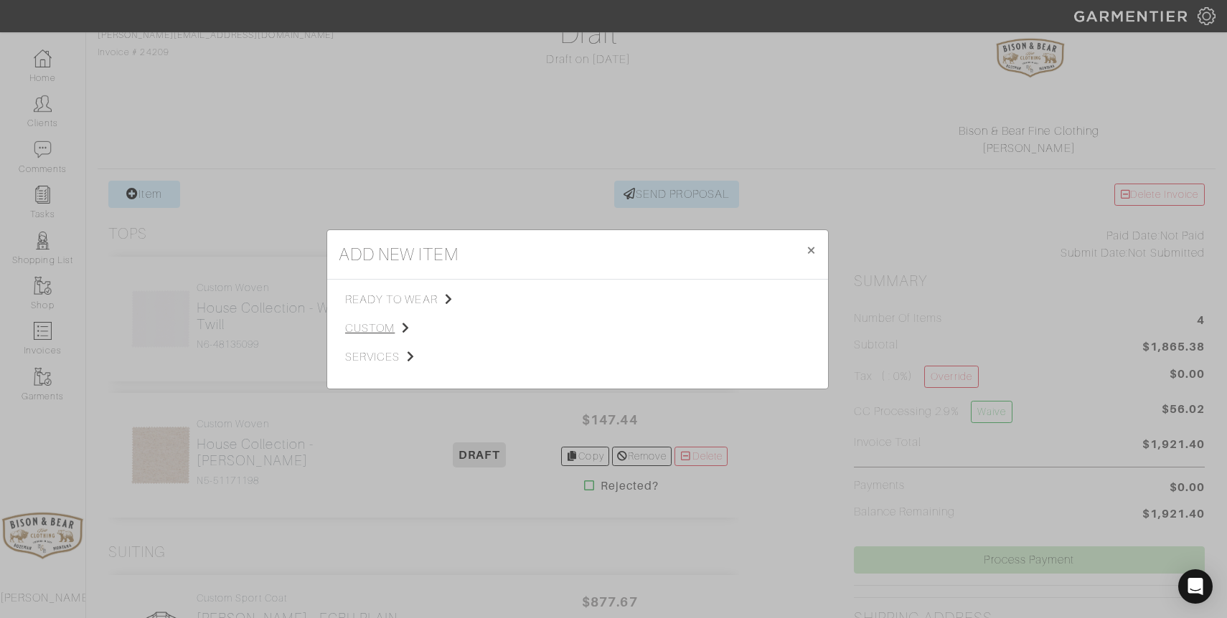
click at [386, 329] on span "custom" at bounding box center [417, 328] width 144 height 17
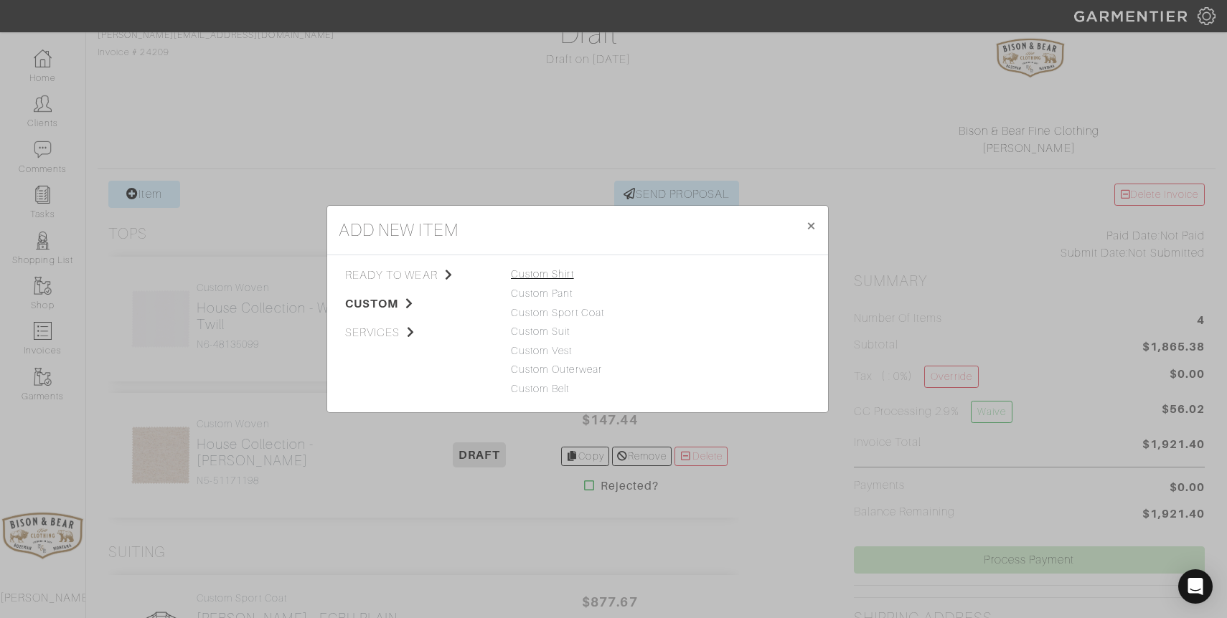
click at [557, 277] on link "Custom Shirt" at bounding box center [542, 273] width 63 height 11
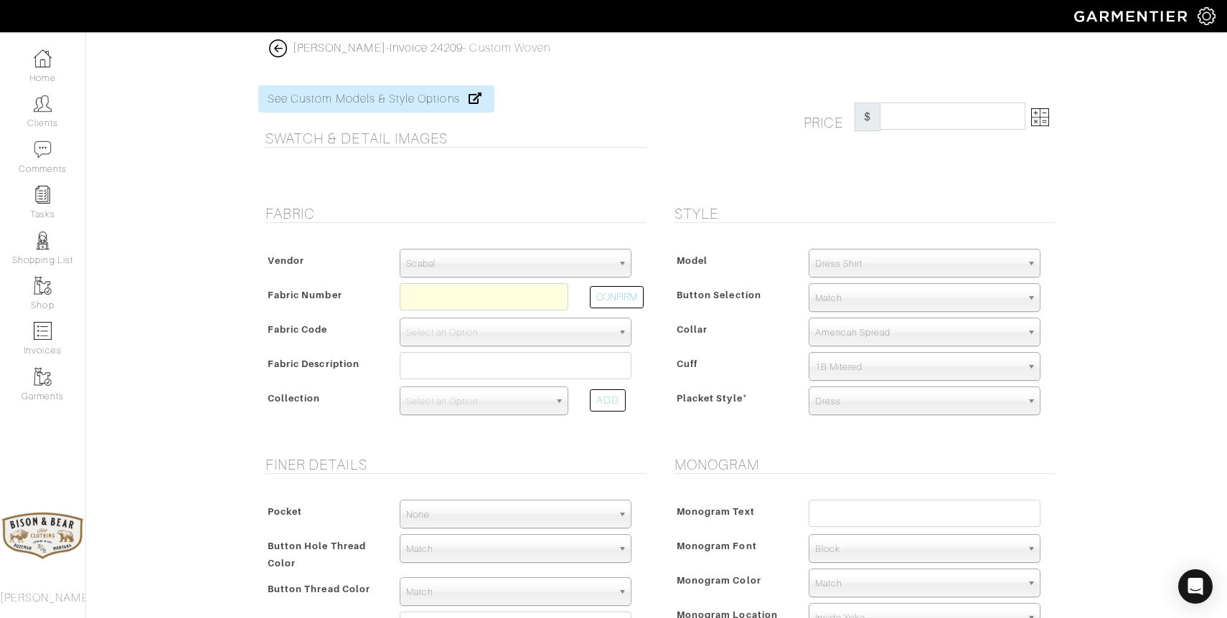
click at [549, 265] on span "Scabal" at bounding box center [509, 264] width 206 height 29
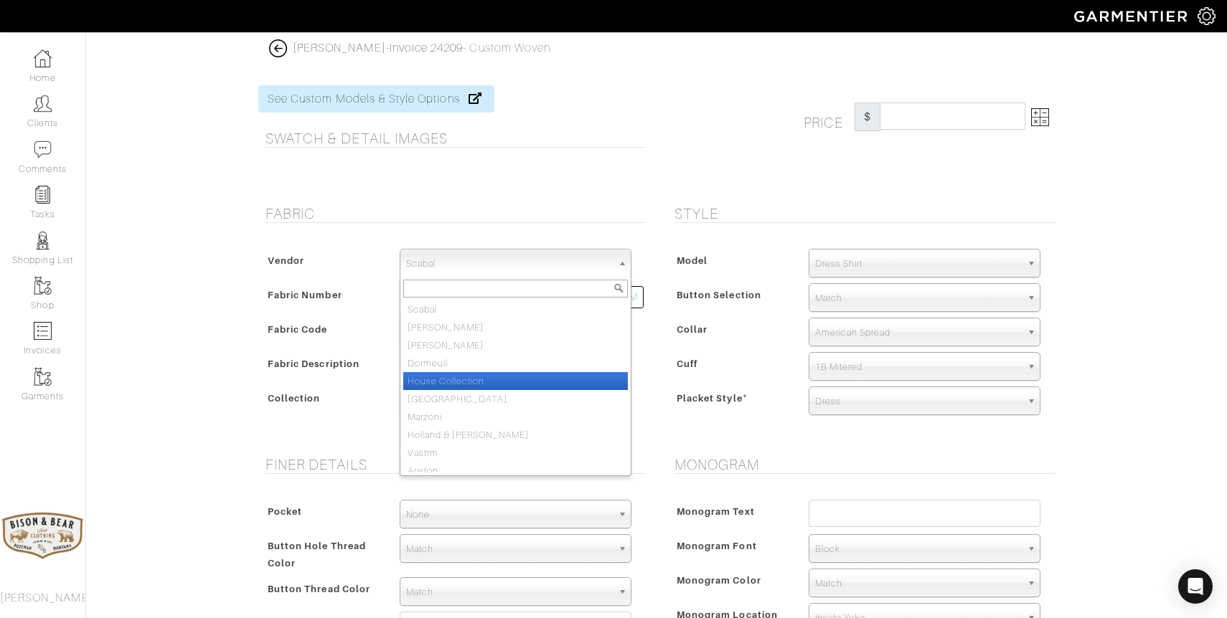
click at [458, 378] on li "House Collection" at bounding box center [515, 381] width 225 height 18
select select "75"
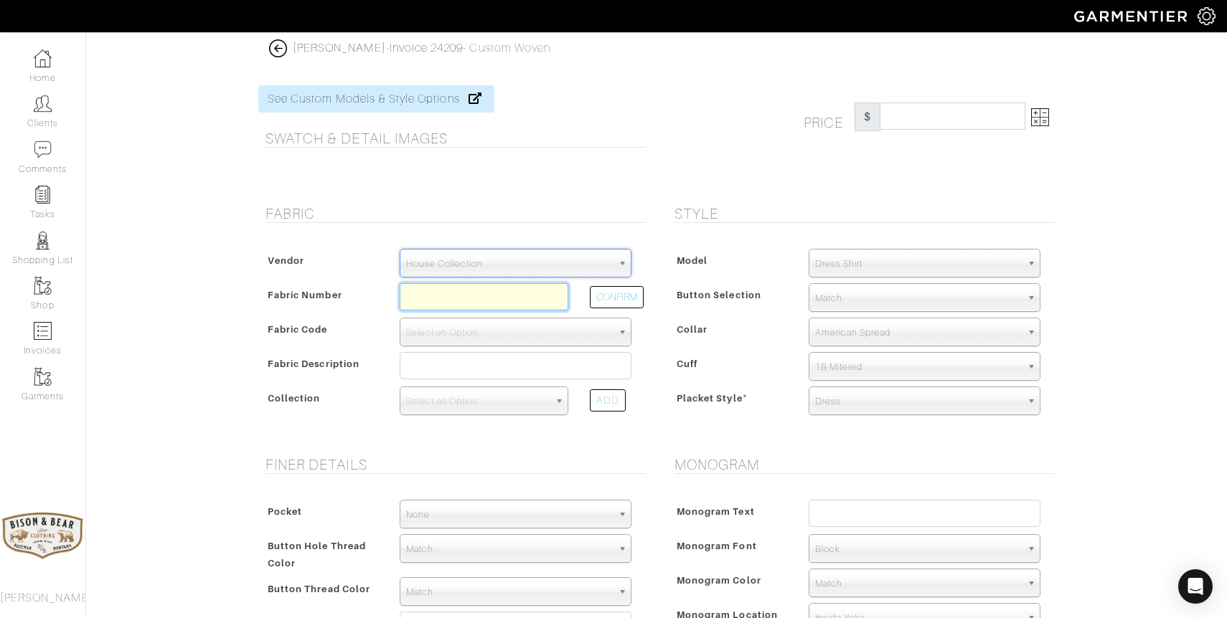
click at [449, 300] on input "text" at bounding box center [484, 296] width 169 height 27
click at [610, 293] on button "CONFIRM" at bounding box center [617, 297] width 54 height 22
type input "N5-51171196"
select select "5587"
type input "Lt Blue [PERSON_NAME]"
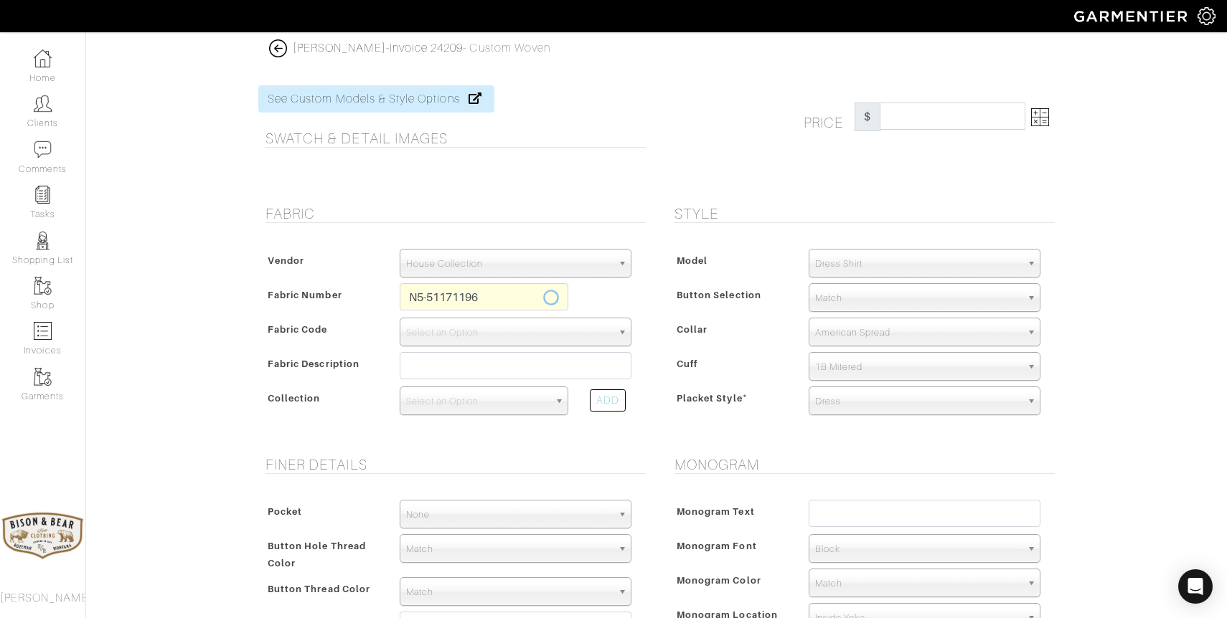
select select
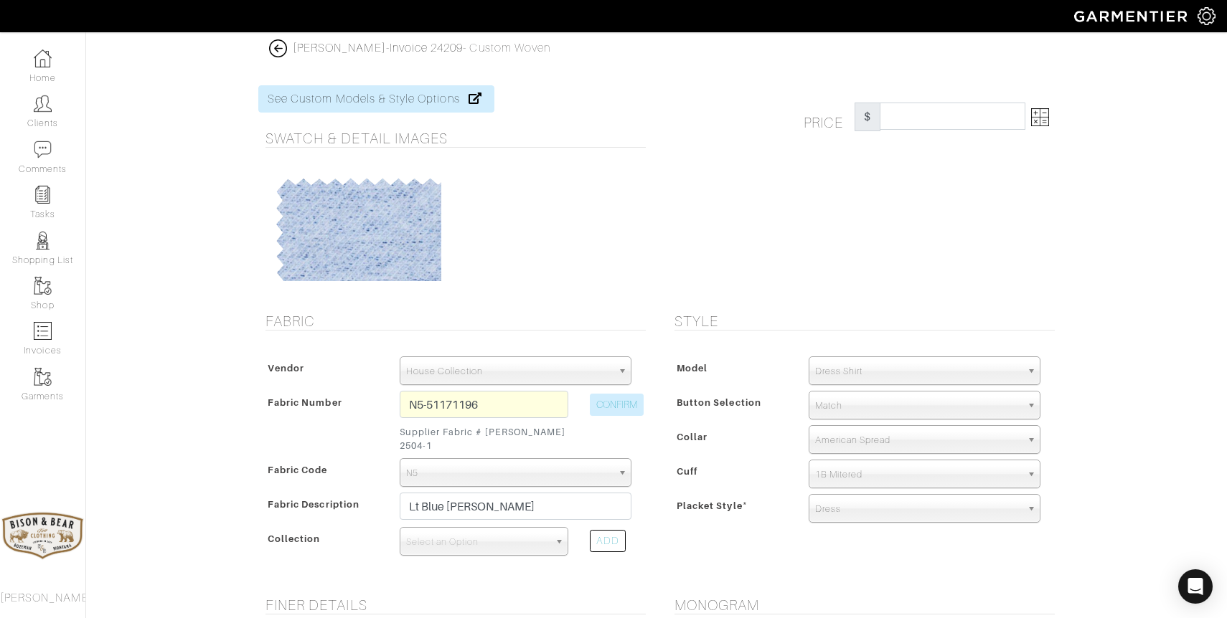
type input "300.70"
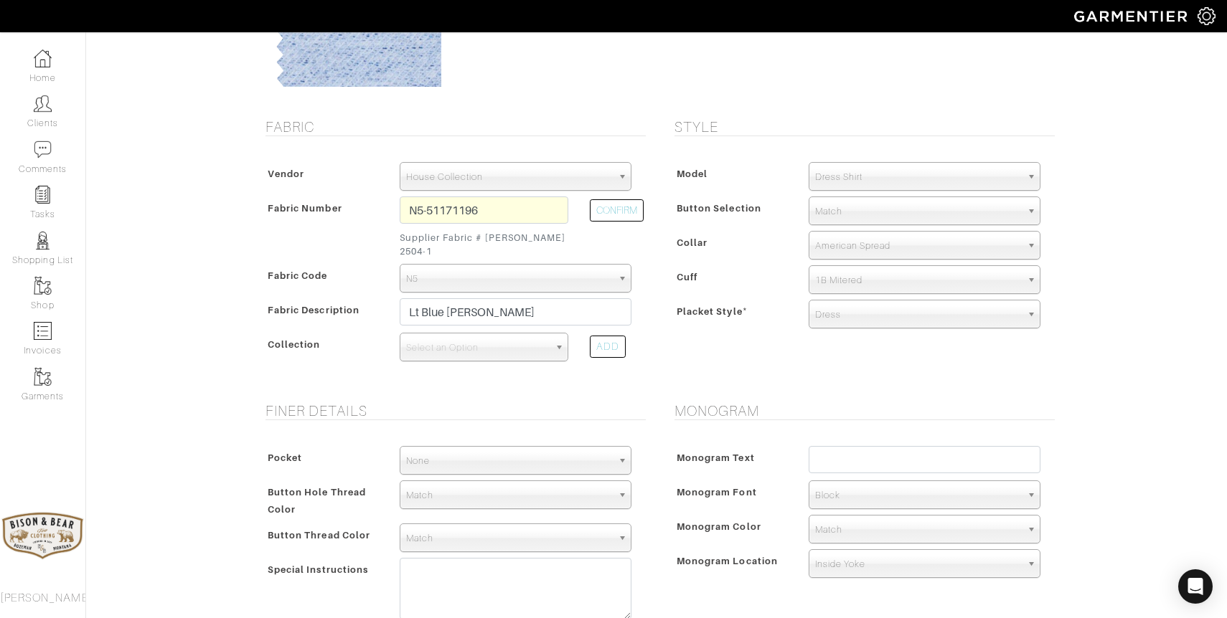
scroll to position [195, 0]
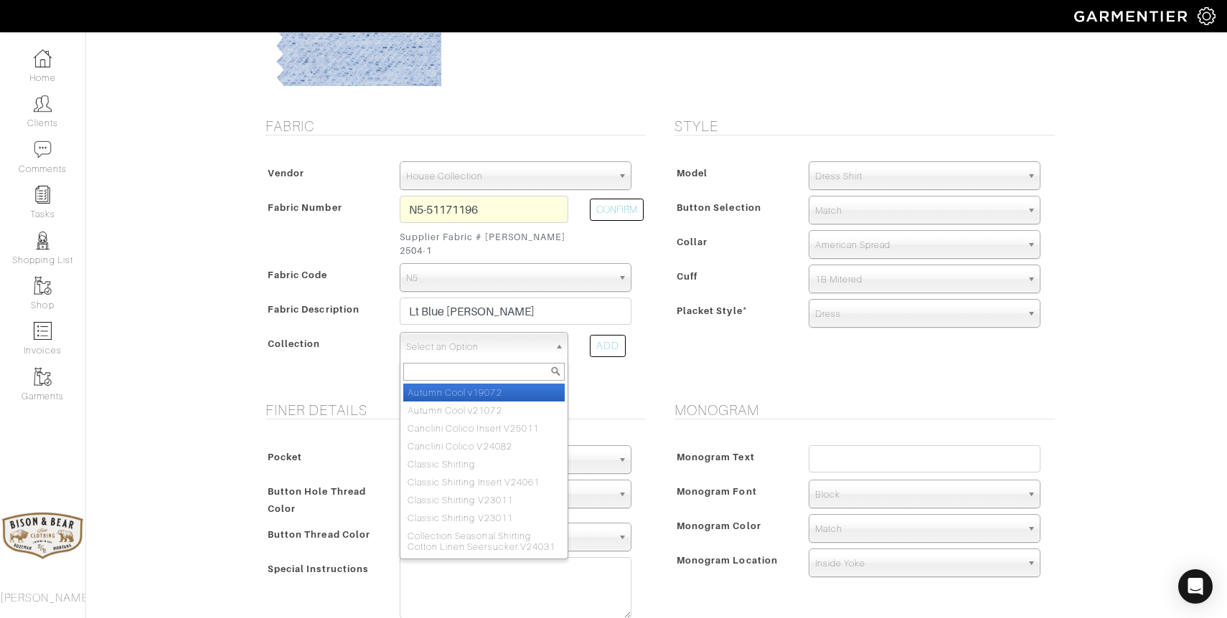
click at [483, 339] on span "Select an Option" at bounding box center [477, 347] width 143 height 29
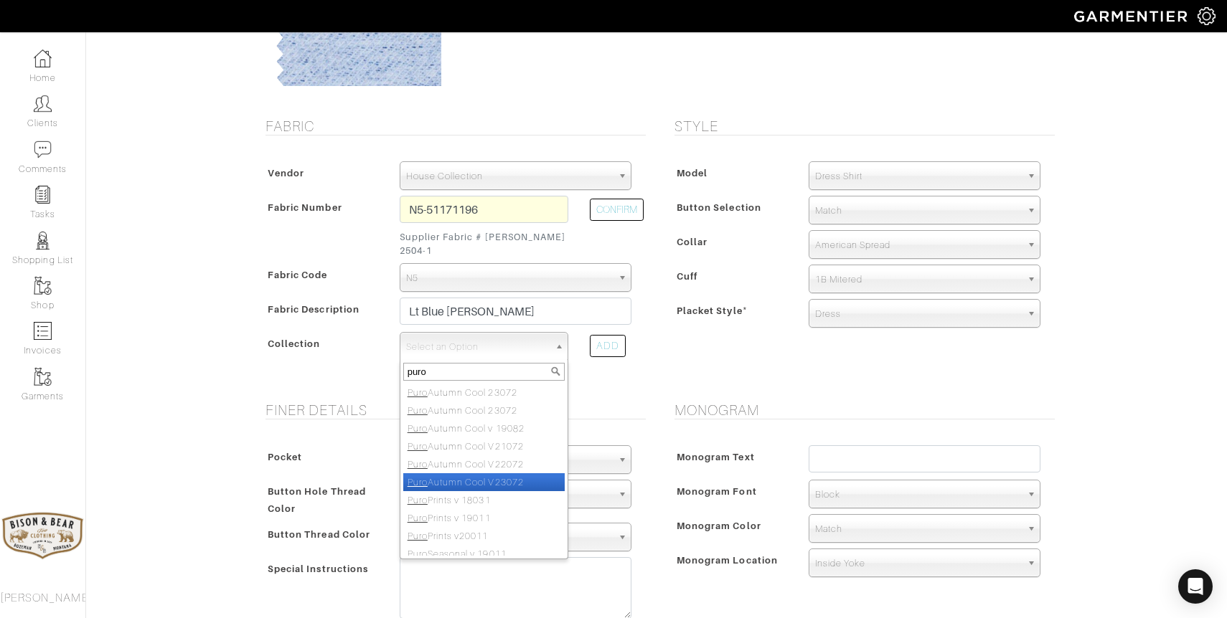
type input "puro"
click at [504, 473] on li "Puro Autumn Cool V23072" at bounding box center [483, 482] width 161 height 18
select select "808"
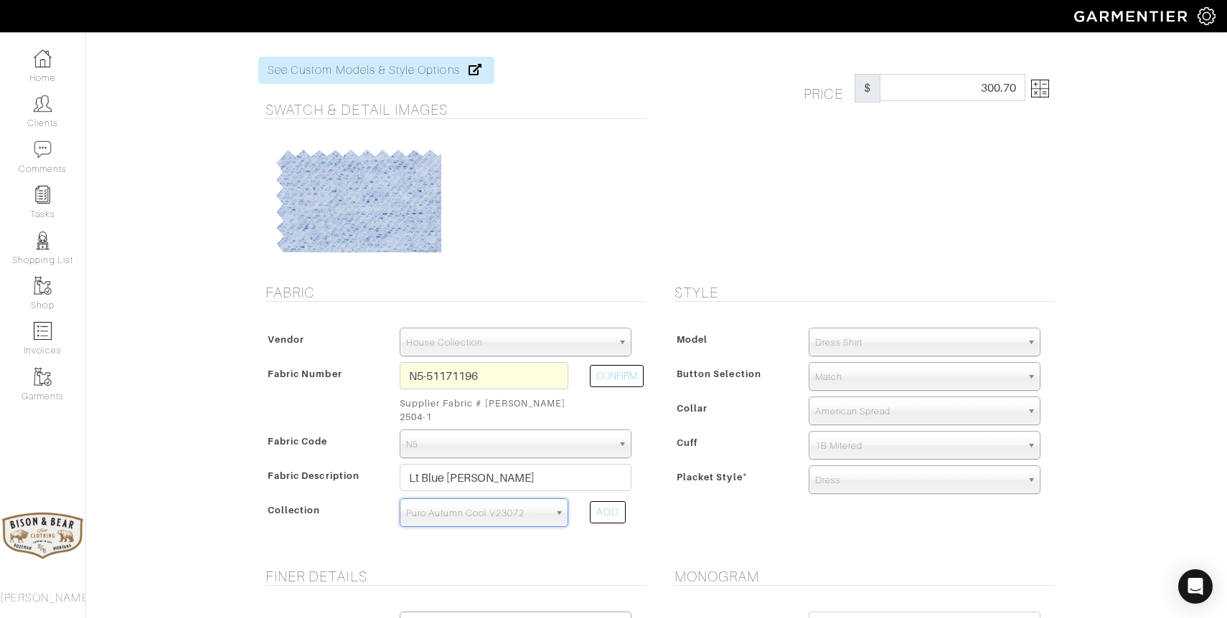
scroll to position [15, 0]
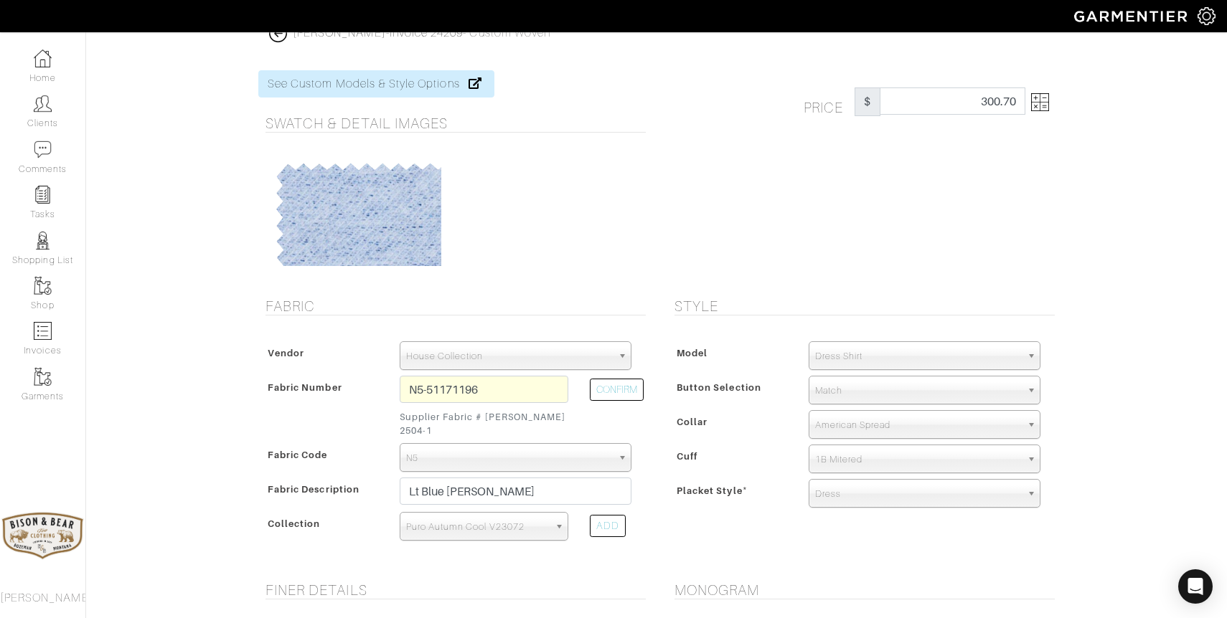
click at [843, 390] on span "Match" at bounding box center [918, 391] width 206 height 29
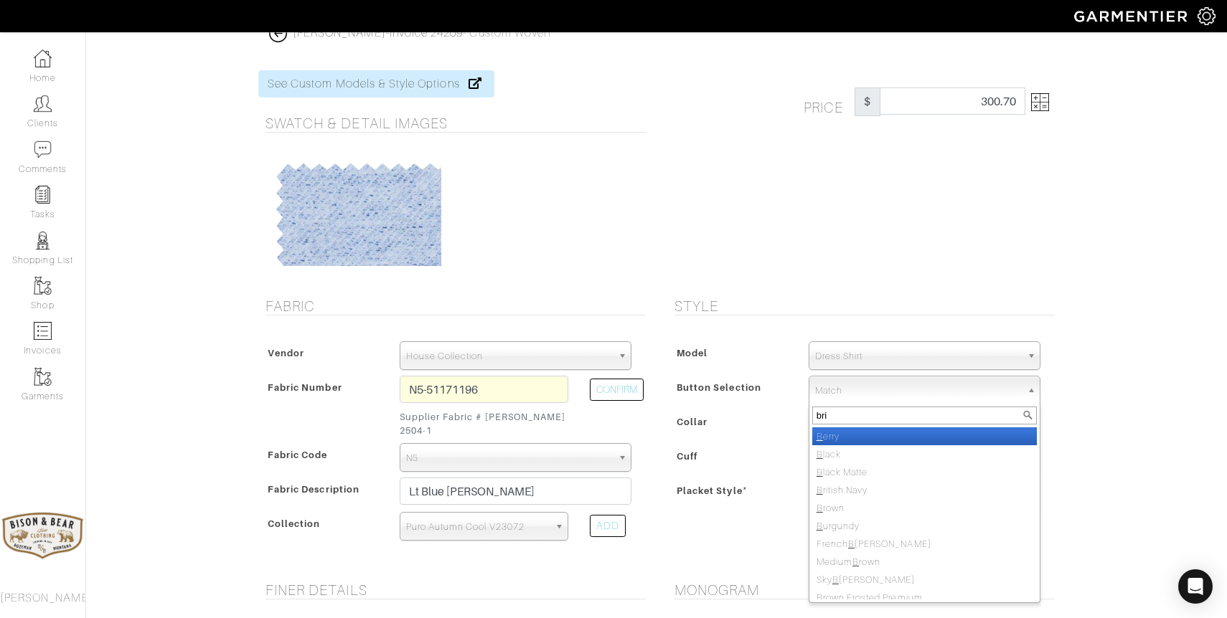
type input "brit"
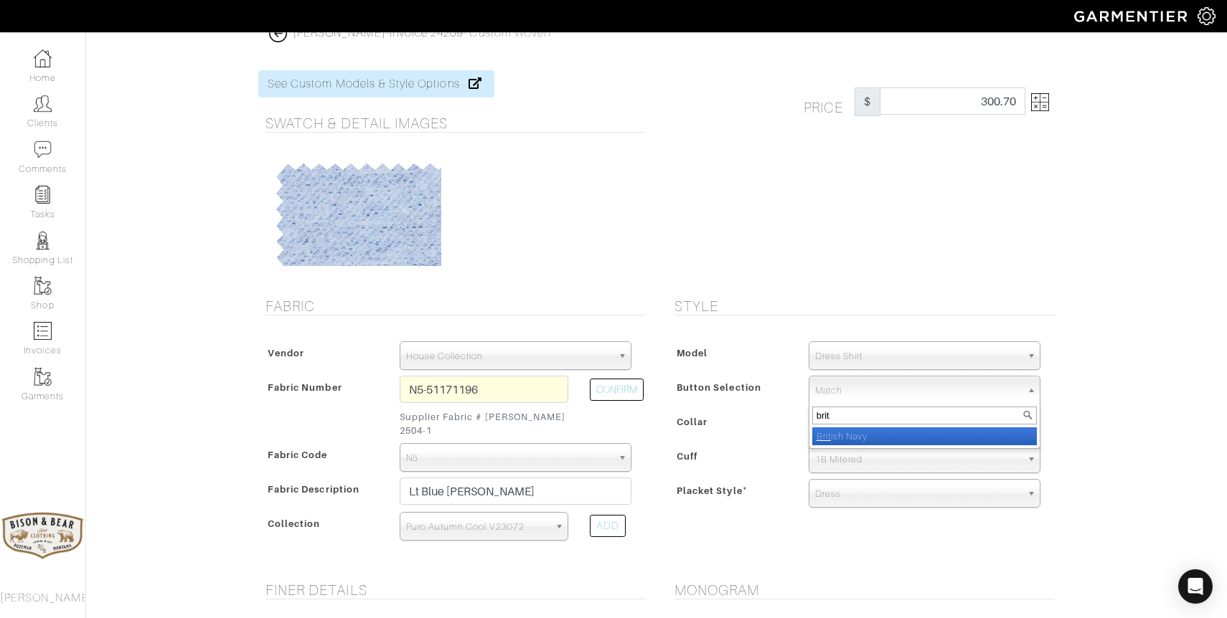
select select "10"
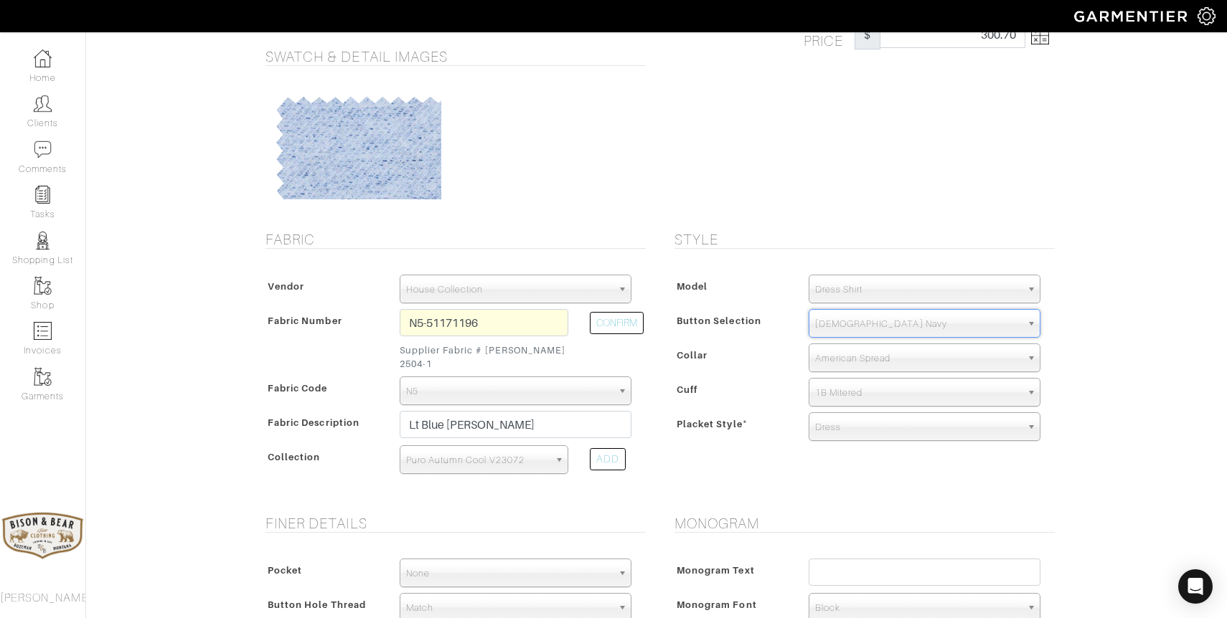
scroll to position [100, 0]
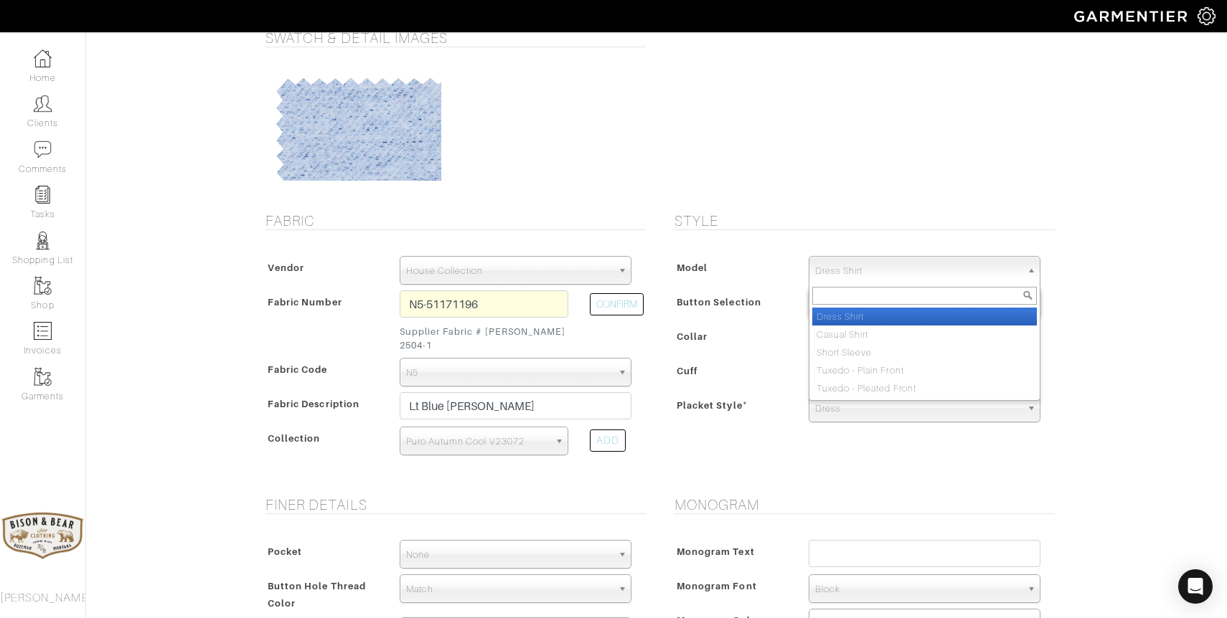
click at [882, 257] on span "Dress Shirt" at bounding box center [918, 271] width 206 height 29
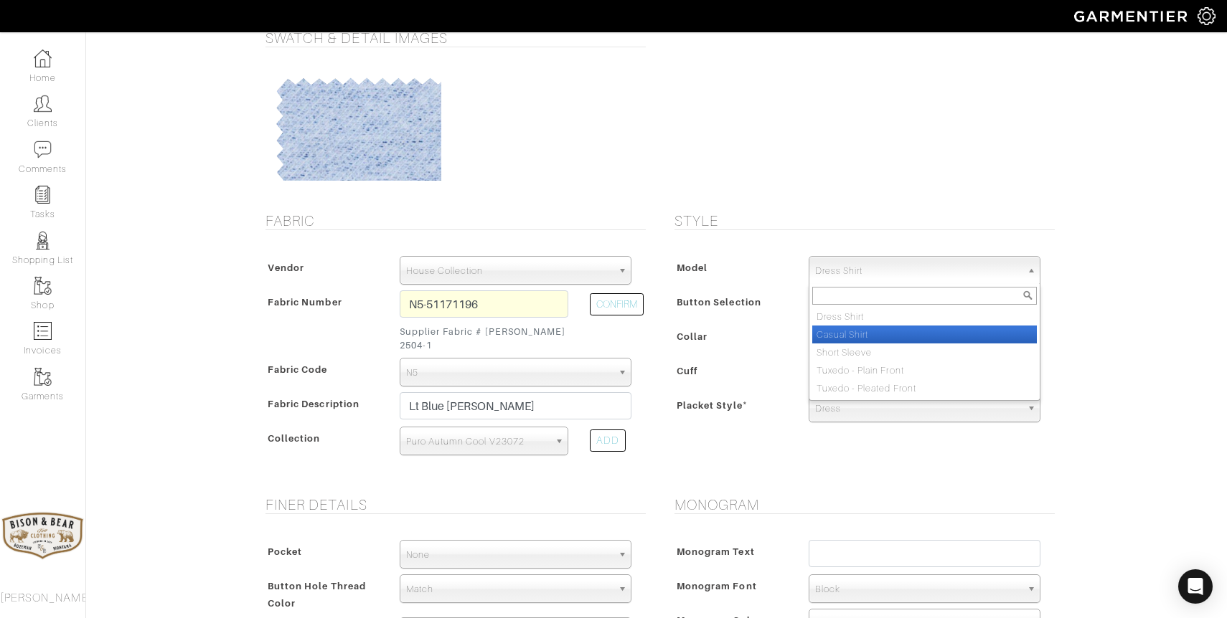
click at [852, 331] on li "Casual Shirt" at bounding box center [924, 335] width 225 height 18
select select "2"
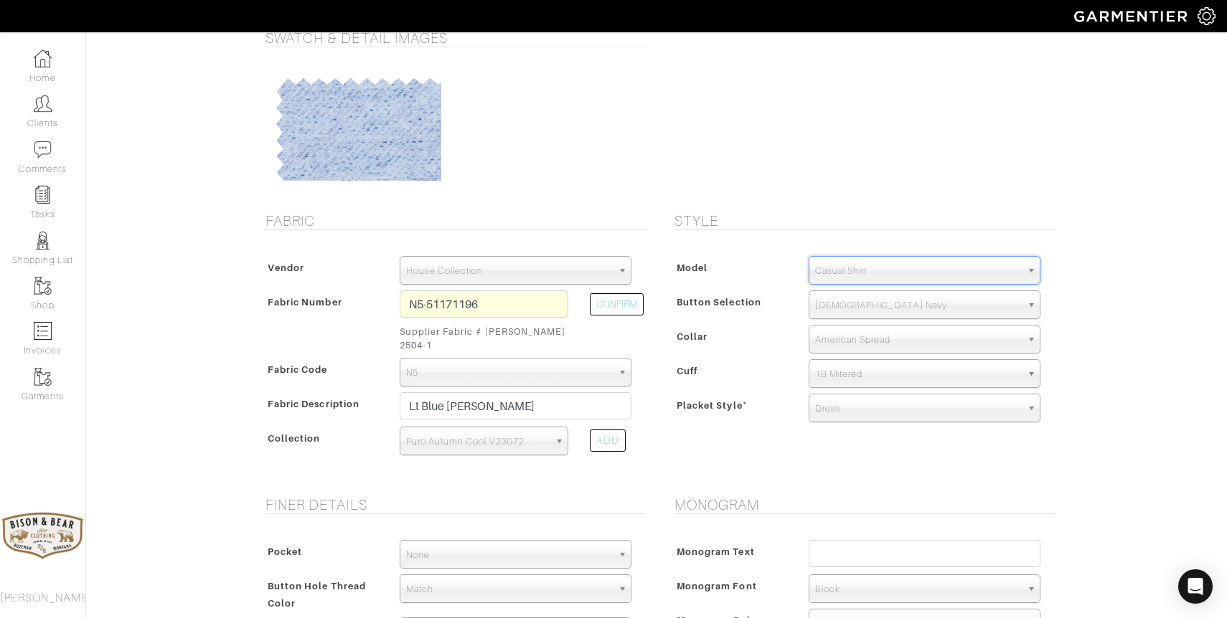
click at [854, 336] on span "American Spread" at bounding box center [918, 340] width 206 height 29
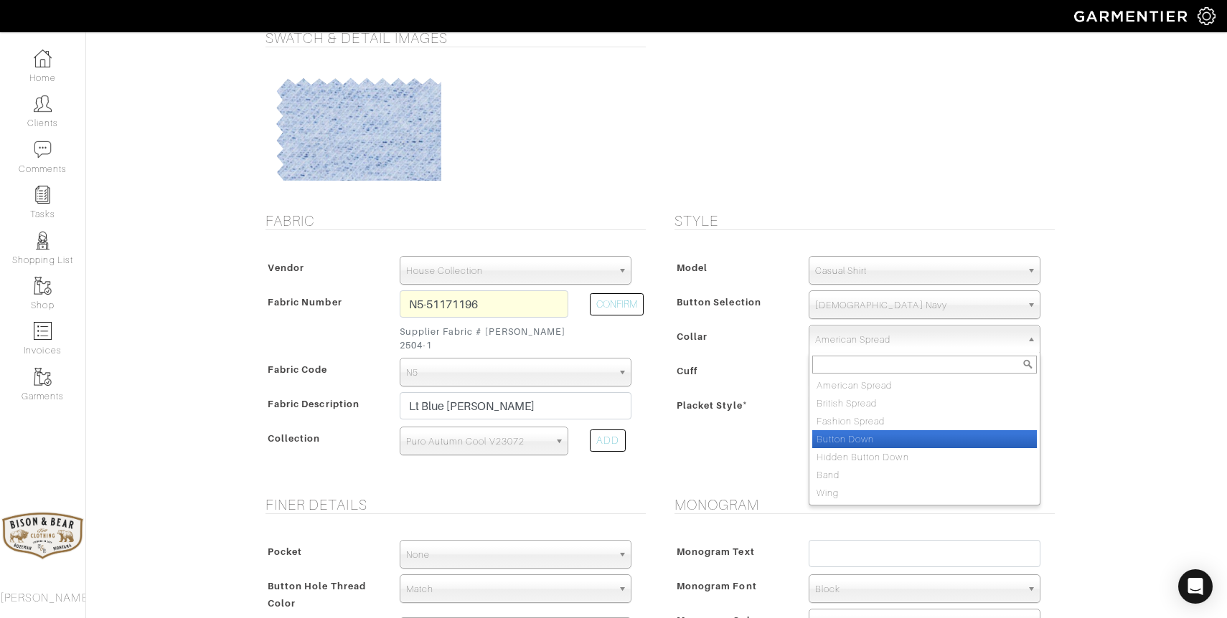
click at [852, 436] on li "Button Down" at bounding box center [924, 439] width 225 height 18
select select "Button Down"
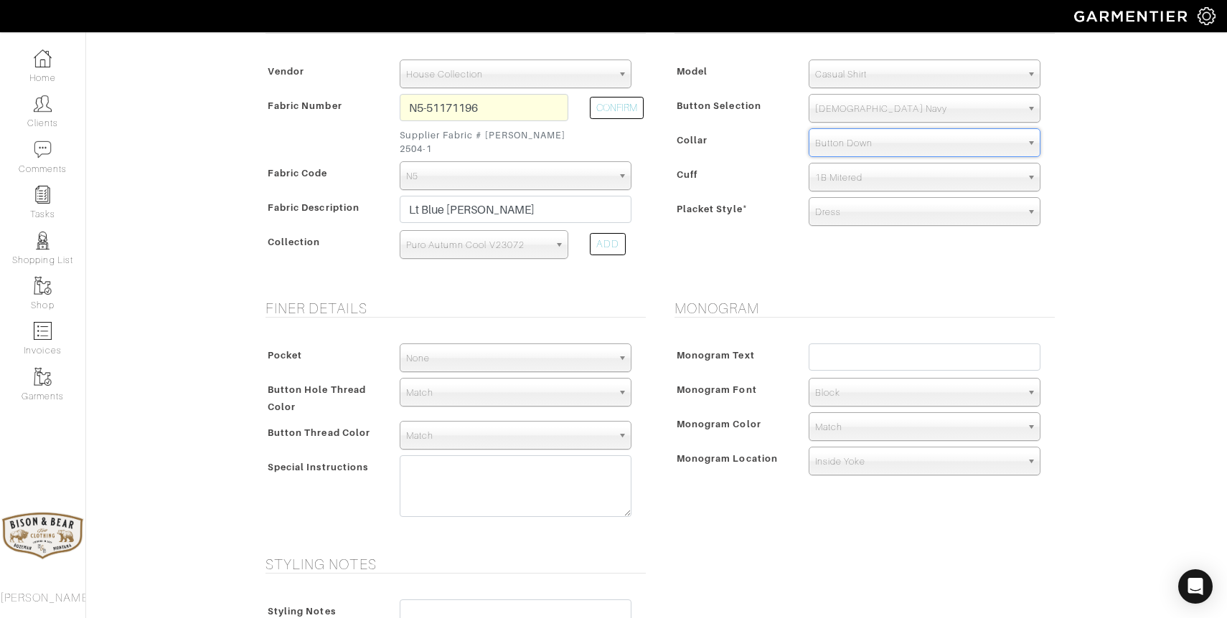
scroll to position [301, 0]
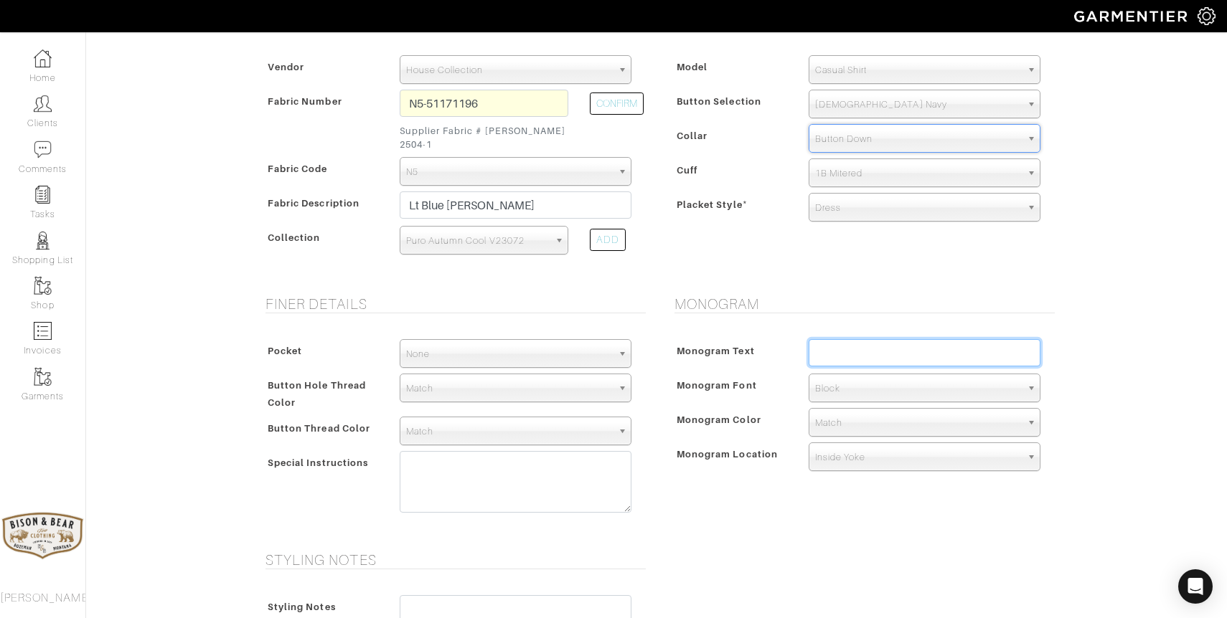
click at [845, 342] on input "text" at bounding box center [924, 352] width 232 height 27
type input "MTD"
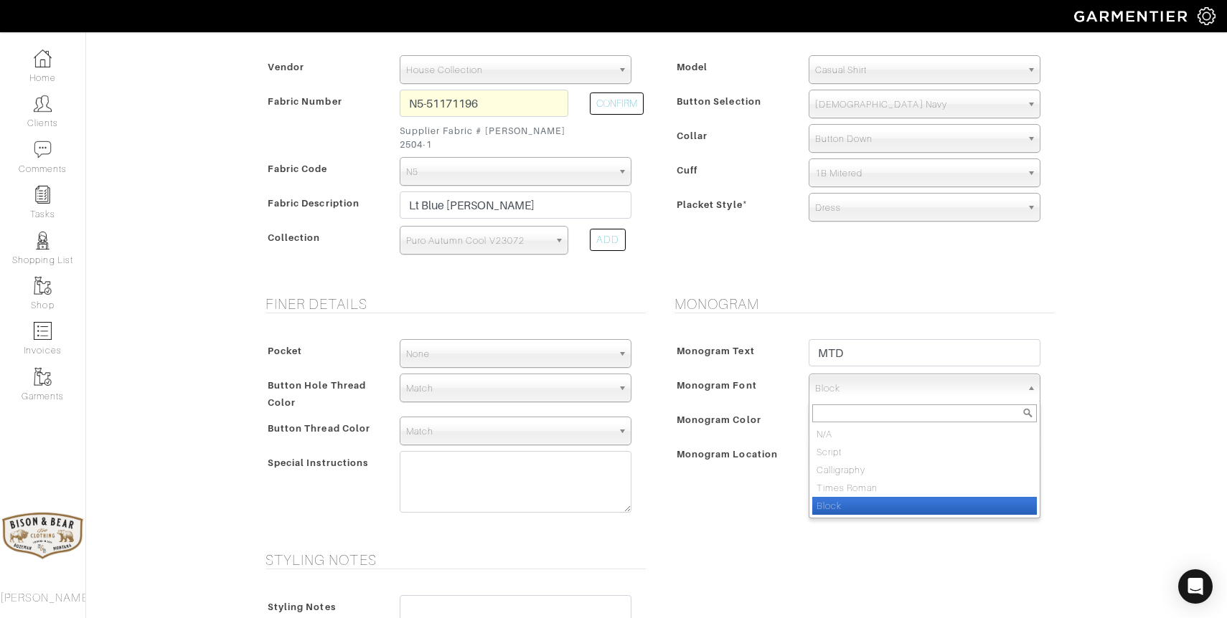
click at [841, 374] on span "Block" at bounding box center [918, 388] width 206 height 29
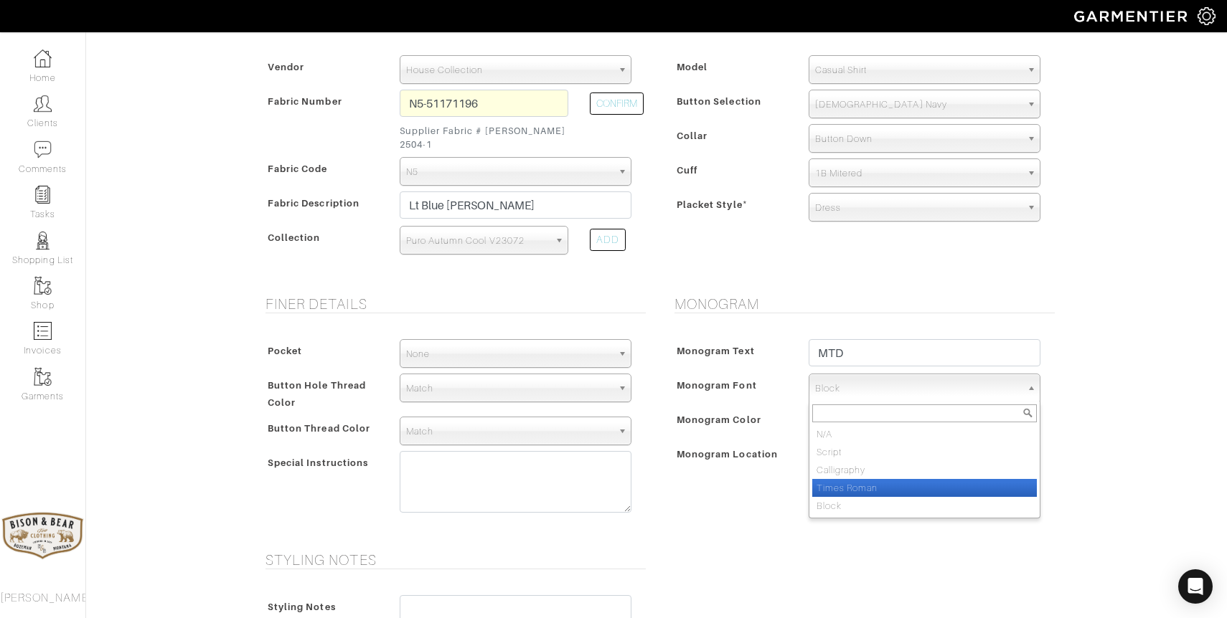
click at [847, 479] on li "Times Roman" at bounding box center [924, 488] width 225 height 18
select select "Times Roman"
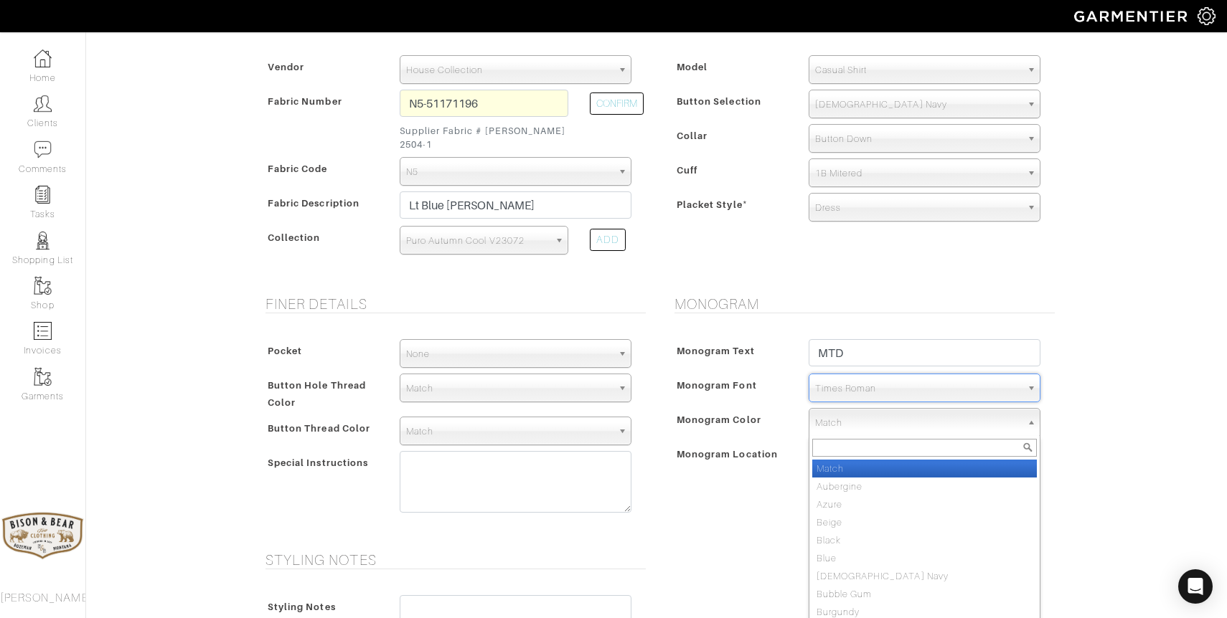
click at [852, 411] on span "Match" at bounding box center [918, 423] width 206 height 29
type input "nav"
select select "9"
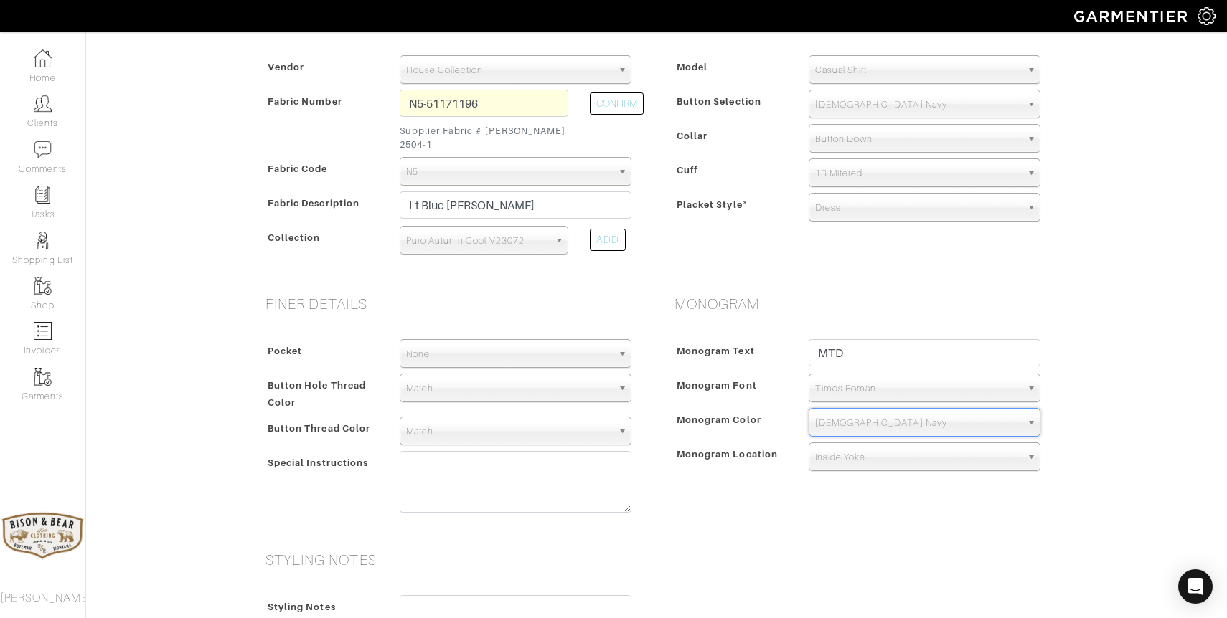
click at [891, 443] on span "Inside Yoke" at bounding box center [918, 457] width 206 height 29
click at [868, 548] on li "Sleeve Placket" at bounding box center [924, 557] width 225 height 18
select select "Sleeve Placket"
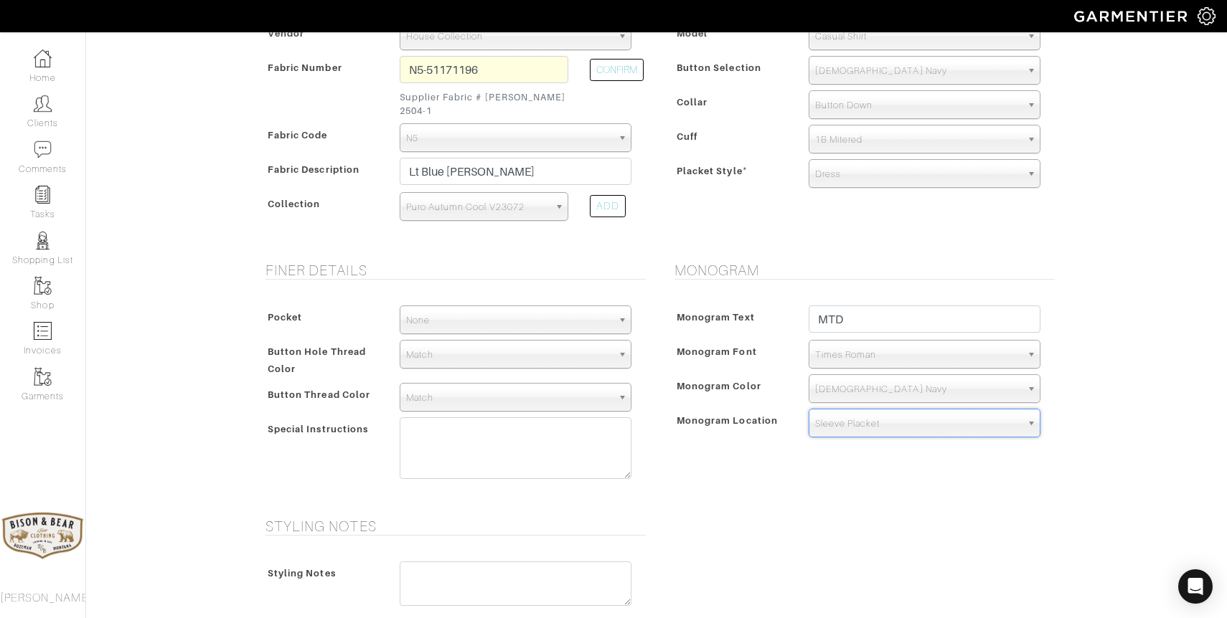
scroll to position [336, 0]
click at [532, 386] on span "Match" at bounding box center [509, 396] width 206 height 29
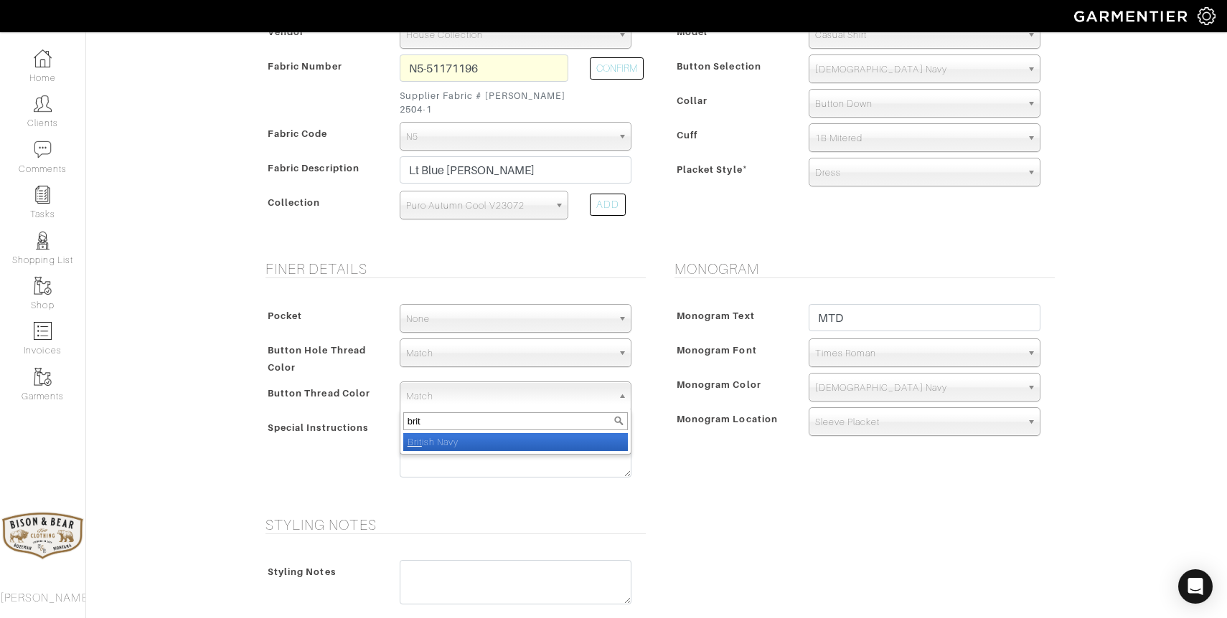
type input "brit"
click at [451, 433] on li "Brit ish Navy" at bounding box center [515, 442] width 225 height 18
select select "9"
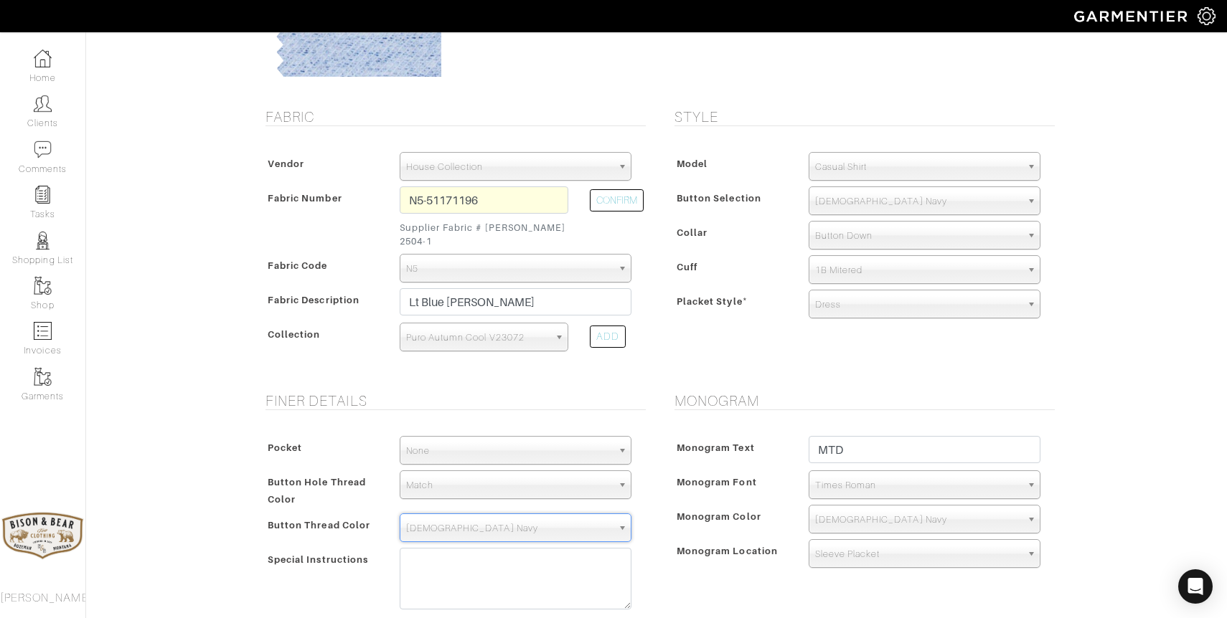
scroll to position [218, 0]
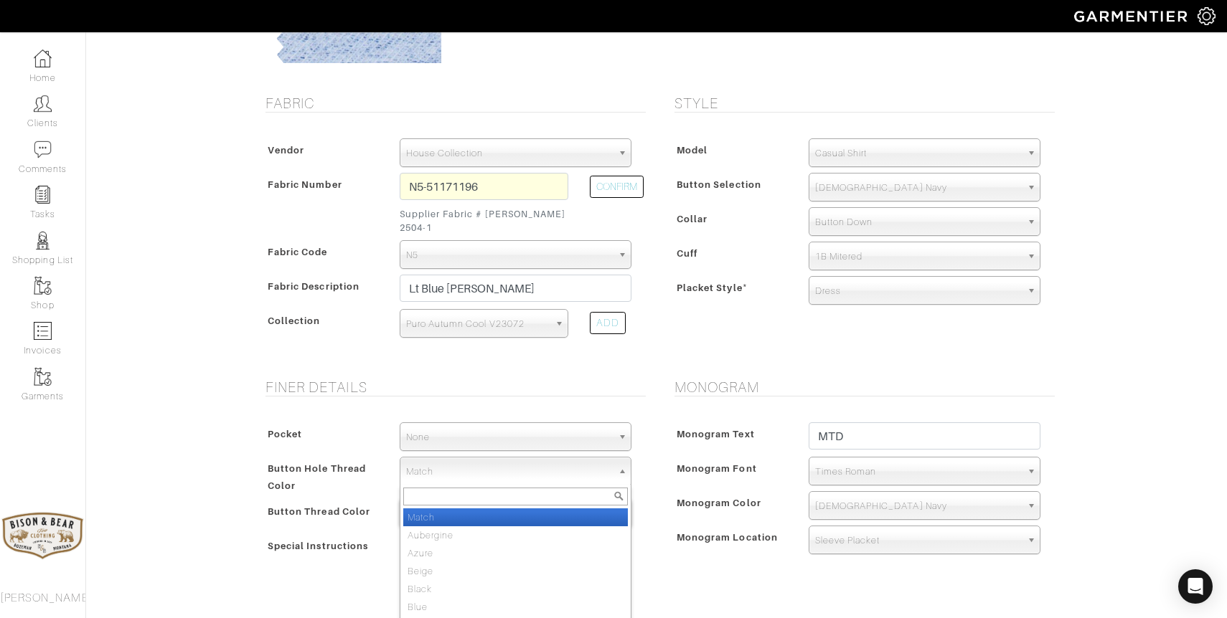
click at [449, 458] on span "Match" at bounding box center [509, 472] width 206 height 29
type input "brit"
select select "9"
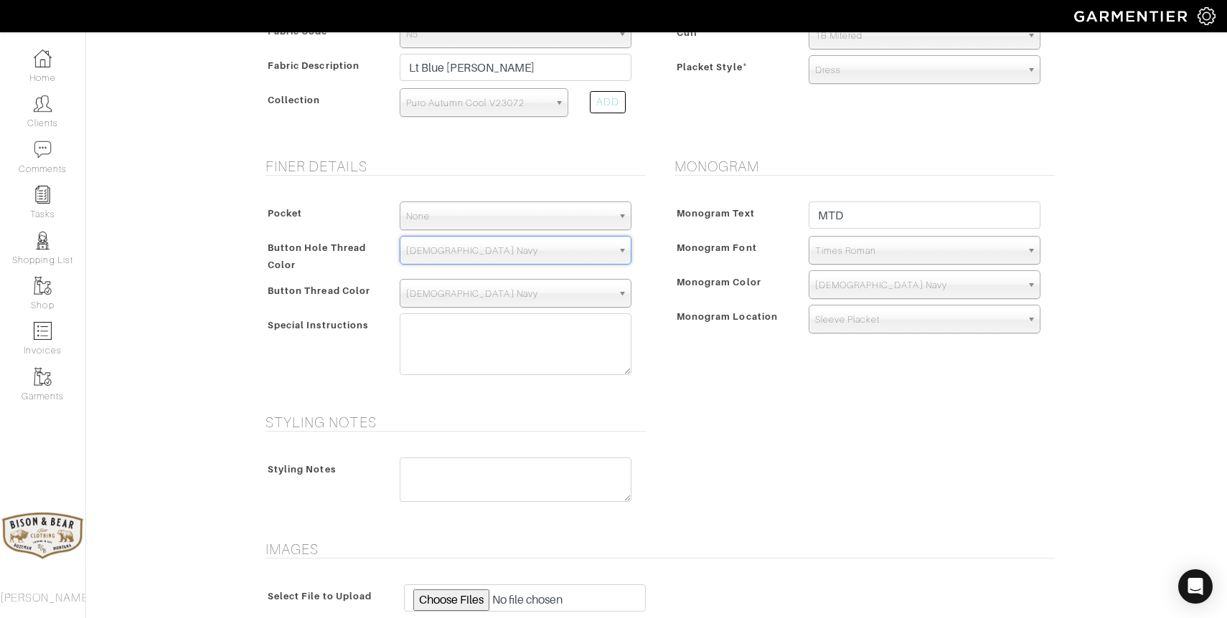
scroll to position [442, 0]
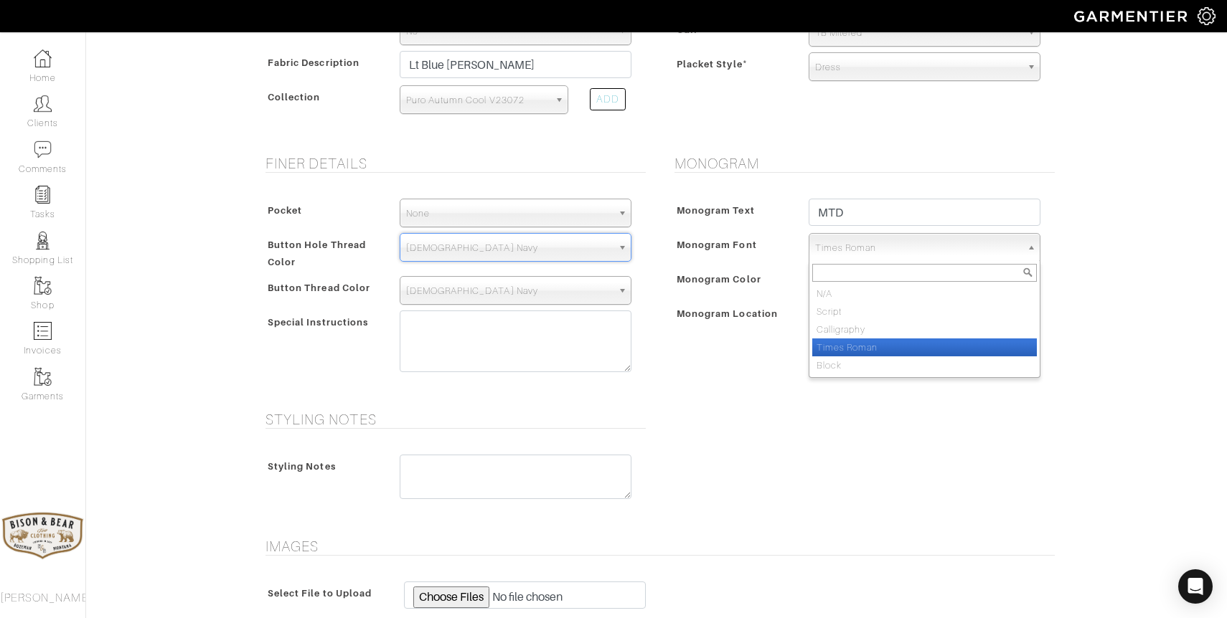
click at [874, 234] on span "Times Roman" at bounding box center [918, 248] width 206 height 29
click at [854, 339] on li "Times Roman" at bounding box center [924, 348] width 225 height 18
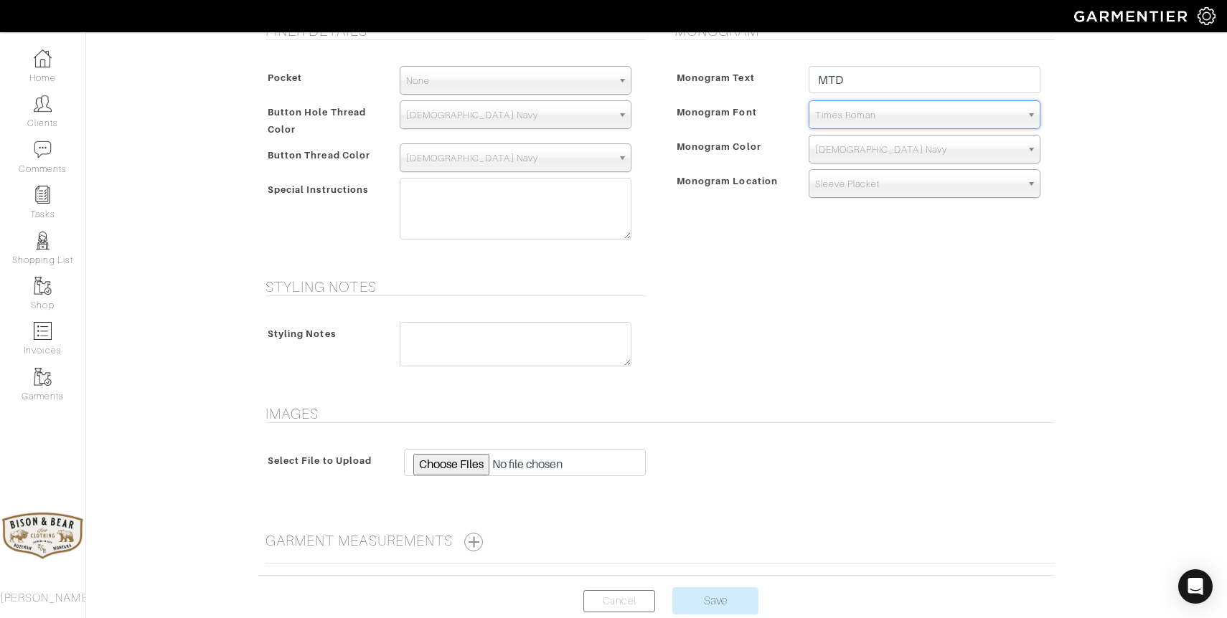
scroll to position [643, 0]
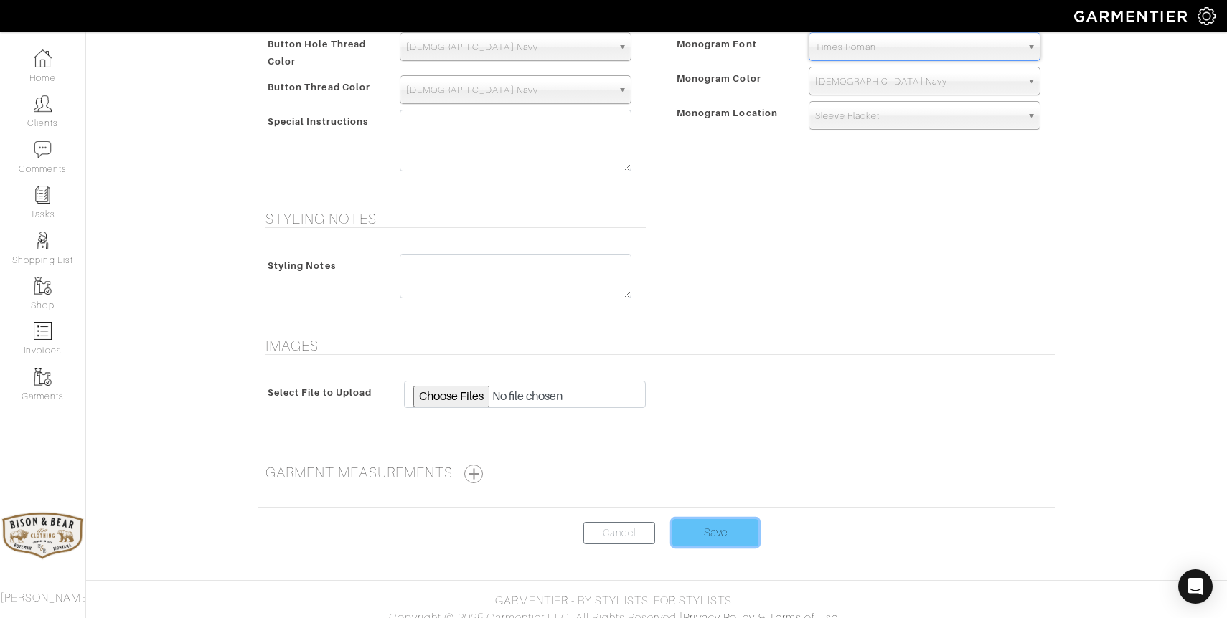
click at [709, 519] on input "Save" at bounding box center [715, 532] width 86 height 27
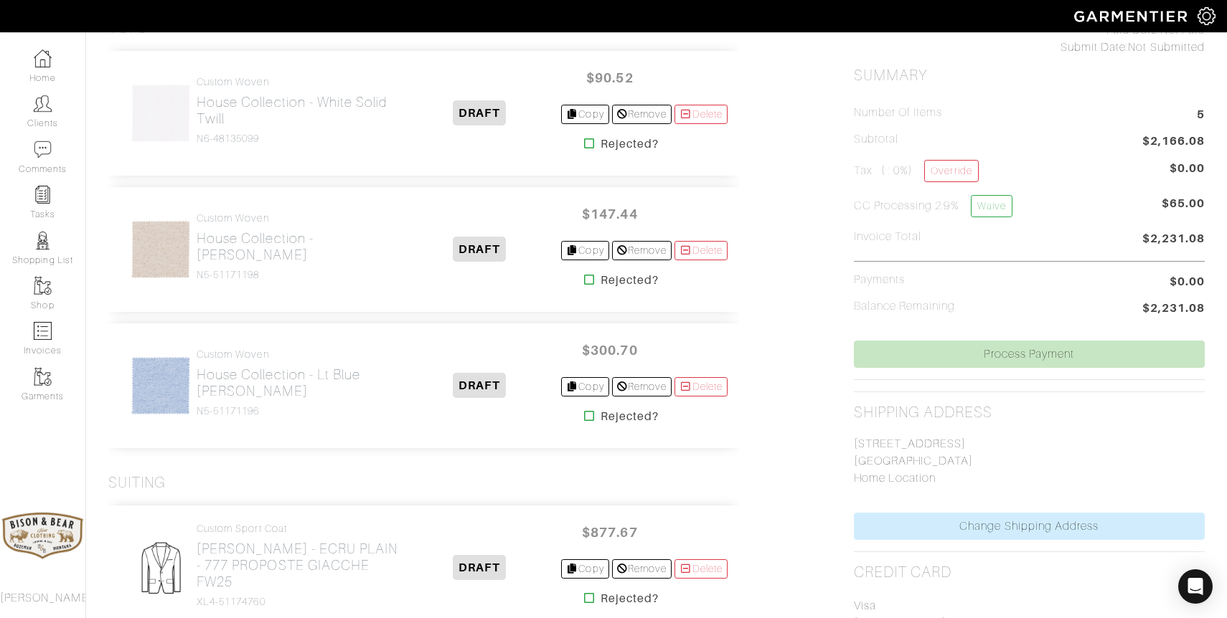
scroll to position [369, 0]
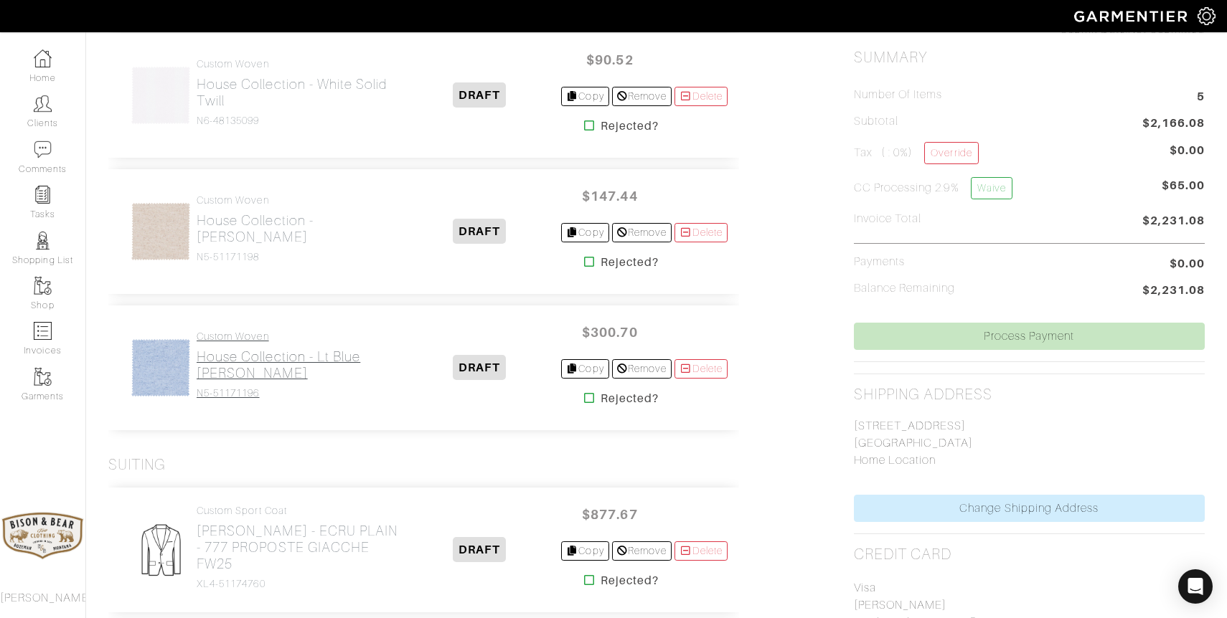
click at [251, 359] on h2 "House Collection - Lt Blue [PERSON_NAME]" at bounding box center [298, 365] width 202 height 33
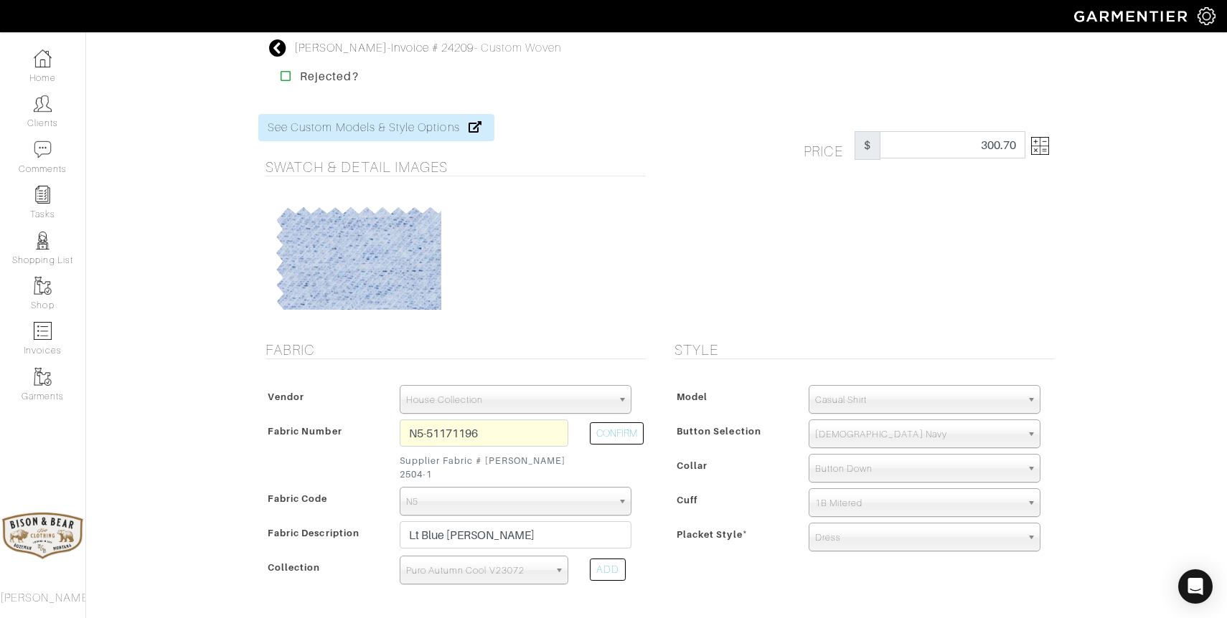
click at [1037, 146] on img at bounding box center [1040, 146] width 18 height 18
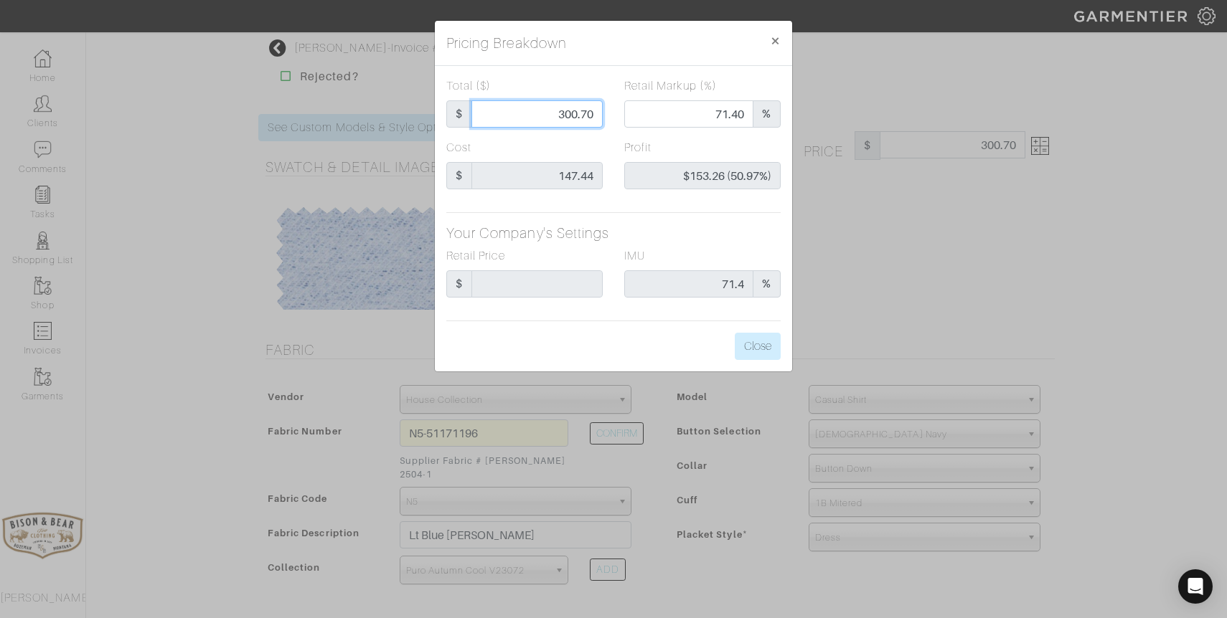
drag, startPoint x: 544, startPoint y: 110, endPoint x: 633, endPoint y: 106, distance: 88.3
click at [633, 106] on div "Total ($) $ 300.70 Retail Markup (%) 71.40 %" at bounding box center [613, 108] width 356 height 62
click at [570, 117] on input "300.70" at bounding box center [536, 113] width 131 height 27
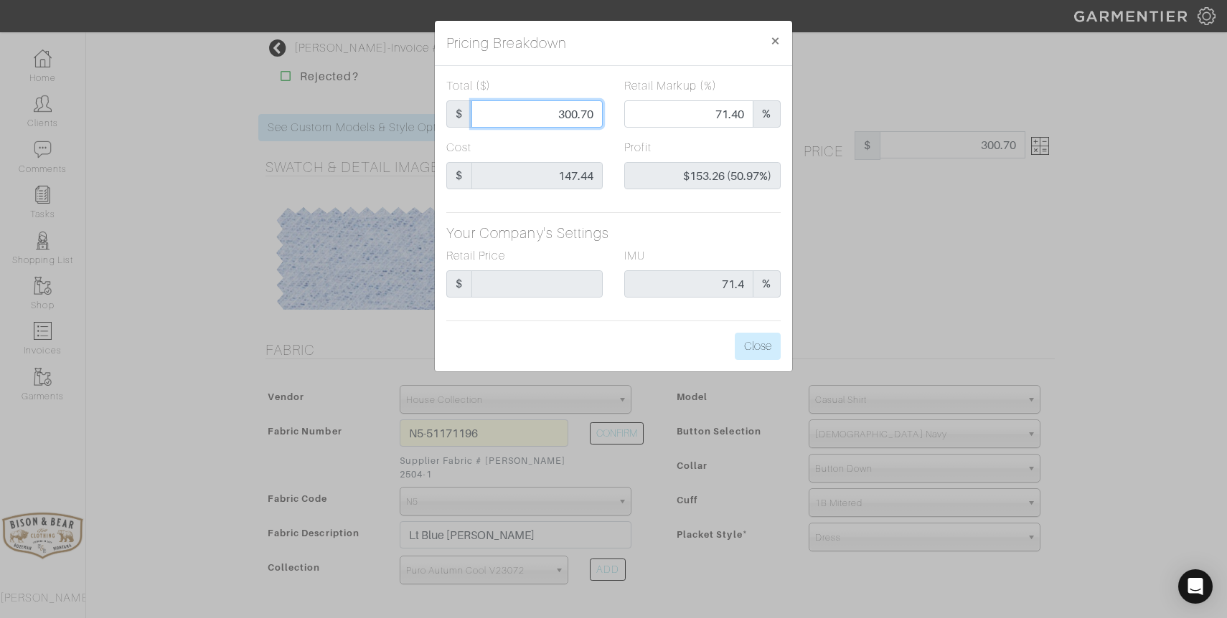
type input "1"
type input "0.00"
type input "-$146.44 (-14644.00%)"
type input "14"
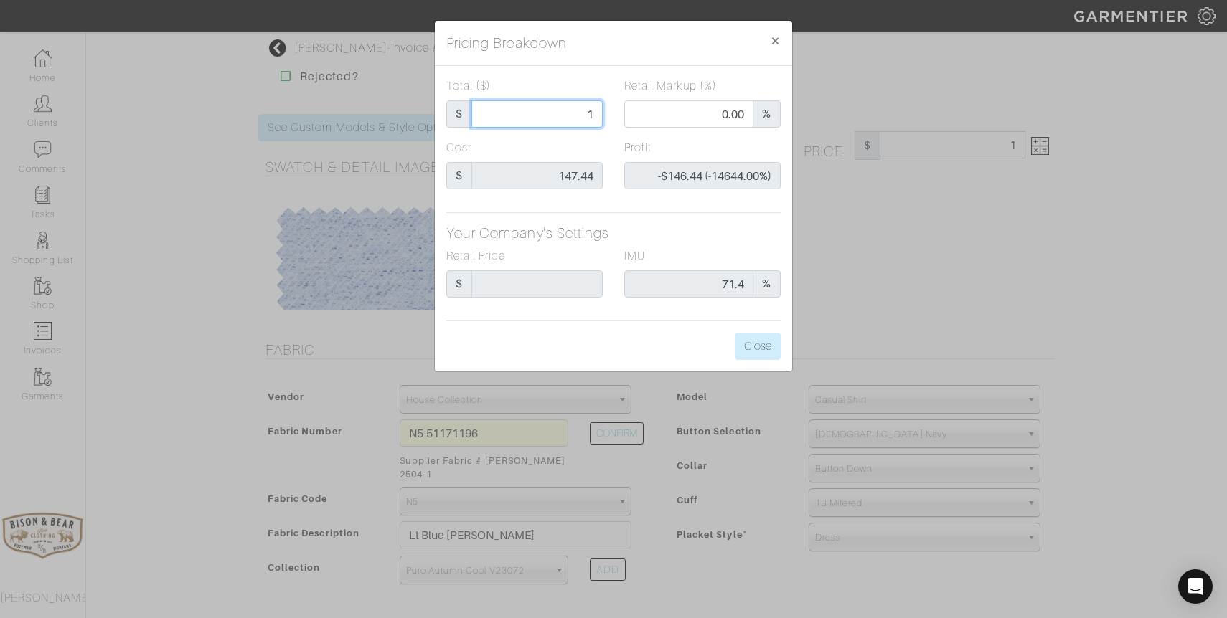
type input "14"
type input "-$133.44 (-953.14%)"
type input "147"
type input "41.50"
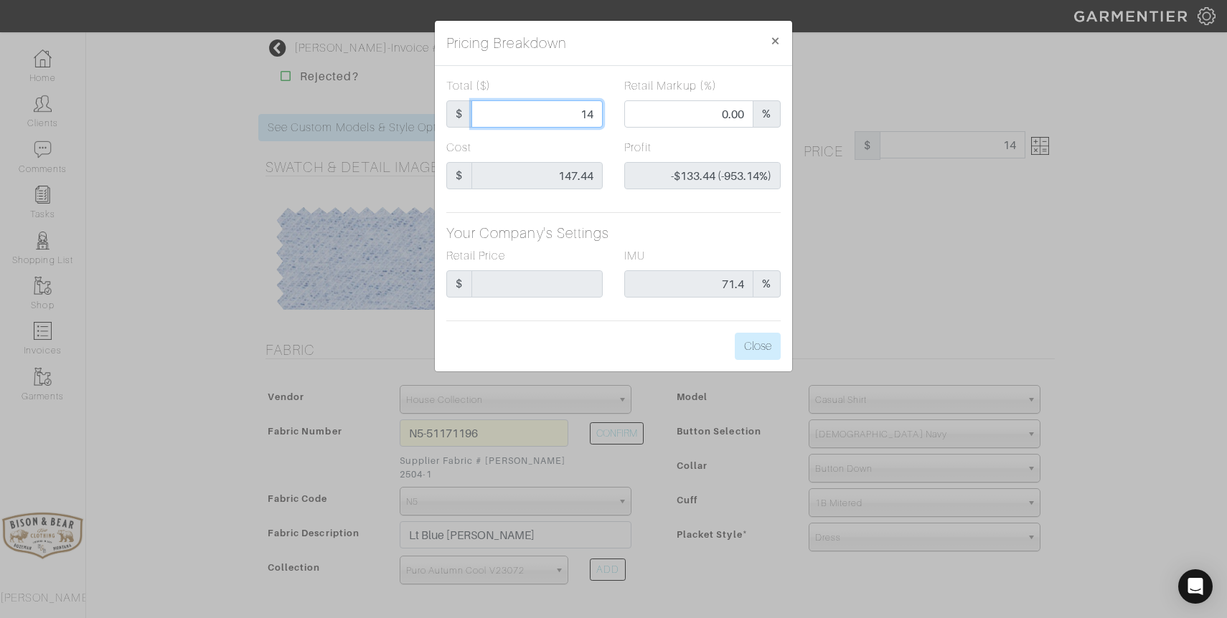
type input "-$0.44 (-0.30%)"
type input "147."
type input "147.4"
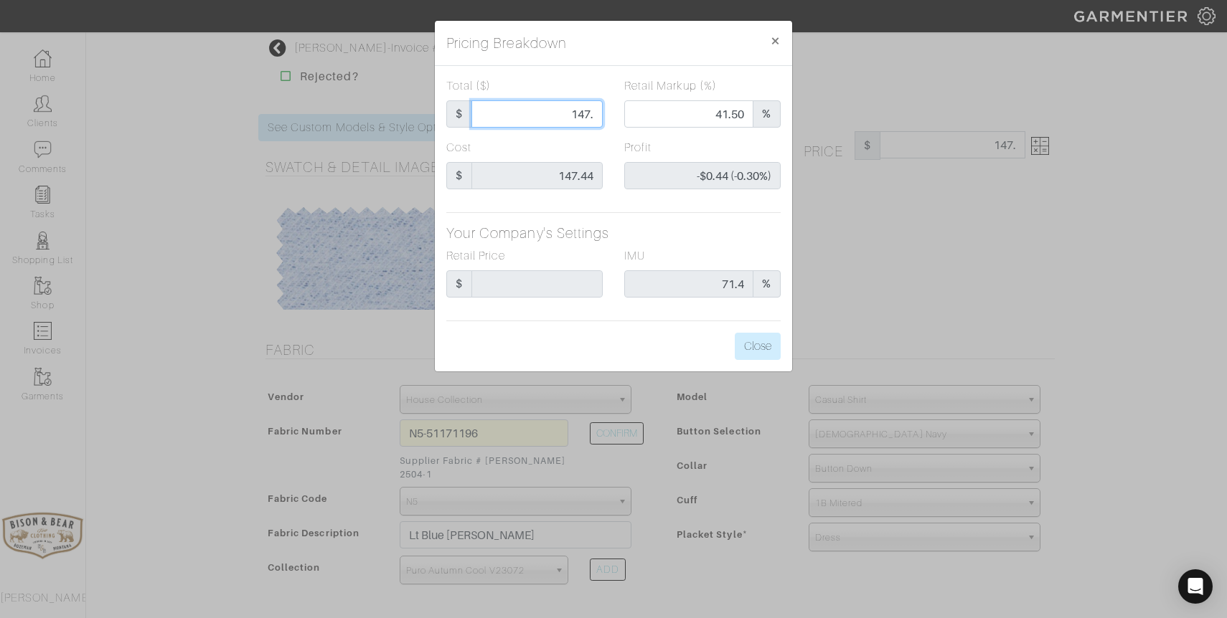
type input "41.66"
type input "-$0.04 (-0.03%)"
type input "147.44"
type input "41.67"
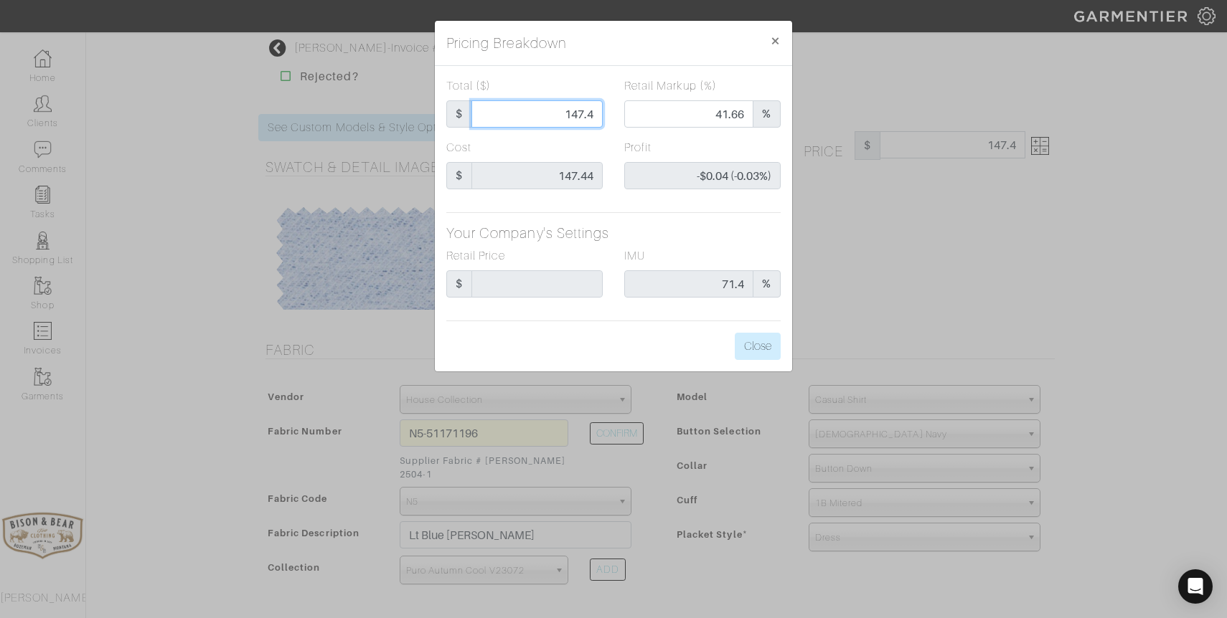
type input "$0.00 (0.00%)"
type input "147.44"
click at [760, 358] on button "Close" at bounding box center [758, 346] width 46 height 27
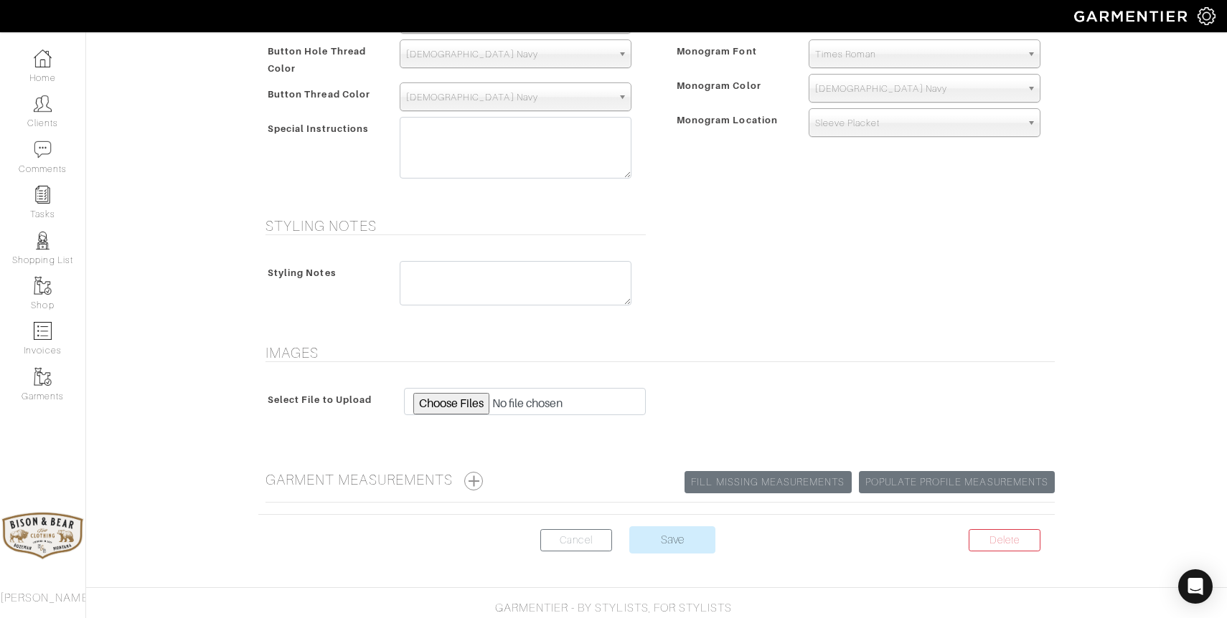
scroll to position [671, 0]
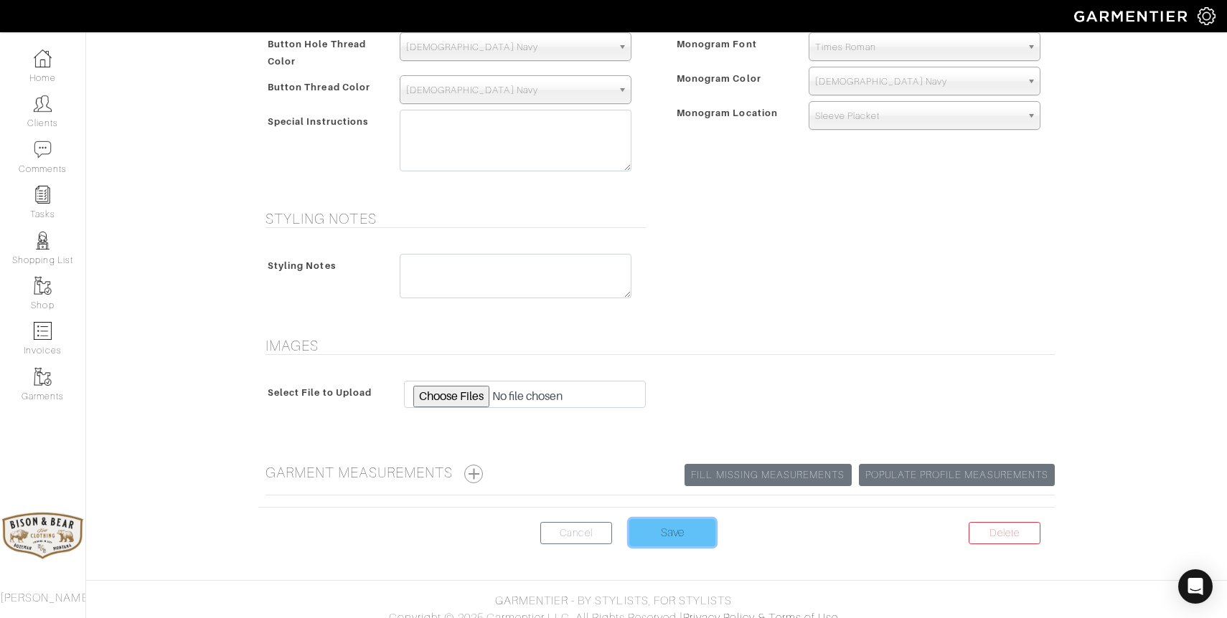
click at [670, 519] on input "Save" at bounding box center [672, 532] width 86 height 27
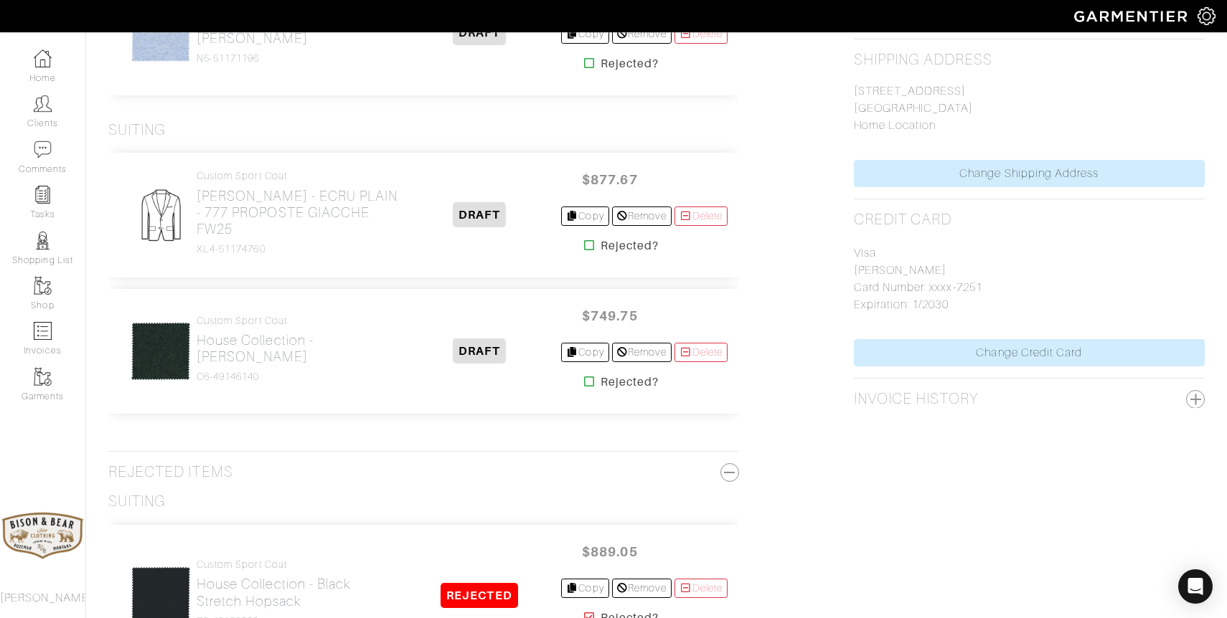
scroll to position [711, 0]
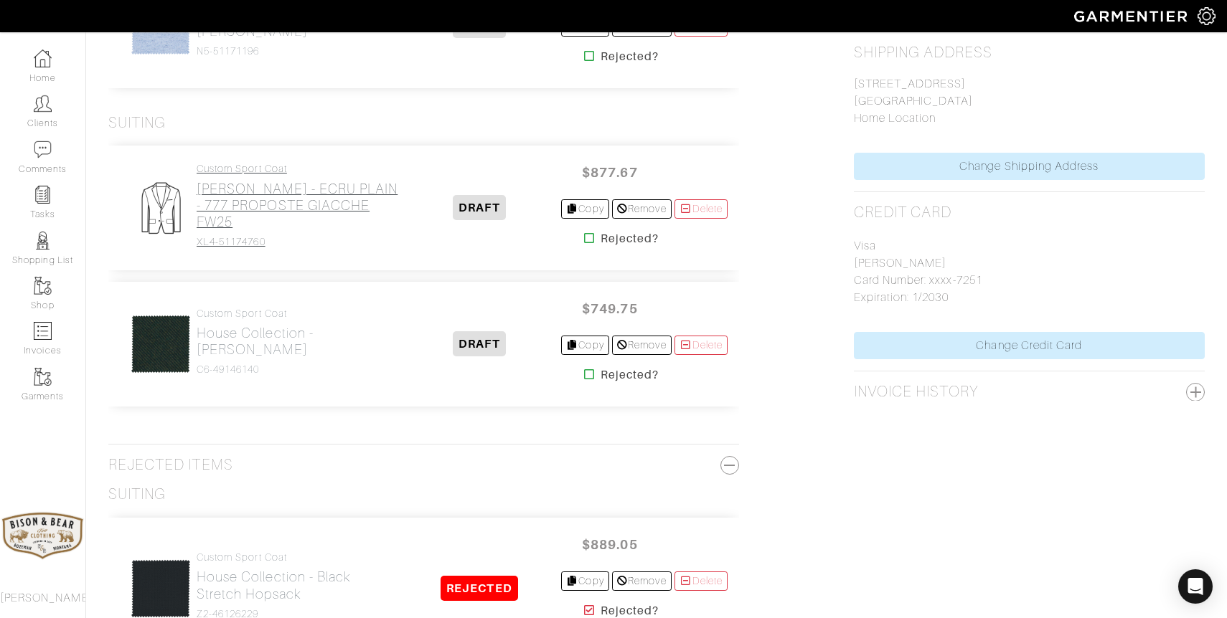
click at [321, 195] on h2 "[PERSON_NAME] - ECRU PLAIN - 777 PROPOSTE GIACCHE FW25" at bounding box center [298, 205] width 202 height 49
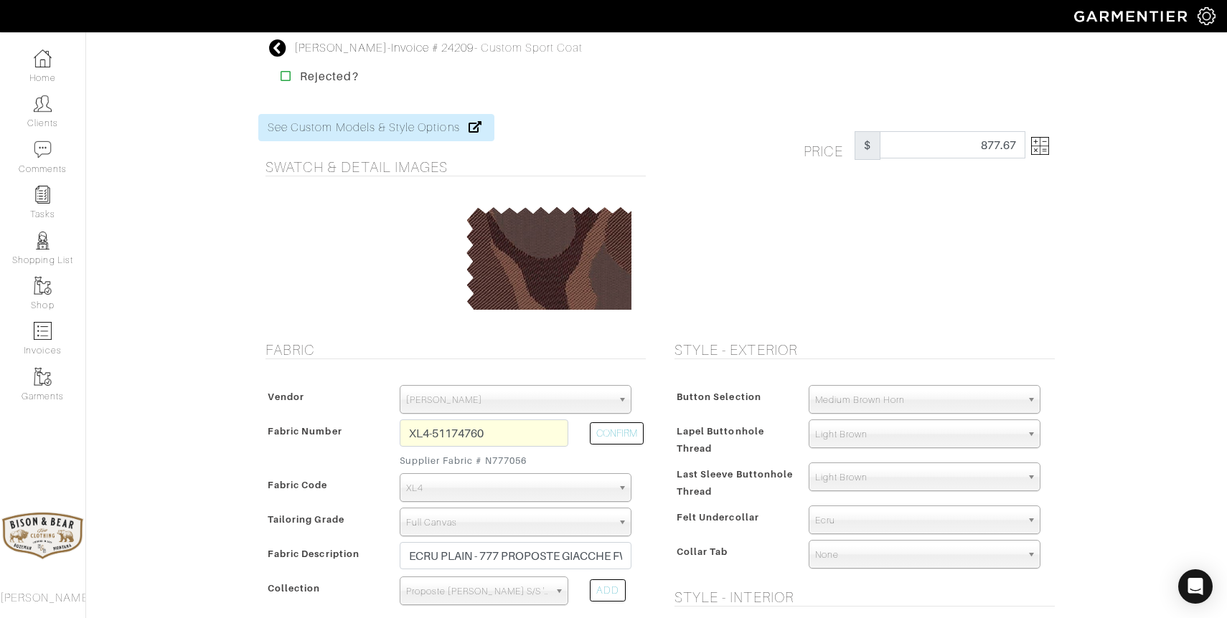
click at [280, 51] on icon at bounding box center [278, 47] width 18 height 17
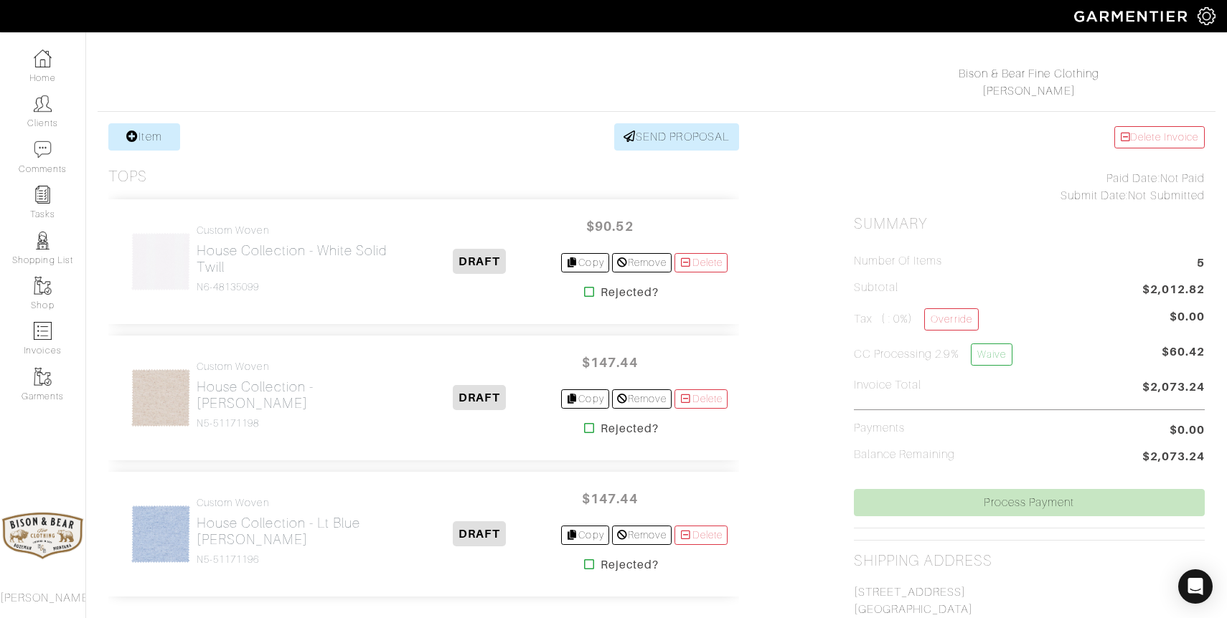
scroll to position [201, 0]
click at [278, 255] on h2 "House Collection - White Solid Twill" at bounding box center [298, 260] width 202 height 33
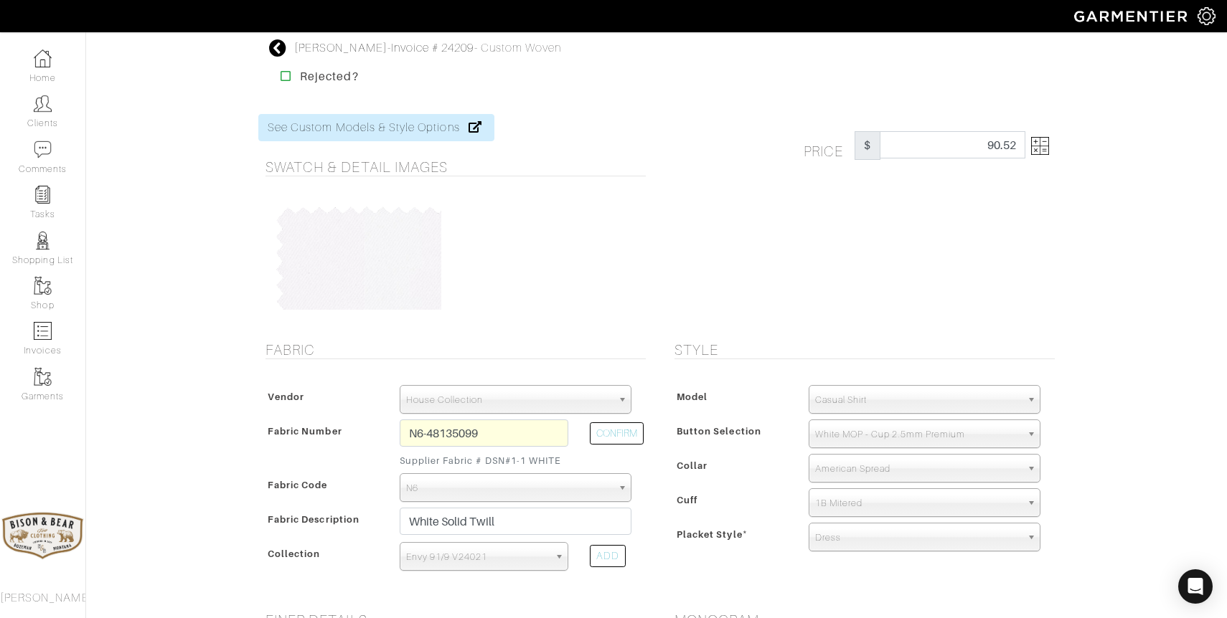
click at [1044, 149] on img at bounding box center [1040, 146] width 18 height 18
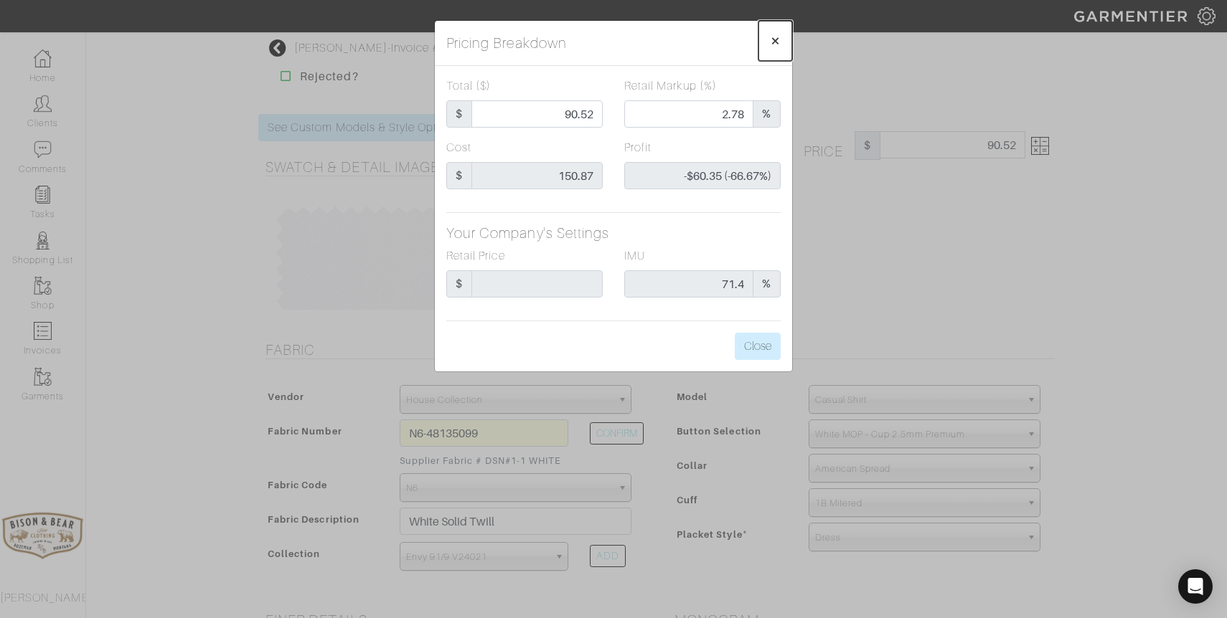
click at [778, 39] on span "×" at bounding box center [775, 40] width 11 height 19
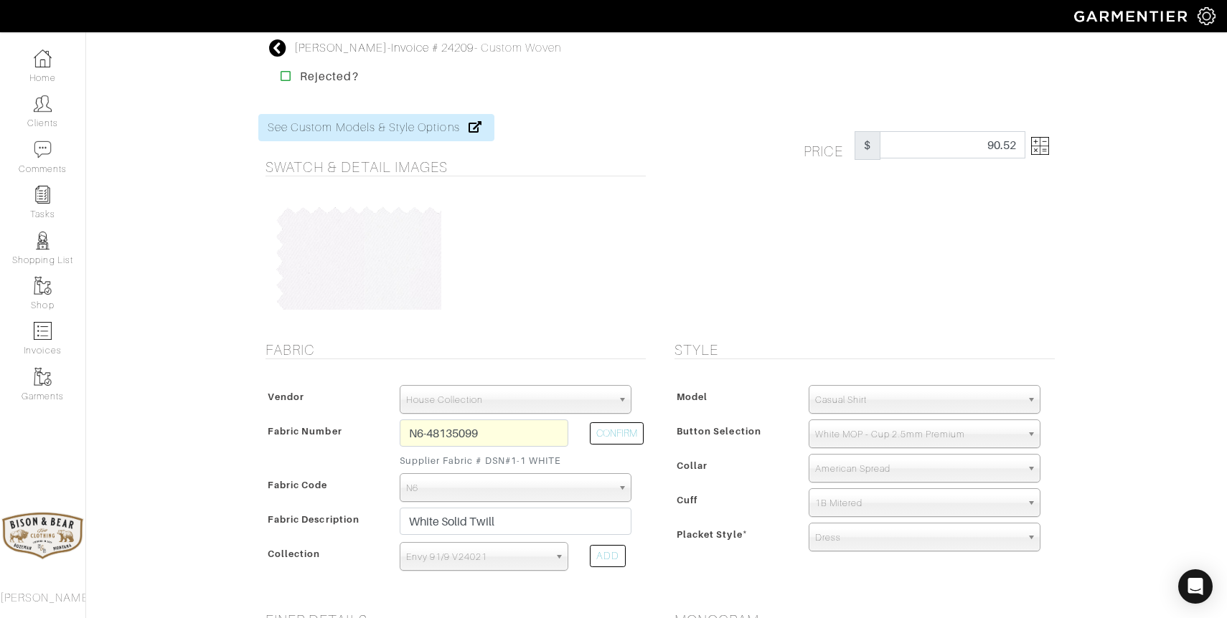
click at [273, 49] on icon at bounding box center [278, 47] width 18 height 17
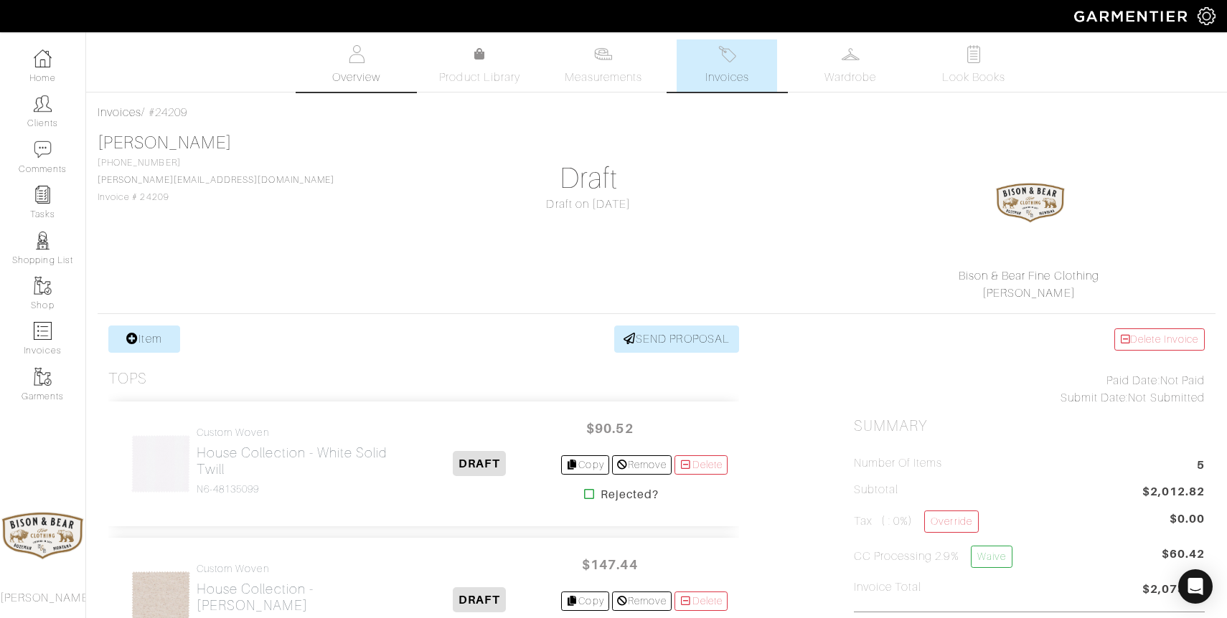
click at [359, 65] on link "Overview" at bounding box center [356, 65] width 100 height 52
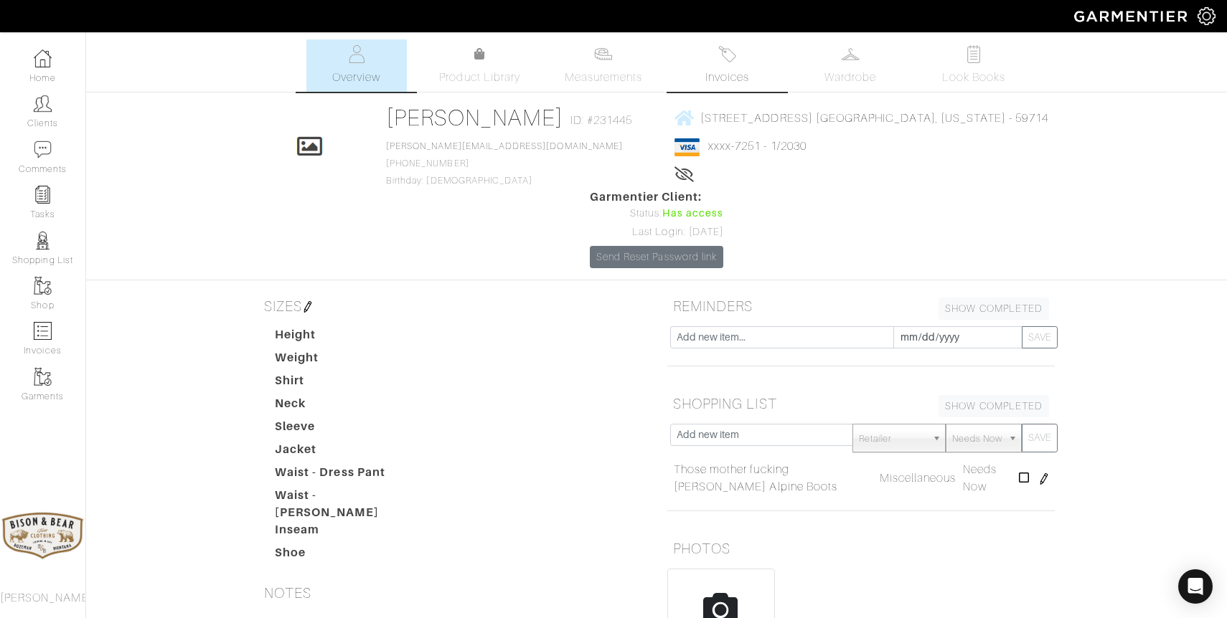
click at [730, 59] on img at bounding box center [727, 54] width 18 height 18
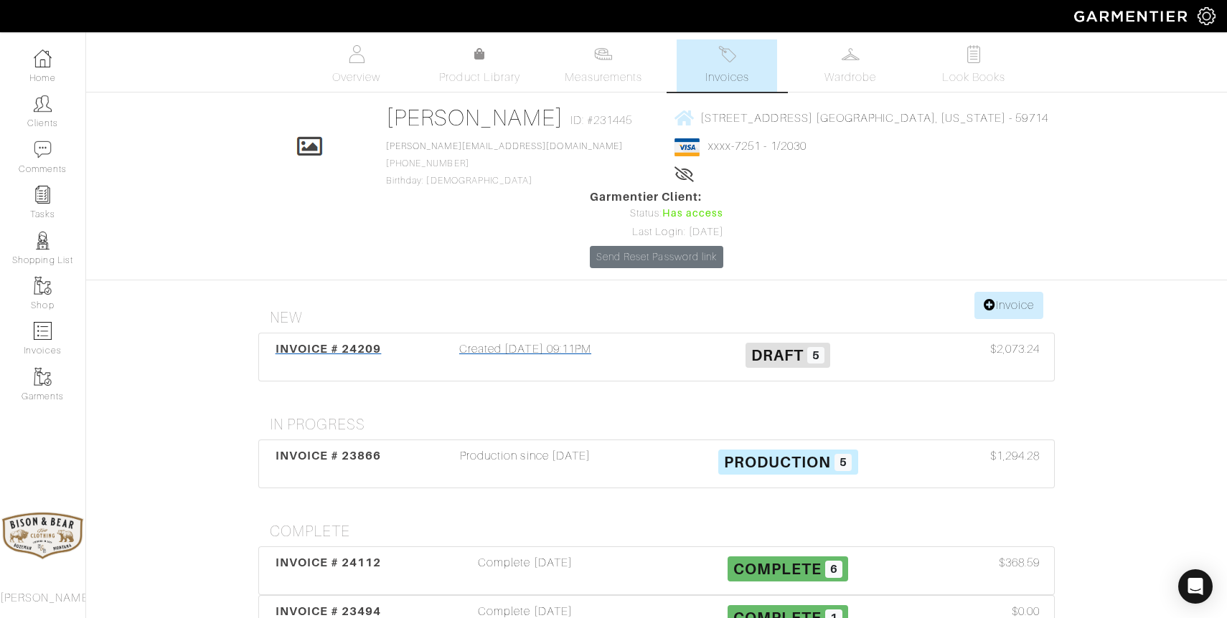
click at [524, 341] on div "Created 07/28/25 09:11PM" at bounding box center [525, 357] width 263 height 33
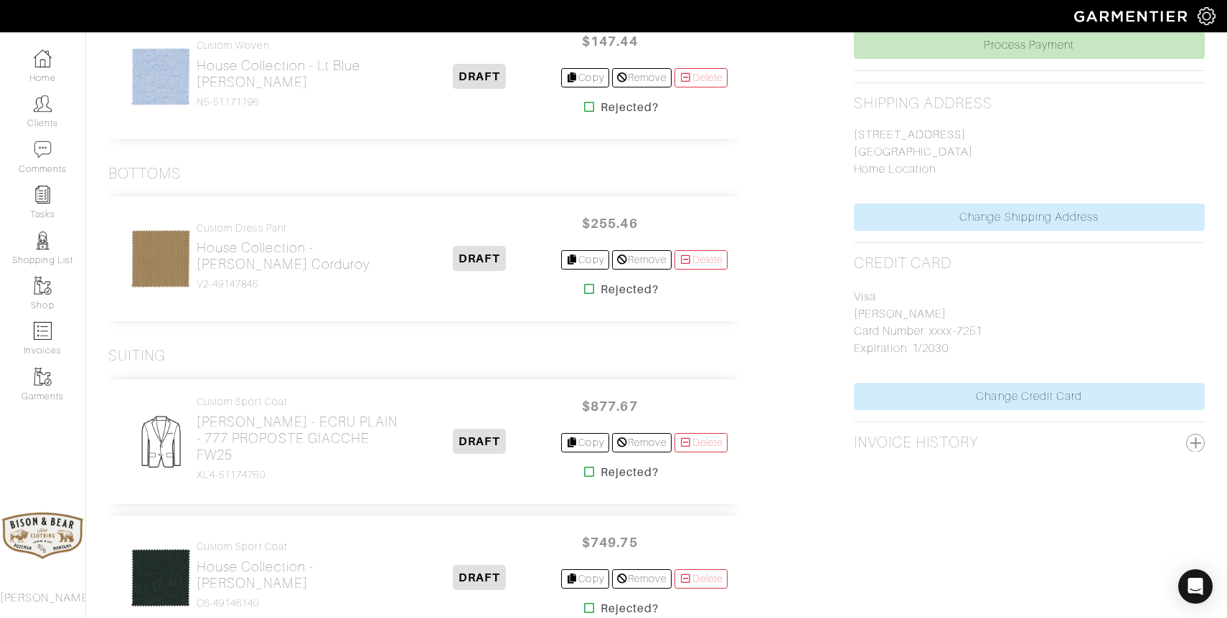
scroll to position [675, 0]
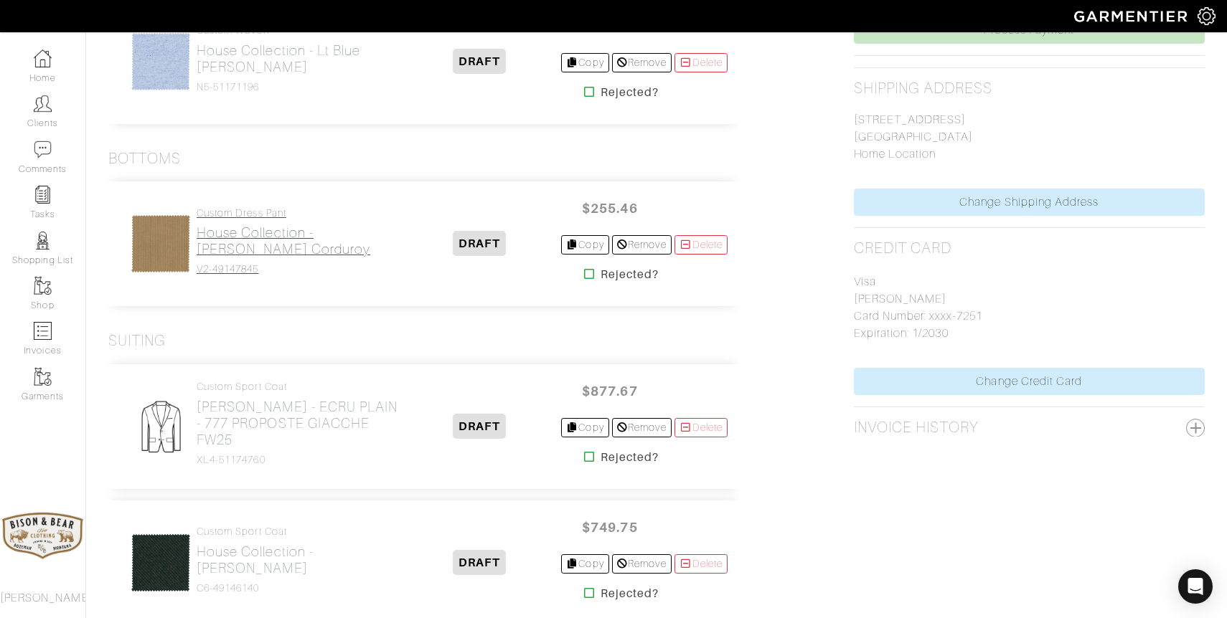
click at [230, 246] on h2 "House Collection - [PERSON_NAME] Corduroy" at bounding box center [298, 241] width 202 height 33
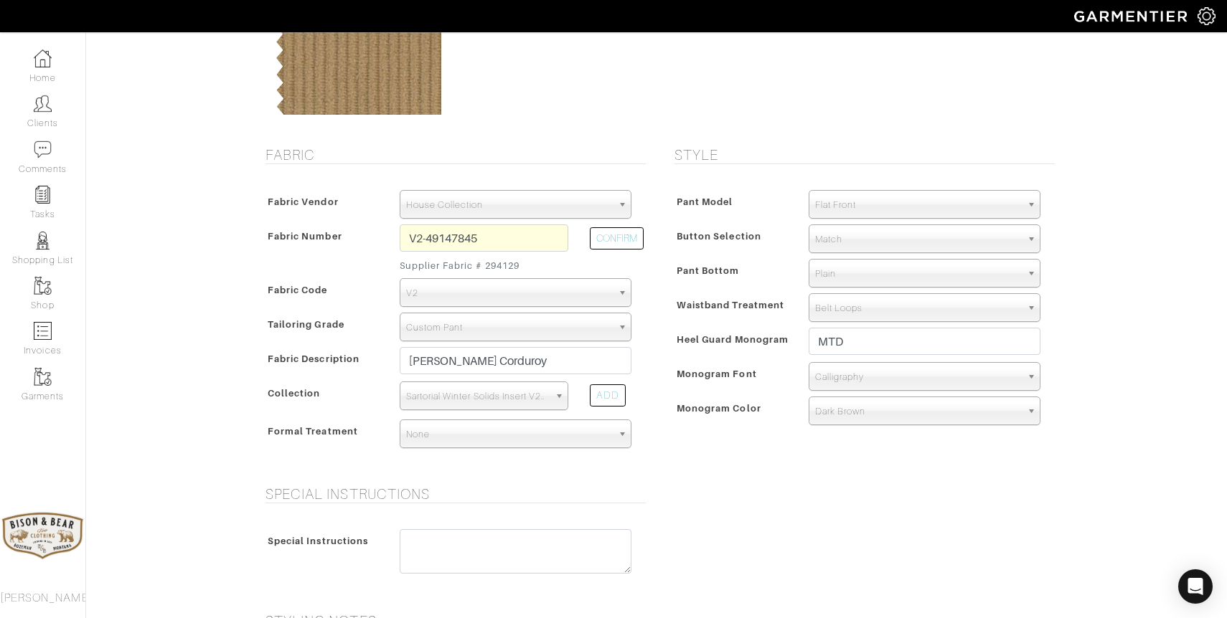
scroll to position [212, 0]
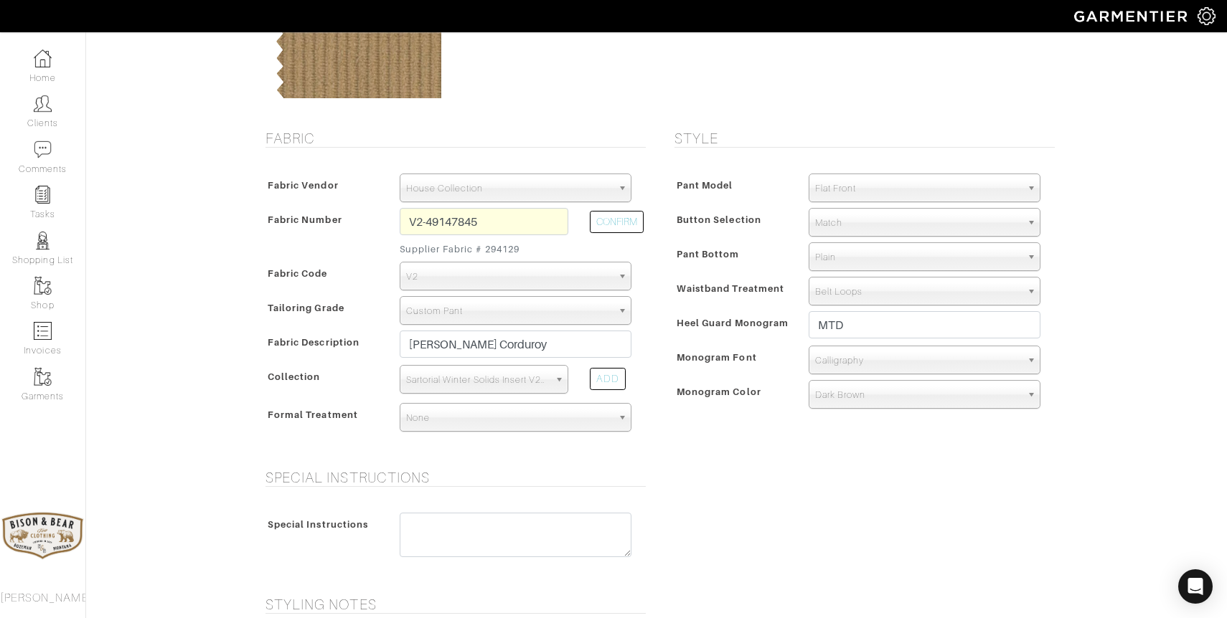
click at [882, 207] on div "Pant Model Flat Front Single Pleat Chino Tuxedo 5-Pocket ([PERSON_NAME]) Flat F…" at bounding box center [860, 294] width 387 height 270
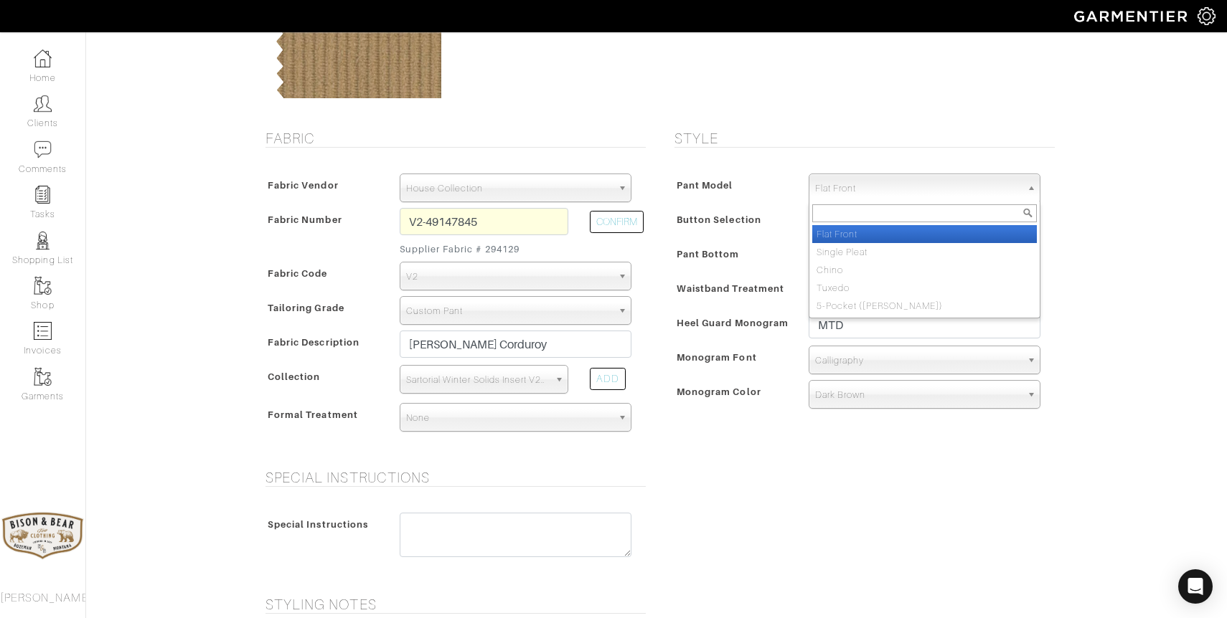
click at [882, 192] on span "Flat Front" at bounding box center [918, 188] width 206 height 29
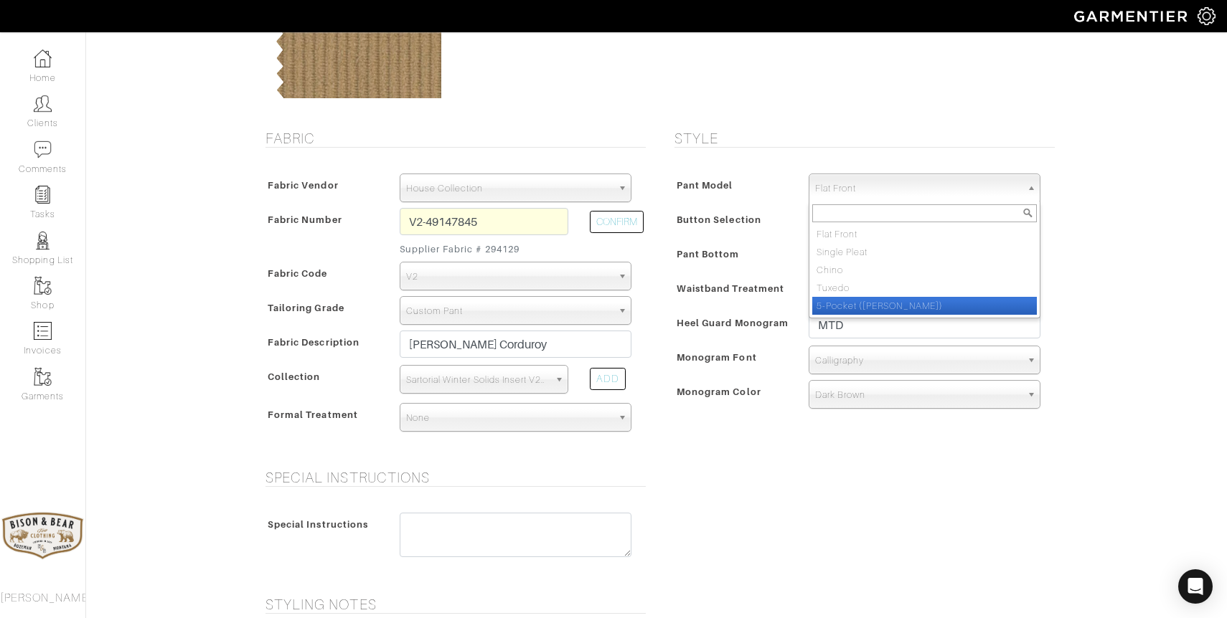
click at [874, 303] on li "5-Pocket (Jean)" at bounding box center [924, 306] width 225 height 18
select select "13"
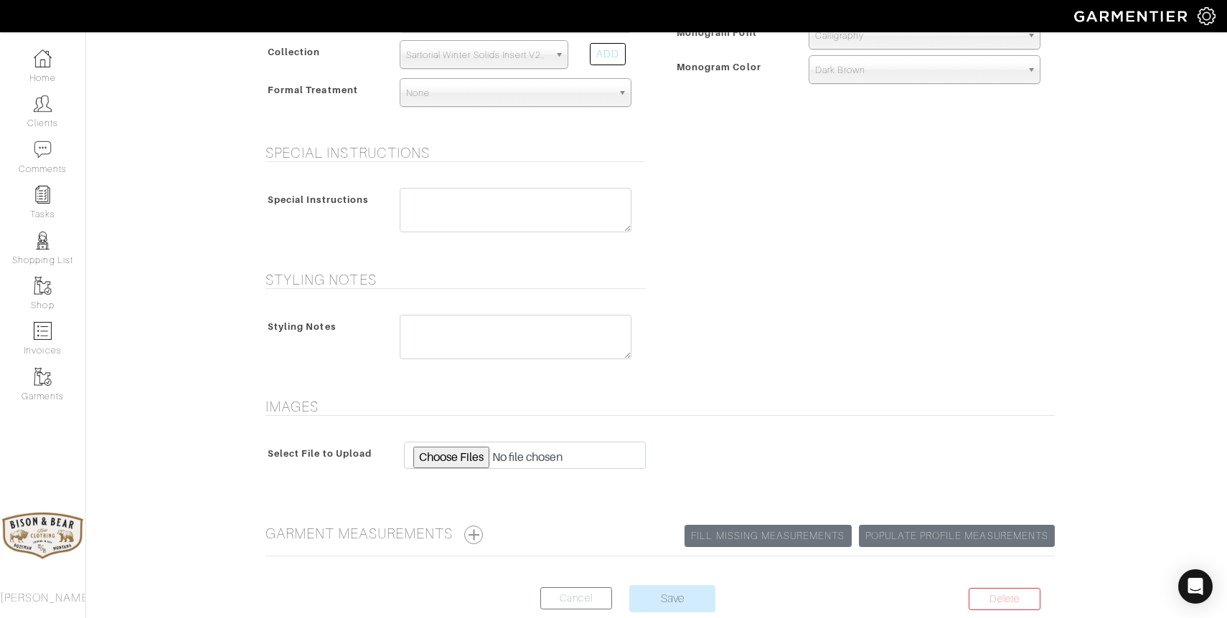
scroll to position [616, 0]
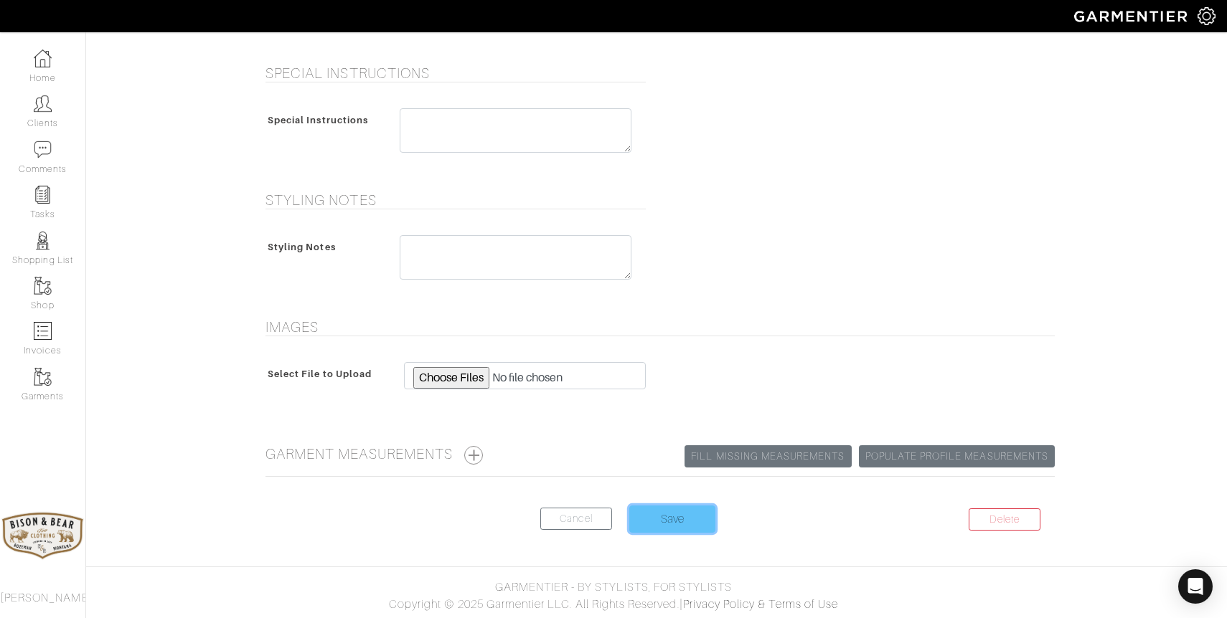
click at [689, 510] on input "Save" at bounding box center [672, 519] width 86 height 27
